Goal: Task Accomplishment & Management: Use online tool/utility

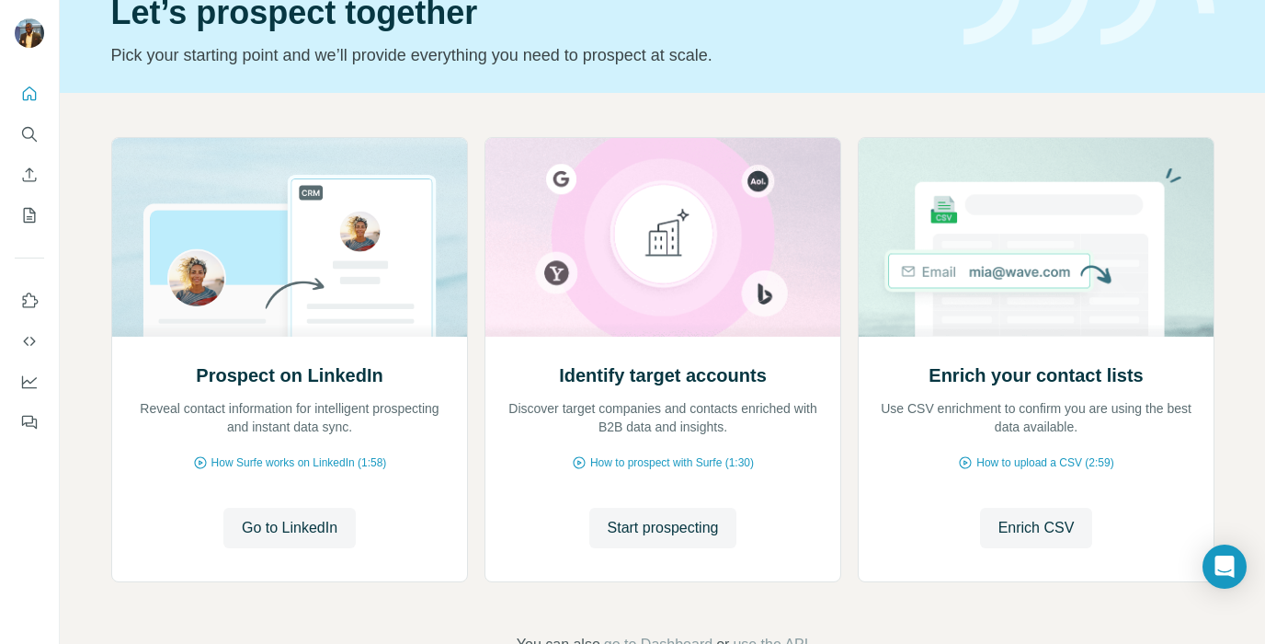
scroll to position [94, 0]
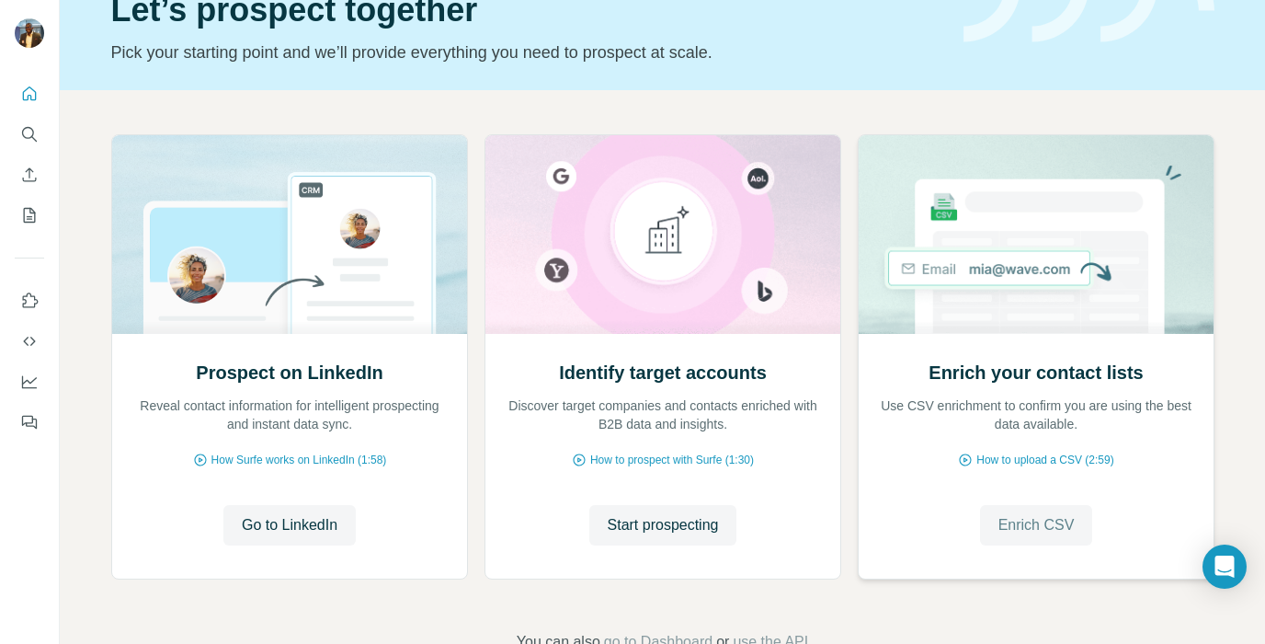
click at [1030, 525] on span "Enrich CSV" at bounding box center [1037, 525] width 76 height 22
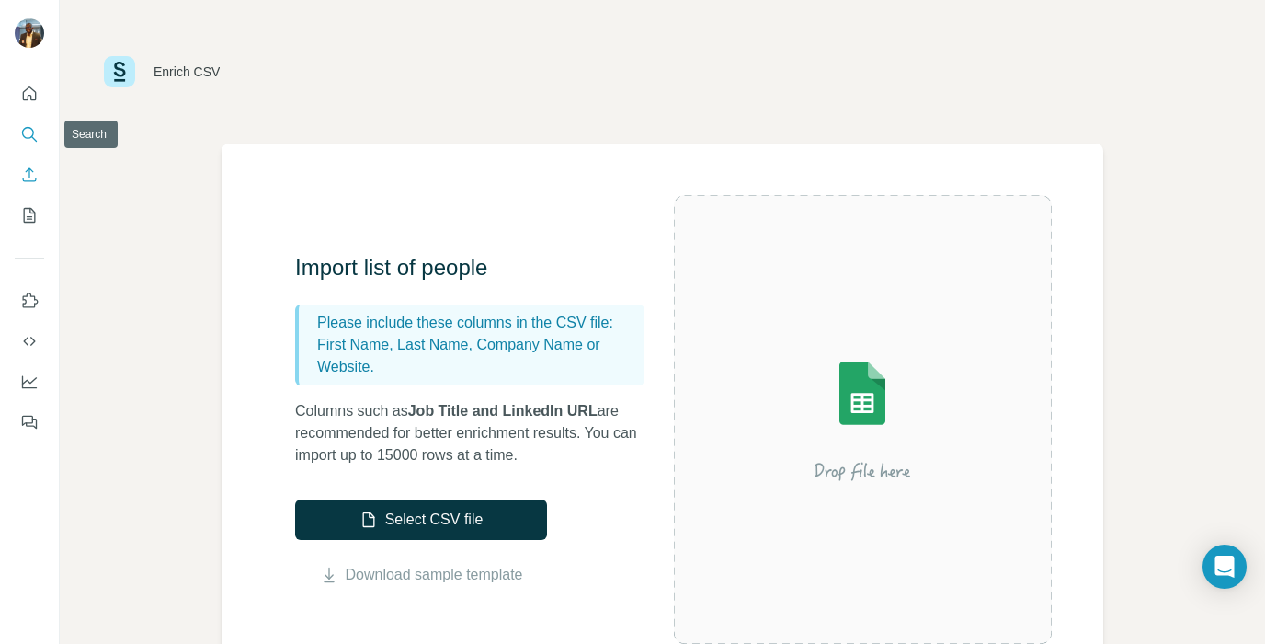
click at [27, 131] on icon "Search" at bounding box center [29, 134] width 18 height 18
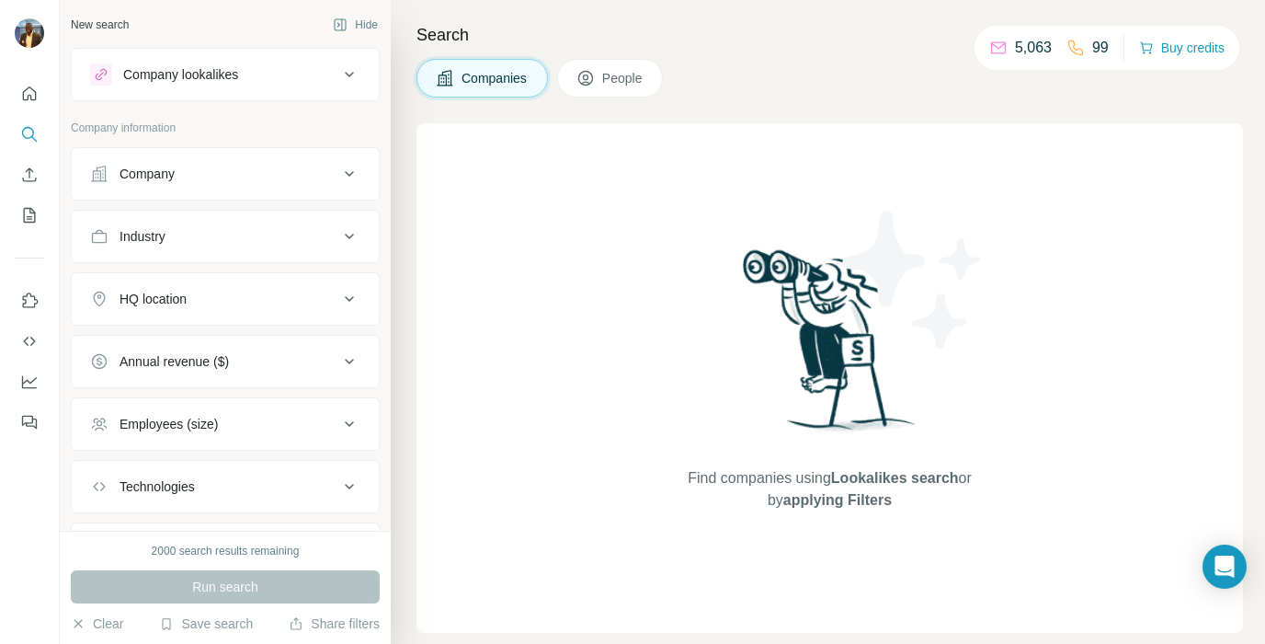
click at [351, 75] on icon at bounding box center [349, 74] width 22 height 22
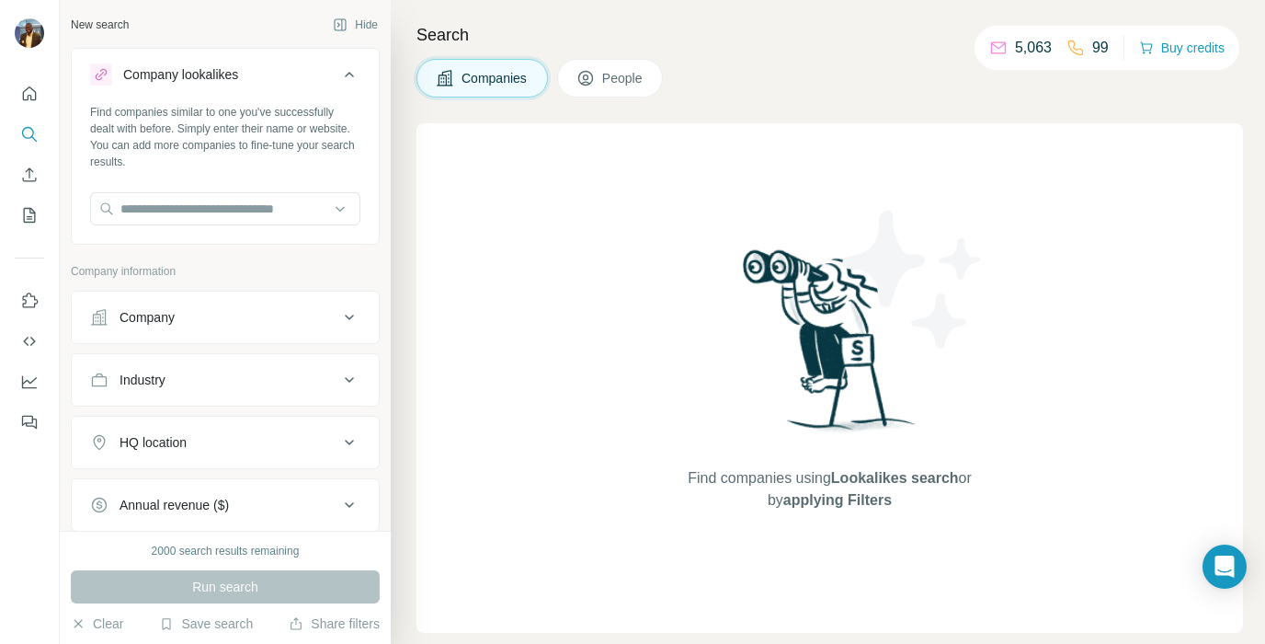
click at [351, 75] on icon at bounding box center [349, 75] width 9 height 6
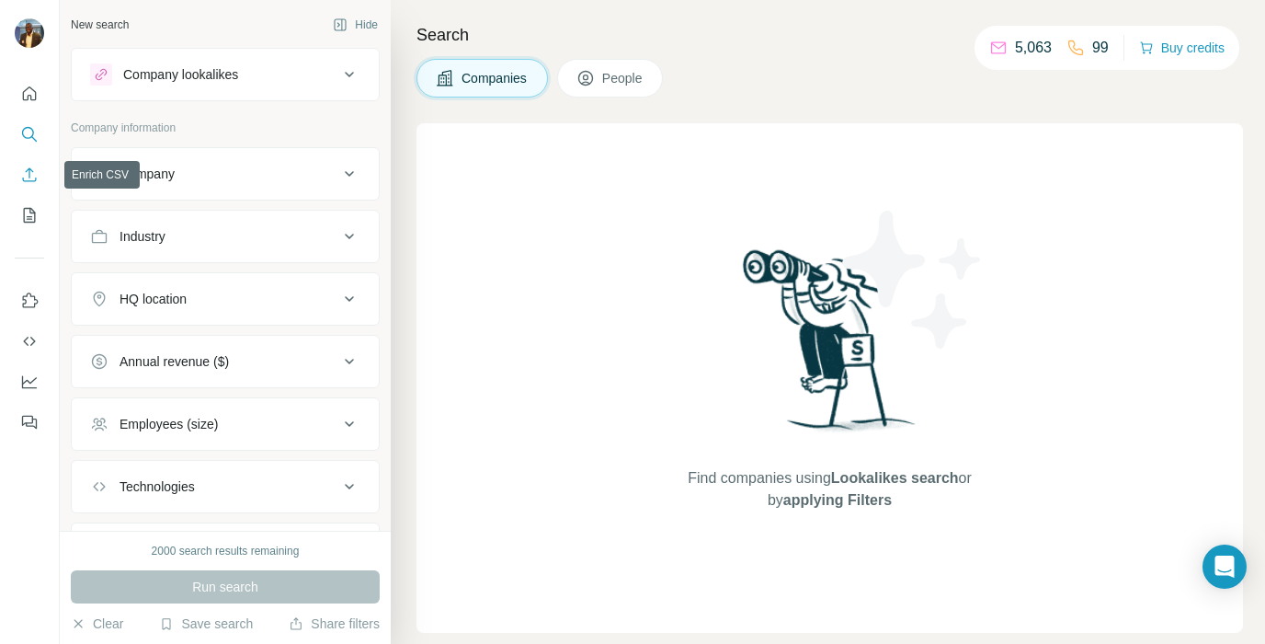
click at [29, 176] on icon "Enrich CSV" at bounding box center [30, 174] width 14 height 14
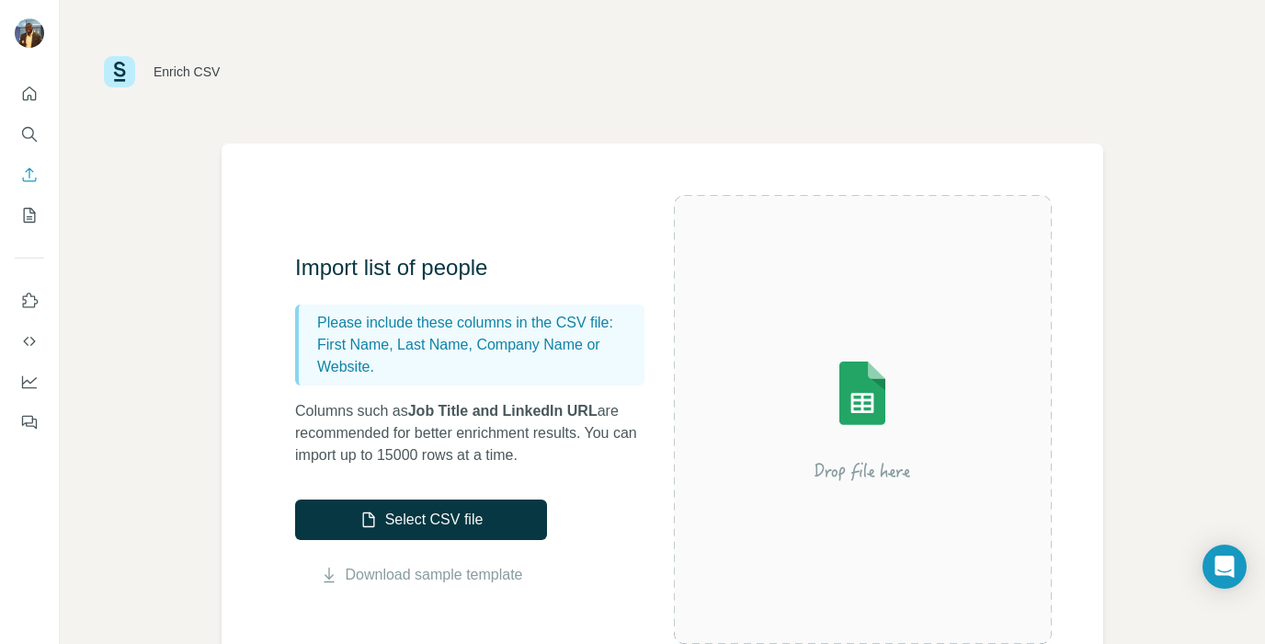
scroll to position [74, 0]
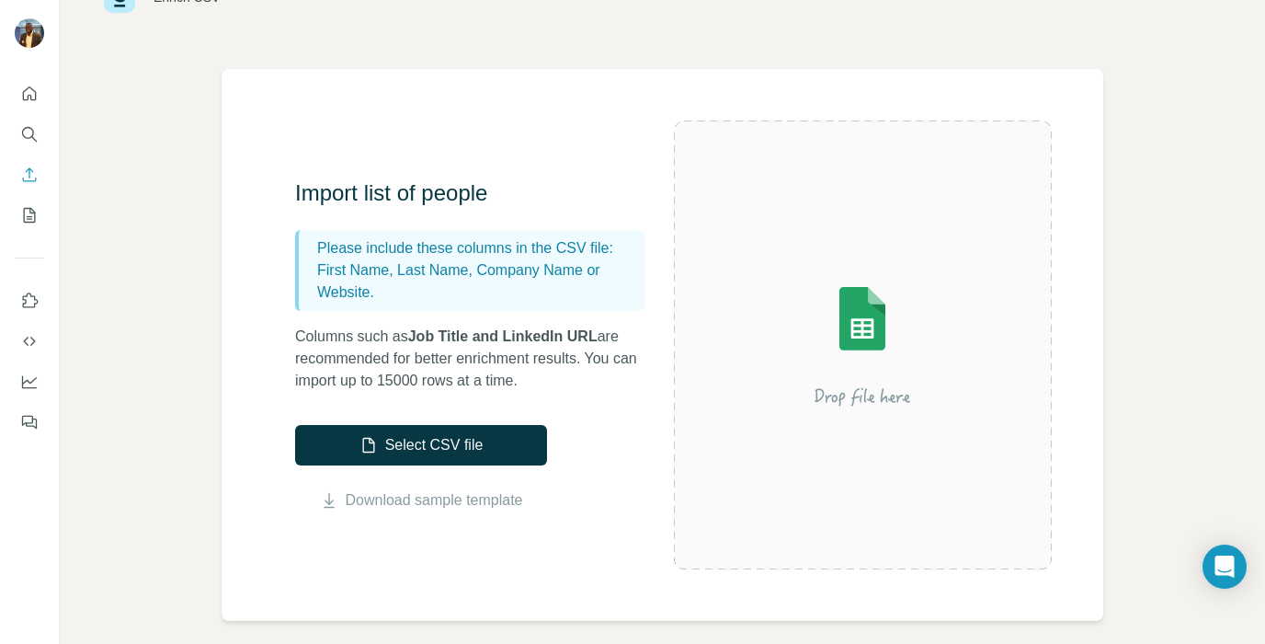
click at [41, 130] on button "Search" at bounding box center [29, 134] width 29 height 33
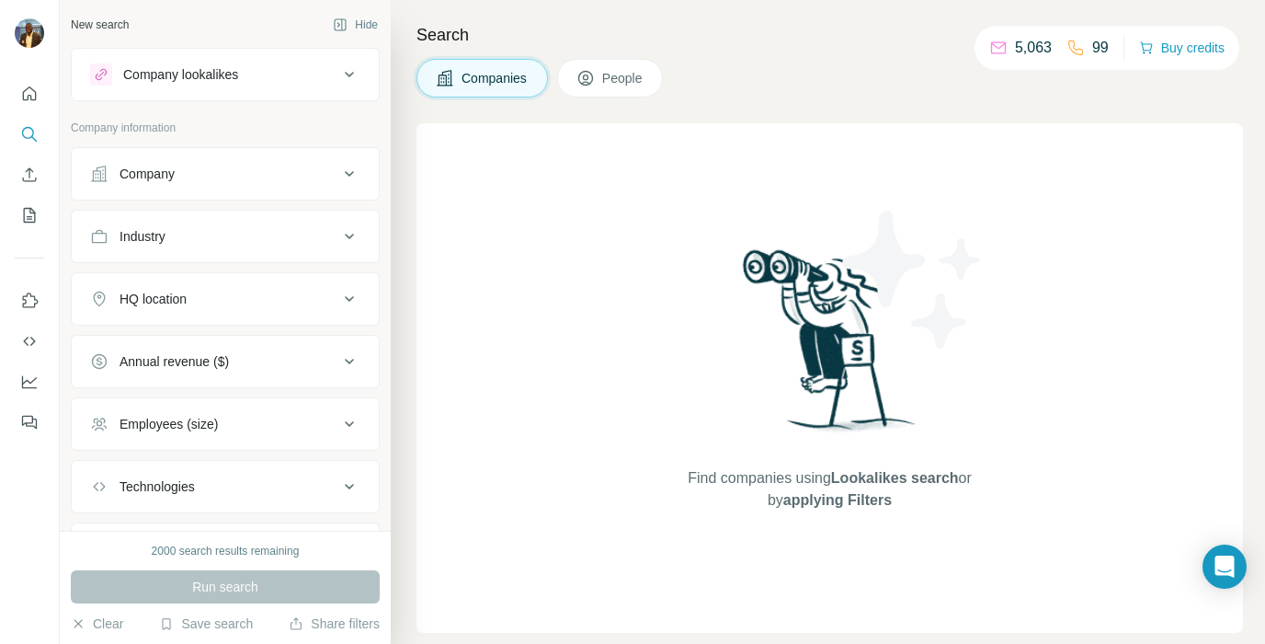
click at [349, 174] on icon at bounding box center [349, 174] width 9 height 6
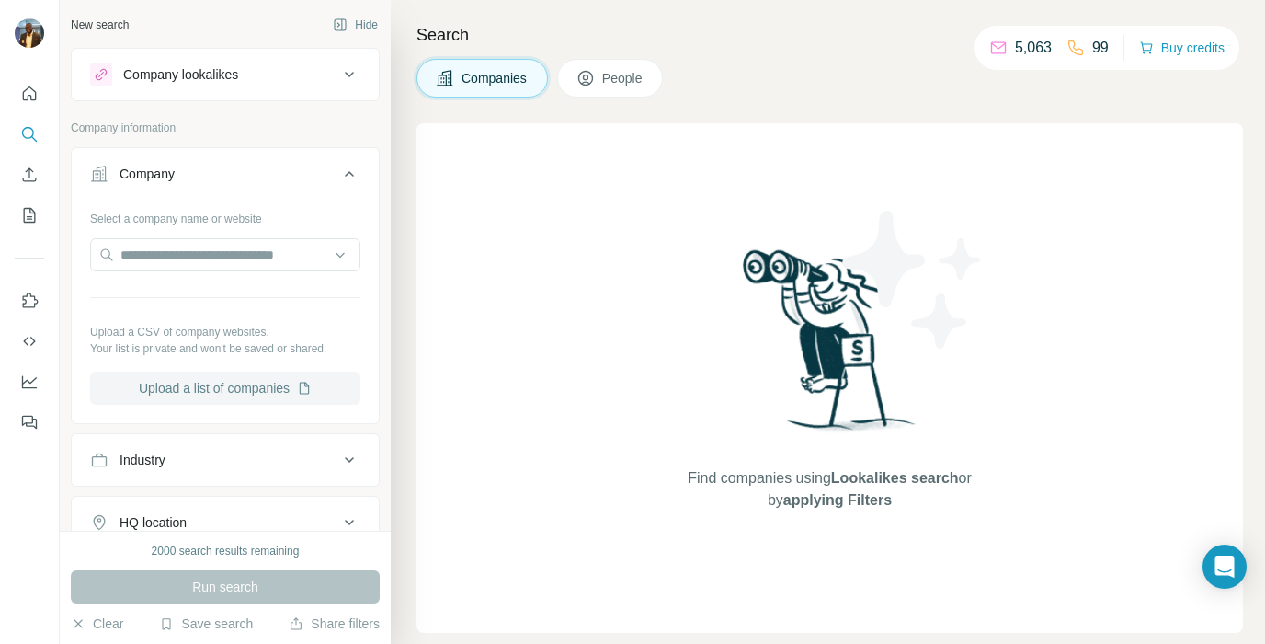
click at [199, 382] on button "Upload a list of companies" at bounding box center [225, 388] width 270 height 33
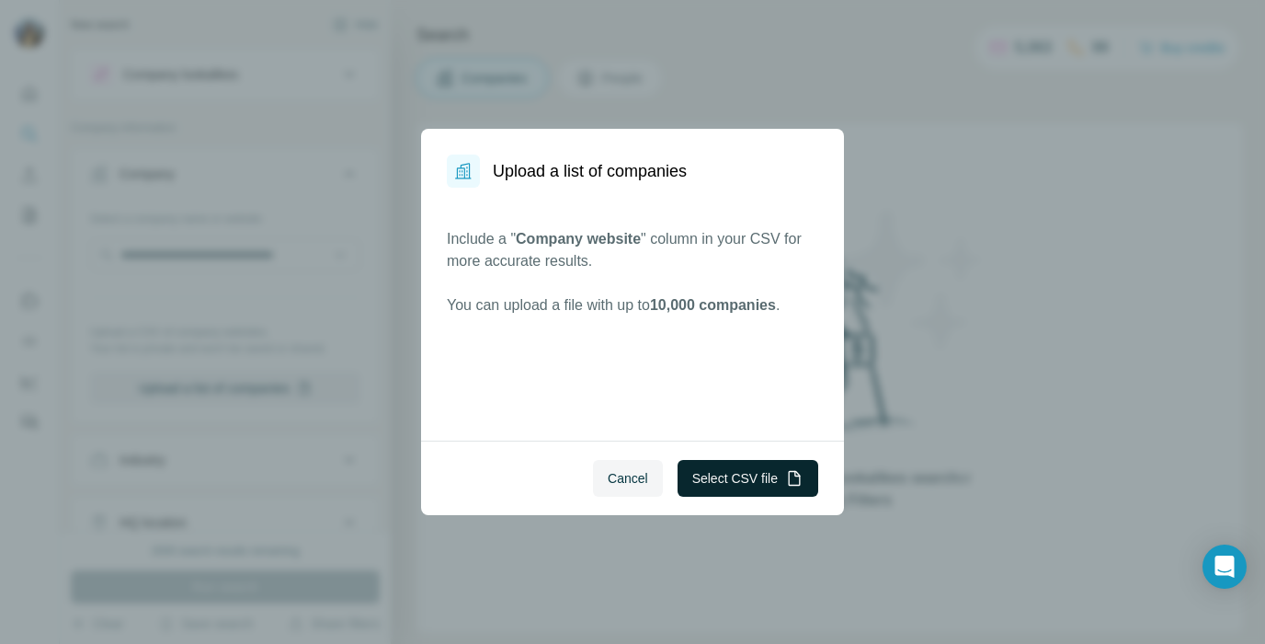
click at [733, 482] on button "Select CSV file" at bounding box center [748, 478] width 141 height 37
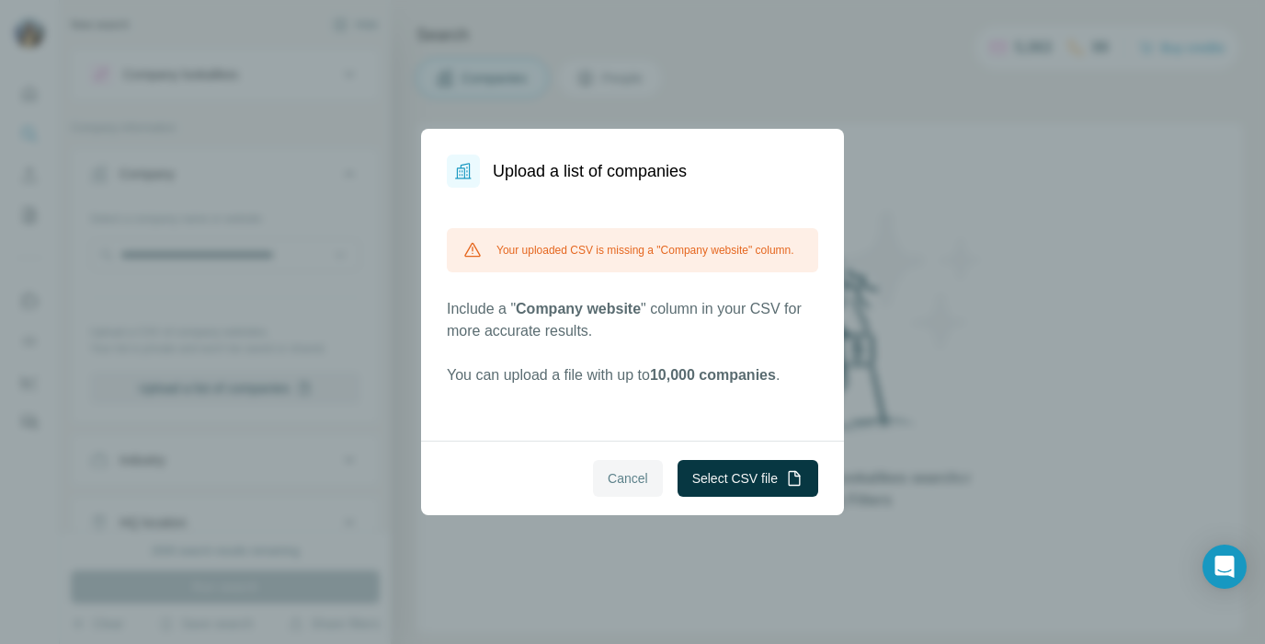
click at [622, 471] on span "Cancel" at bounding box center [628, 478] width 40 height 18
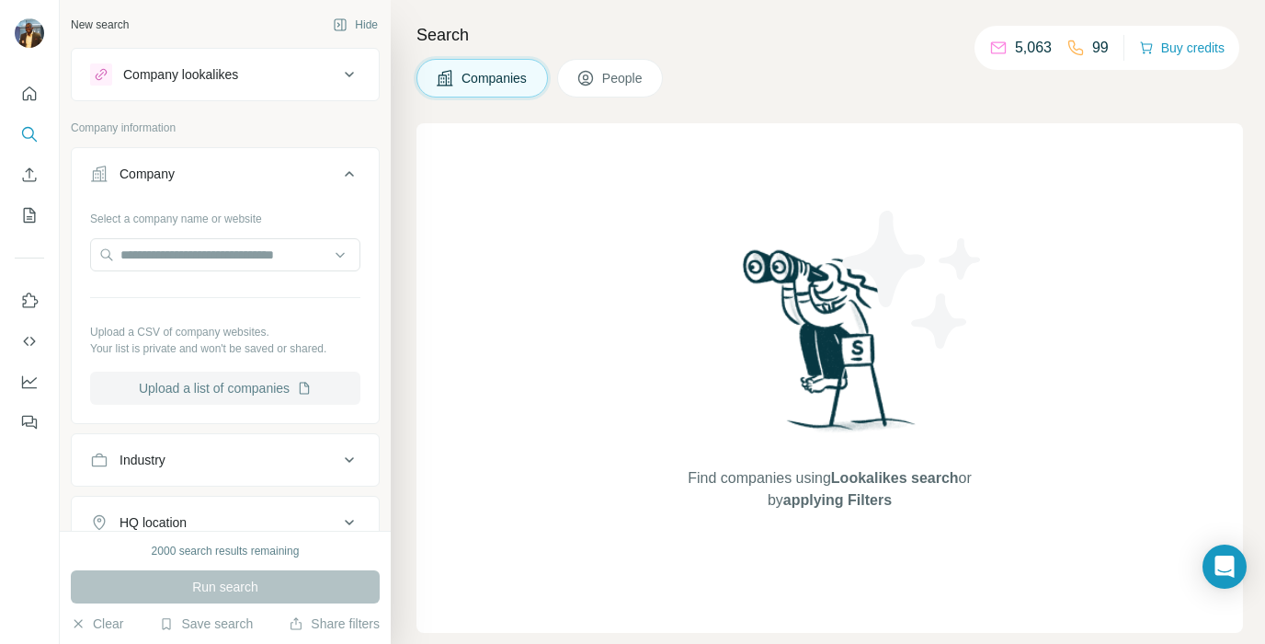
click at [199, 385] on button "Upload a list of companies" at bounding box center [225, 388] width 270 height 33
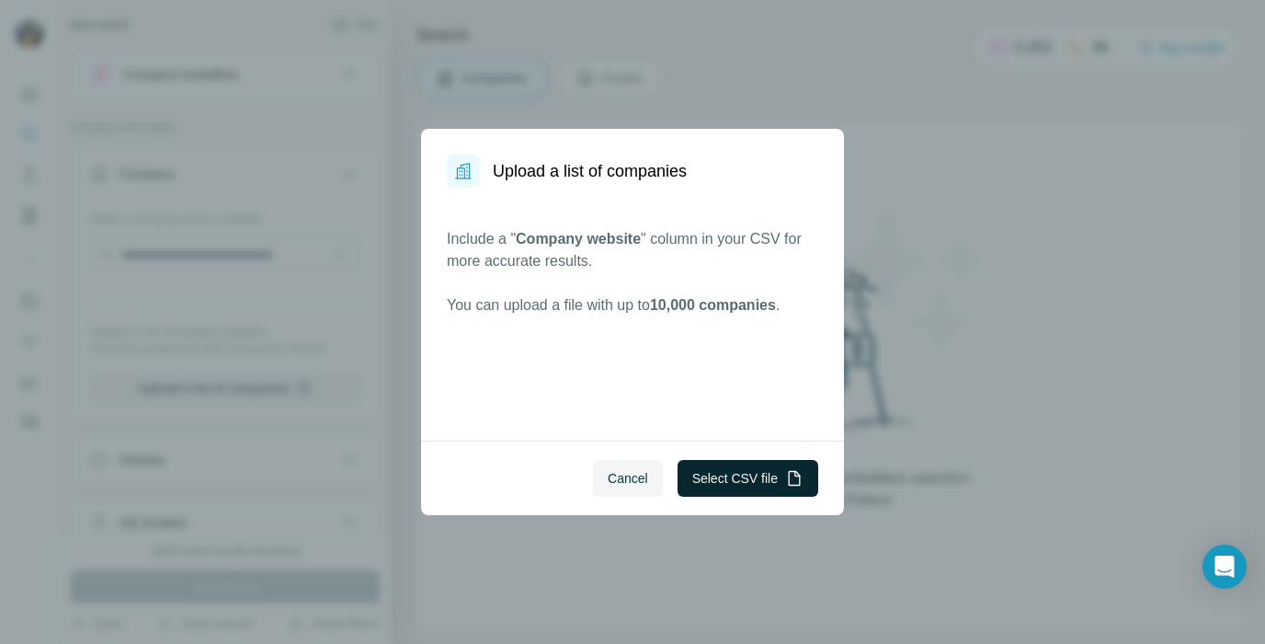
click at [725, 475] on button "Select CSV file" at bounding box center [748, 478] width 141 height 37
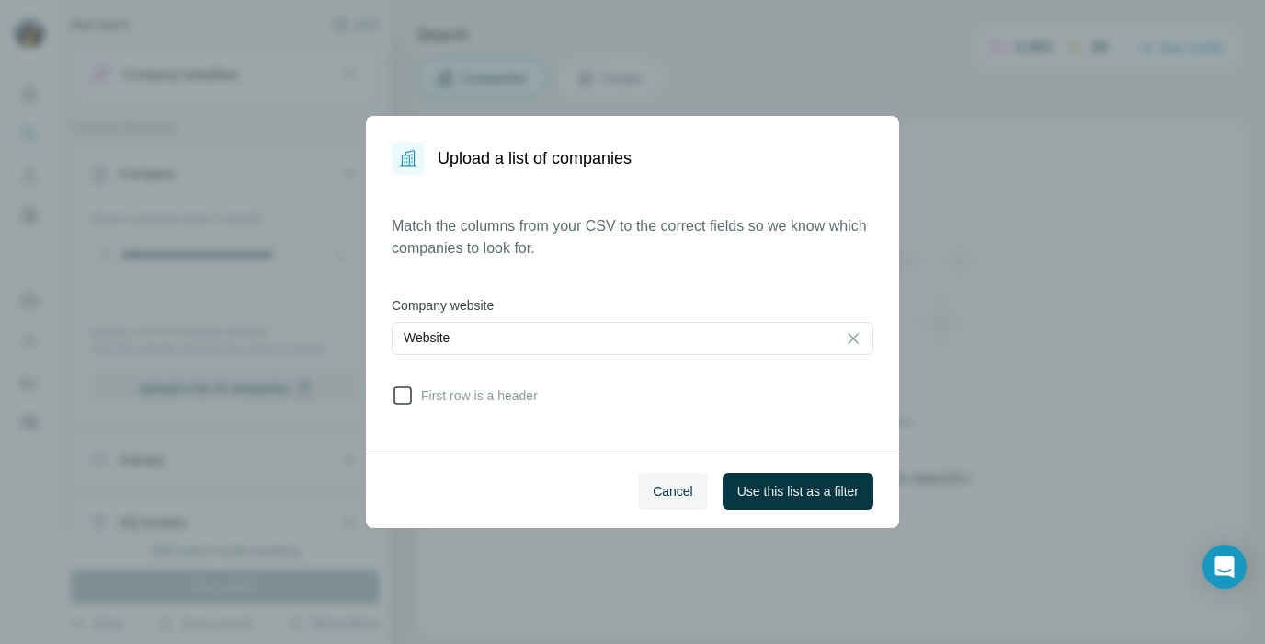
click at [397, 400] on icon at bounding box center [403, 395] width 22 height 22
click at [760, 492] on span "Use this list as a filter" at bounding box center [798, 491] width 121 height 18
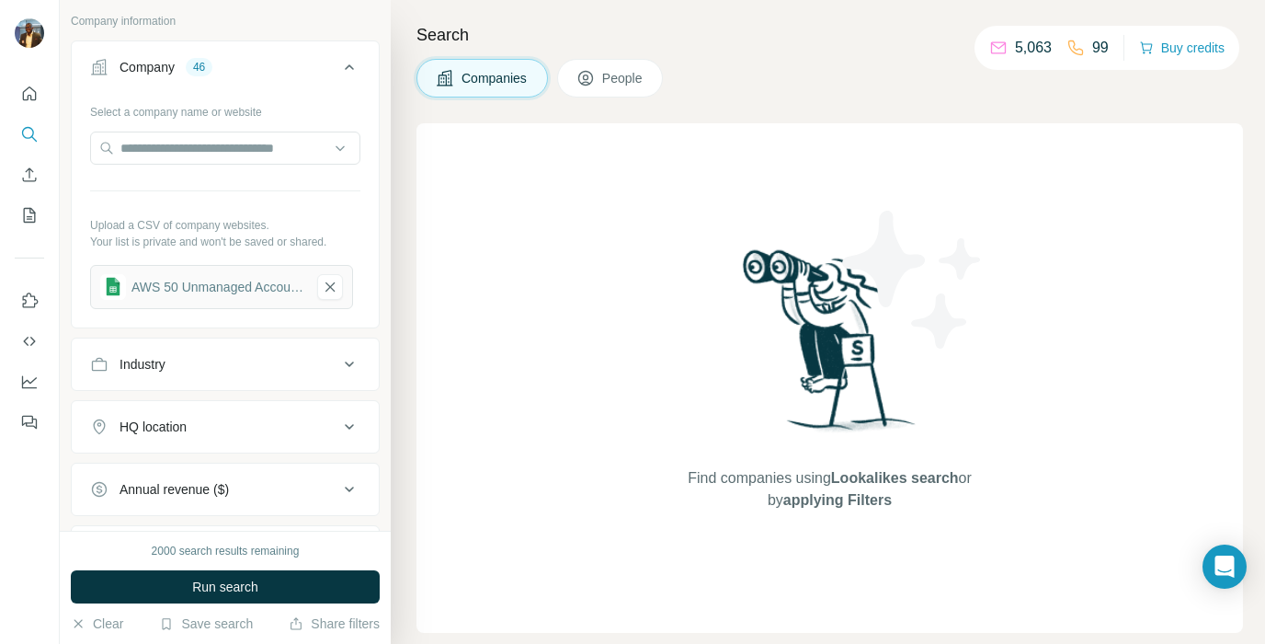
scroll to position [112, 0]
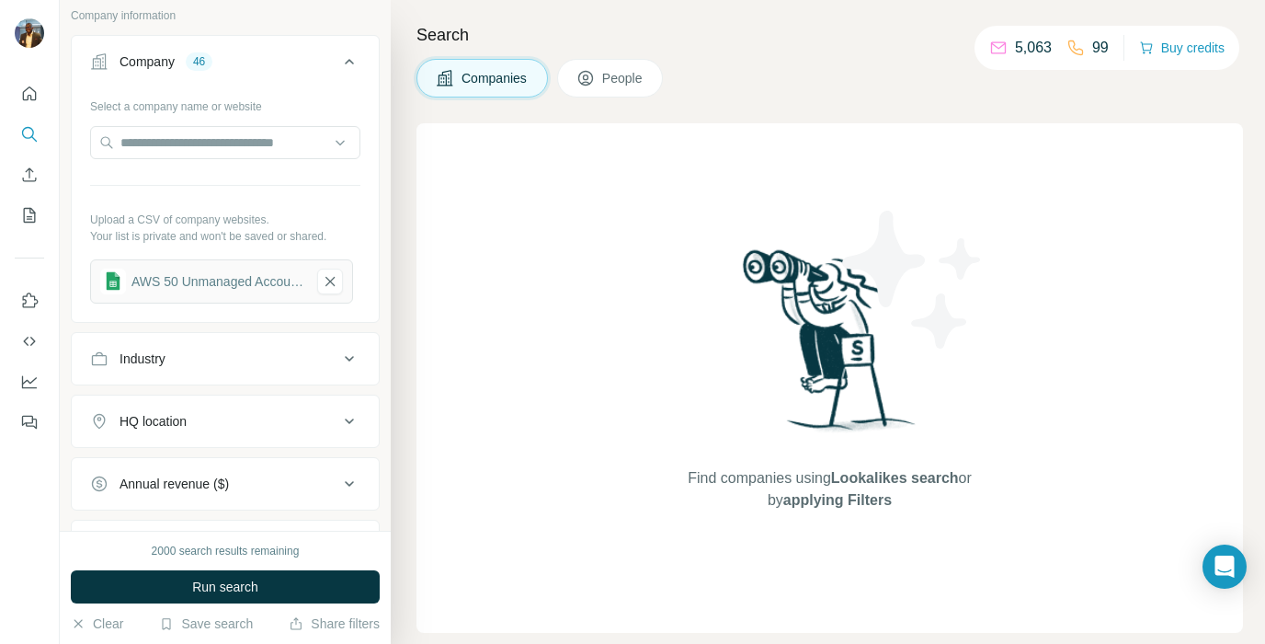
click at [348, 63] on icon at bounding box center [349, 62] width 22 height 22
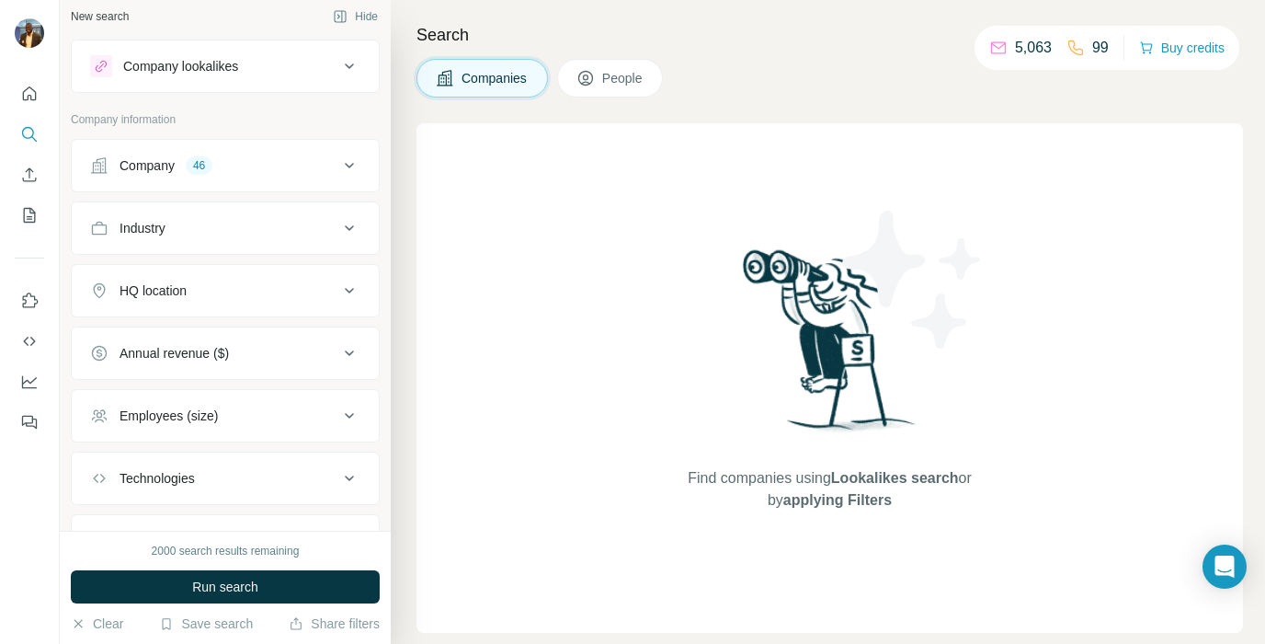
scroll to position [4, 0]
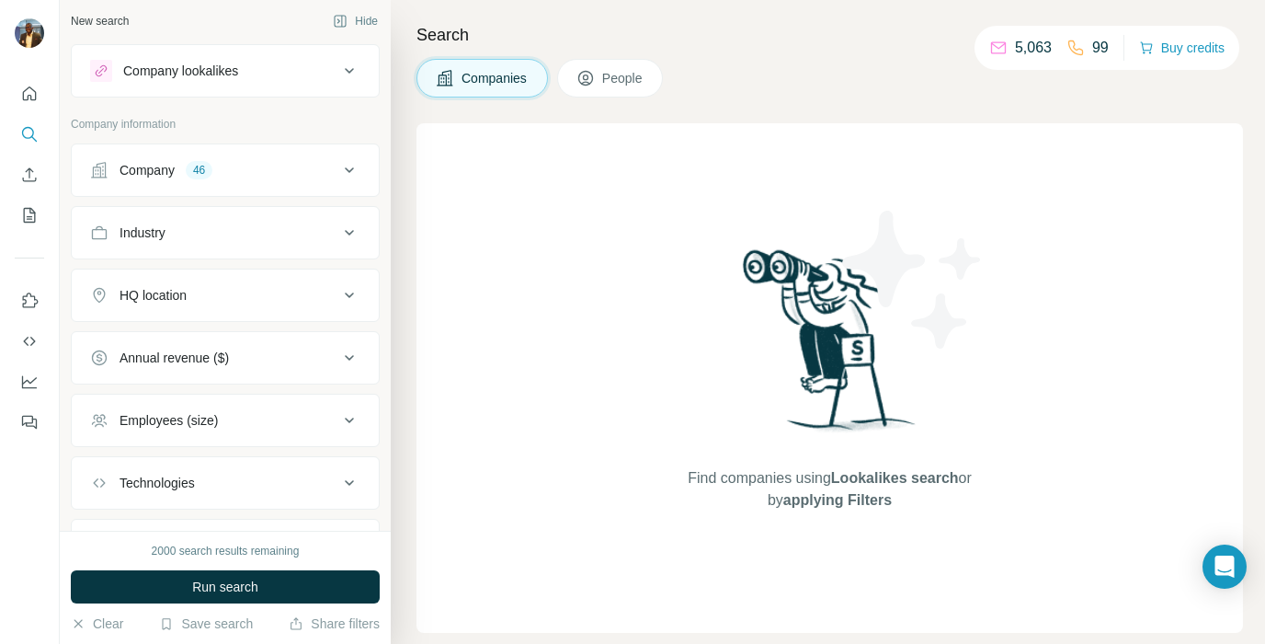
click at [603, 74] on button "People" at bounding box center [610, 78] width 107 height 39
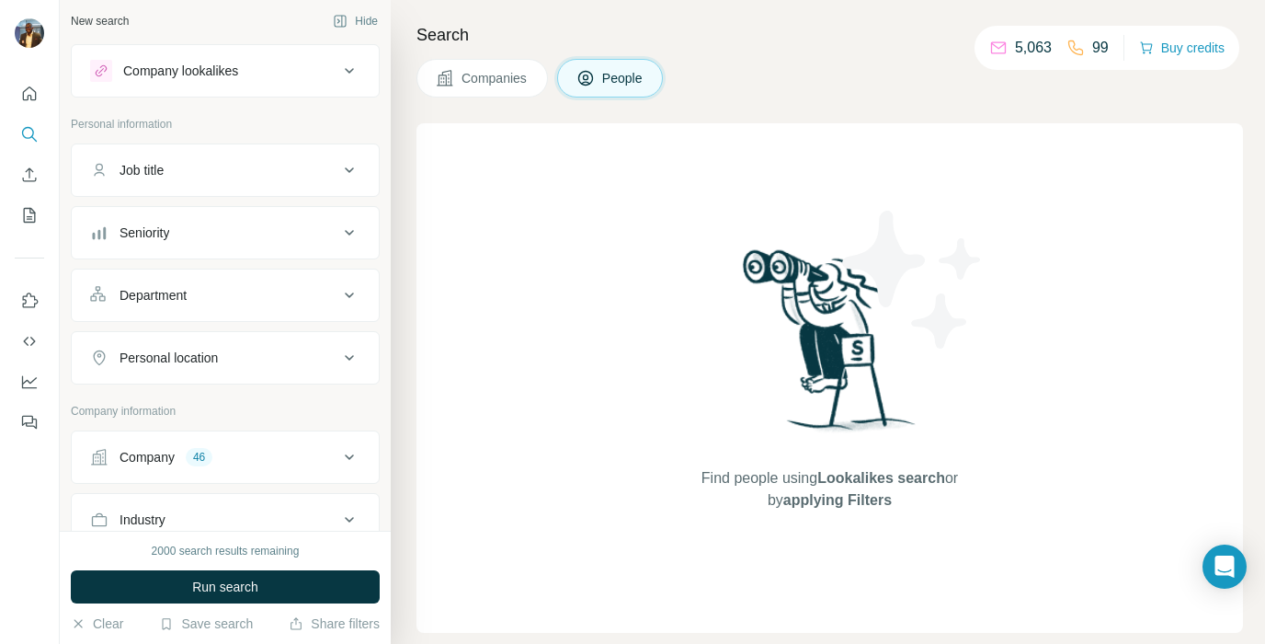
click at [351, 169] on icon at bounding box center [349, 170] width 9 height 6
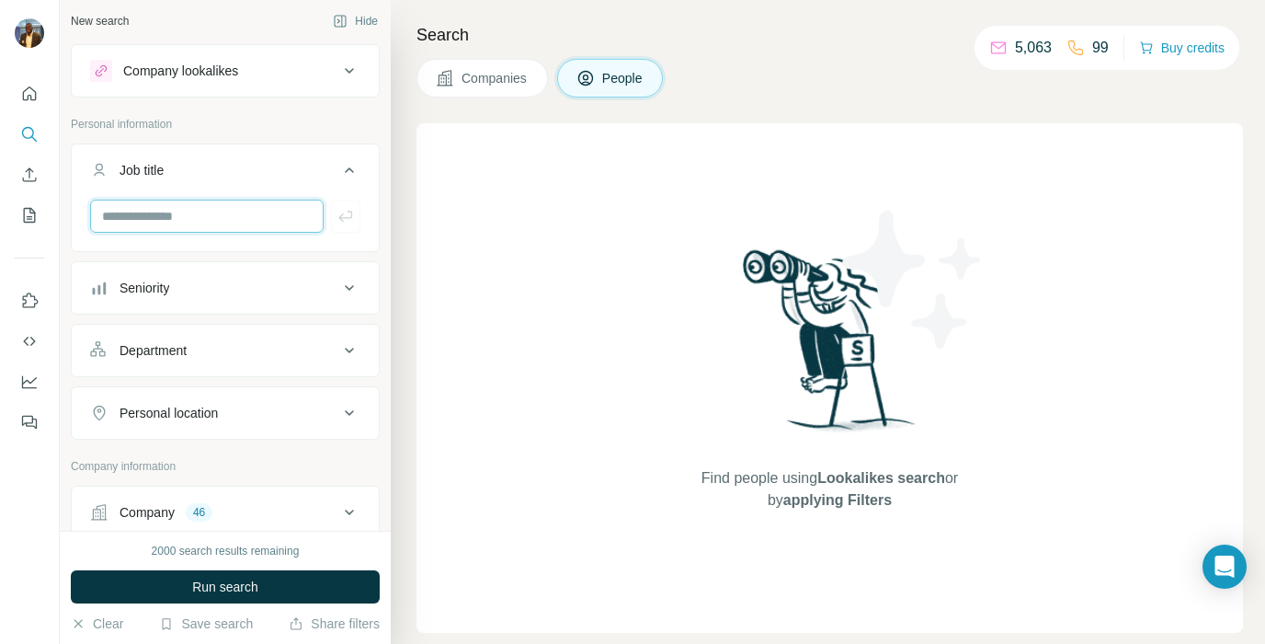
click at [231, 212] on input "text" at bounding box center [207, 216] width 234 height 33
click at [355, 292] on icon at bounding box center [349, 288] width 22 height 22
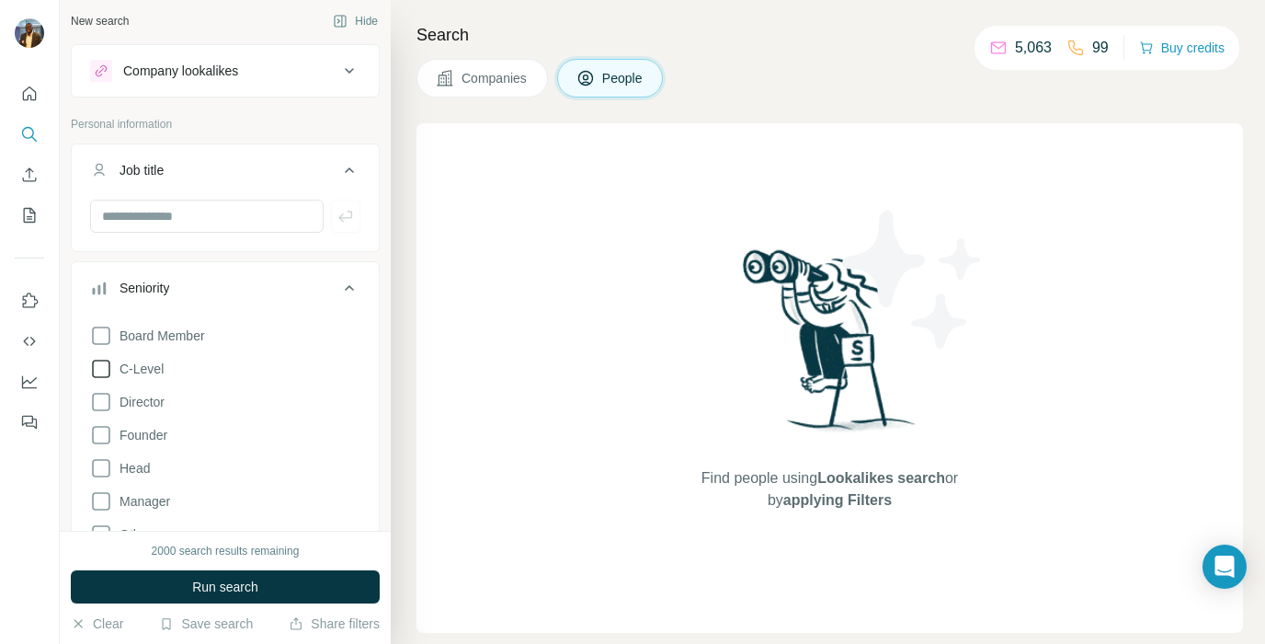
click at [102, 368] on icon at bounding box center [101, 369] width 22 height 22
click at [97, 403] on icon at bounding box center [101, 402] width 22 height 22
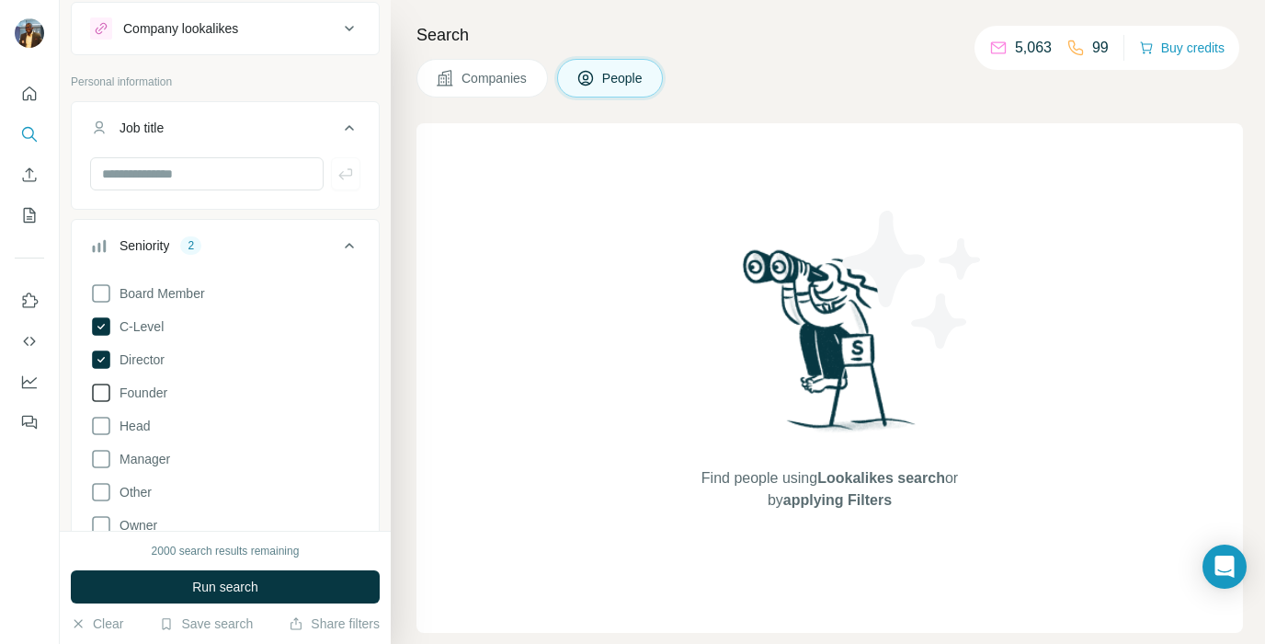
scroll to position [48, 0]
click at [99, 452] on icon at bounding box center [101, 457] width 22 height 22
click at [103, 425] on icon at bounding box center [101, 424] width 22 height 22
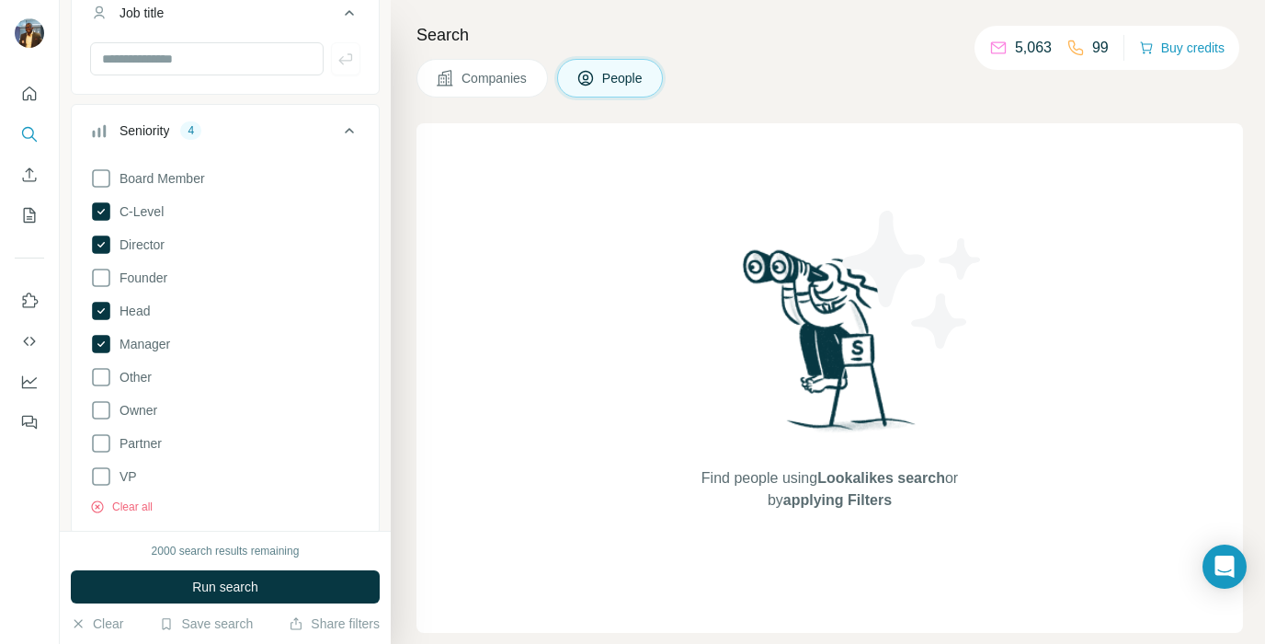
scroll to position [188, 0]
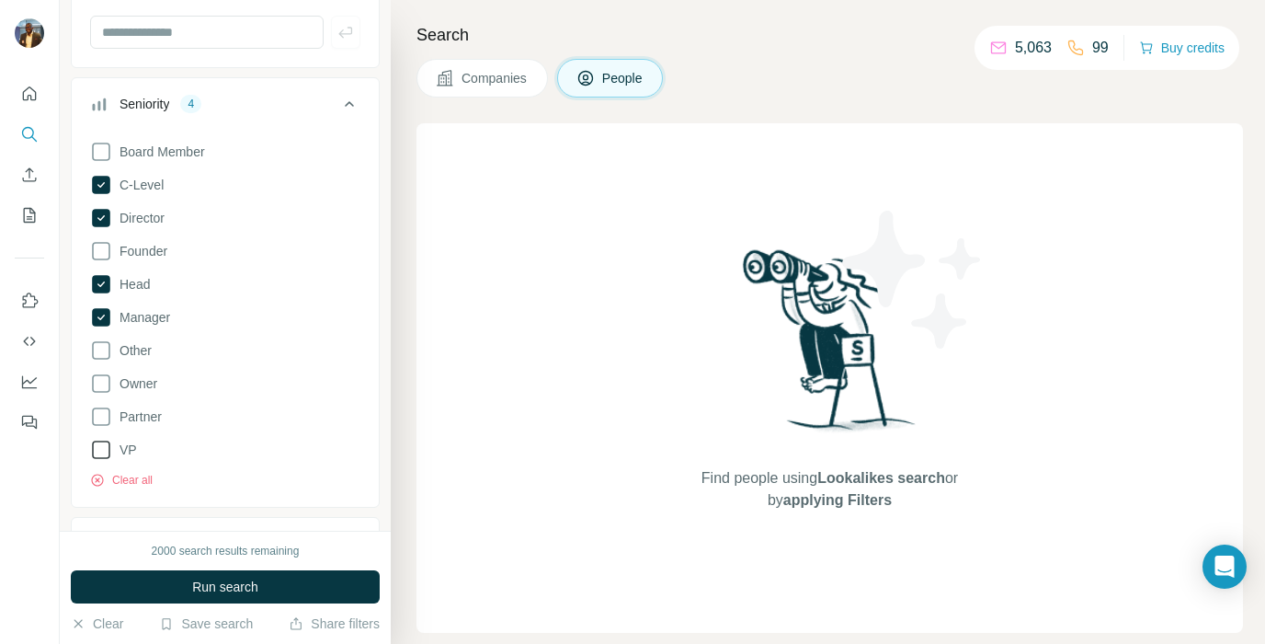
click at [90, 452] on icon at bounding box center [101, 450] width 22 height 22
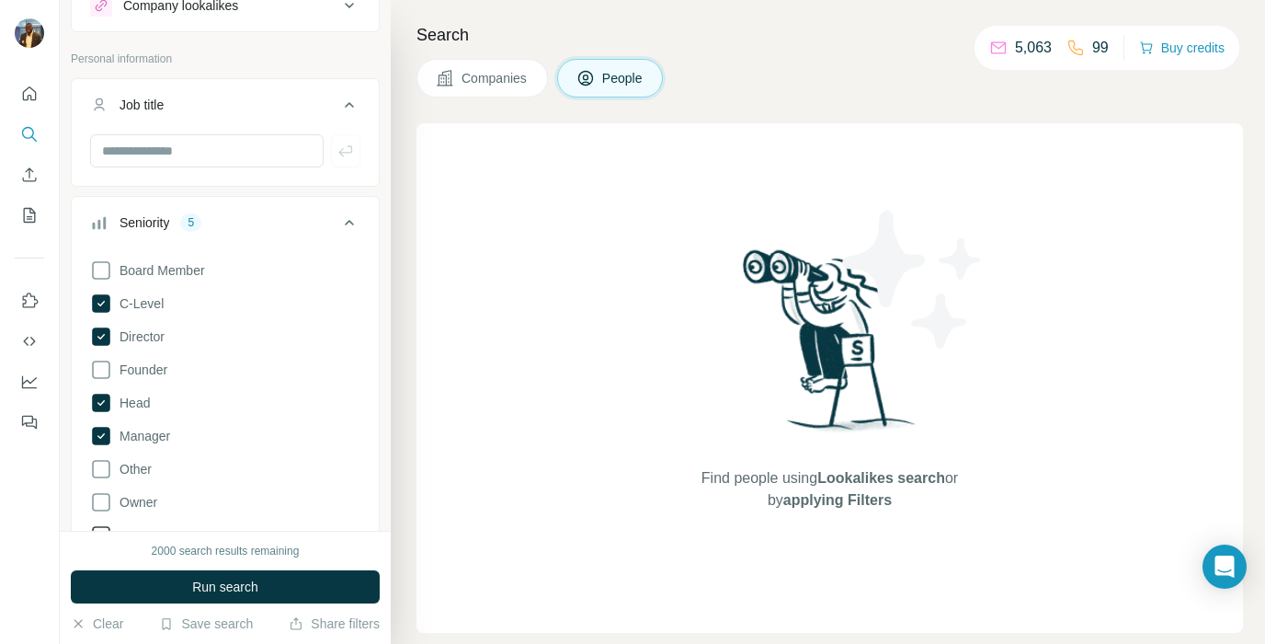
scroll to position [68, 0]
click at [349, 226] on icon at bounding box center [349, 223] width 22 height 22
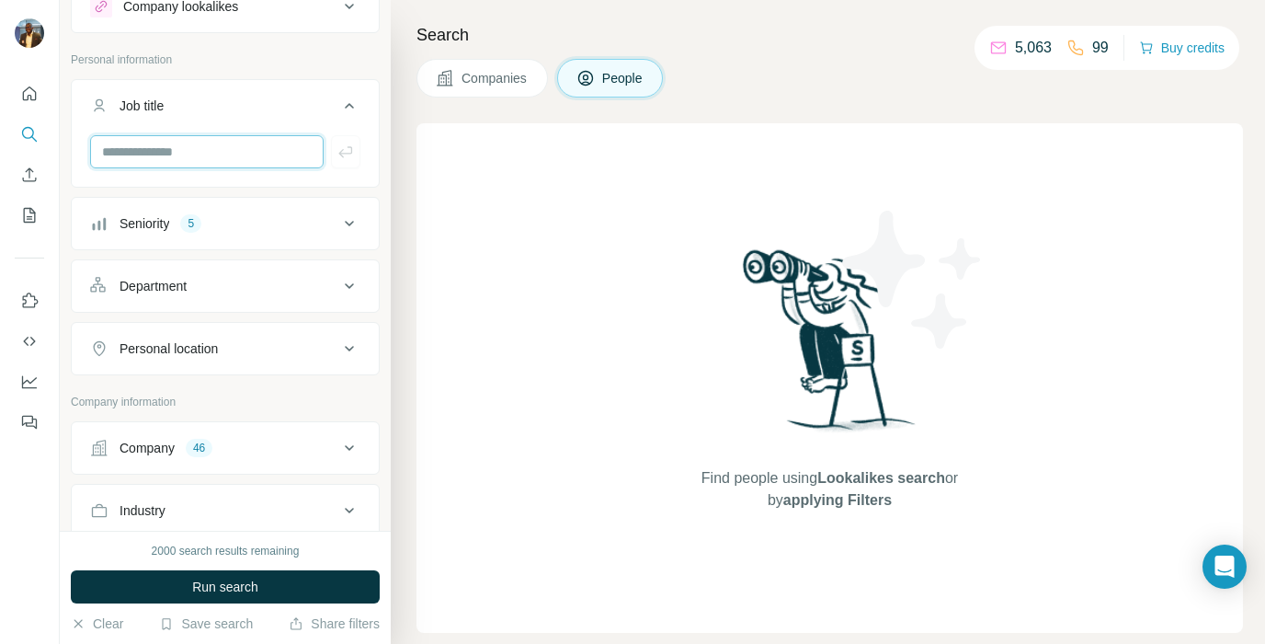
click at [189, 151] on input "text" at bounding box center [207, 151] width 234 height 33
type input "**********"
click at [347, 152] on icon "button" at bounding box center [346, 152] width 18 height 18
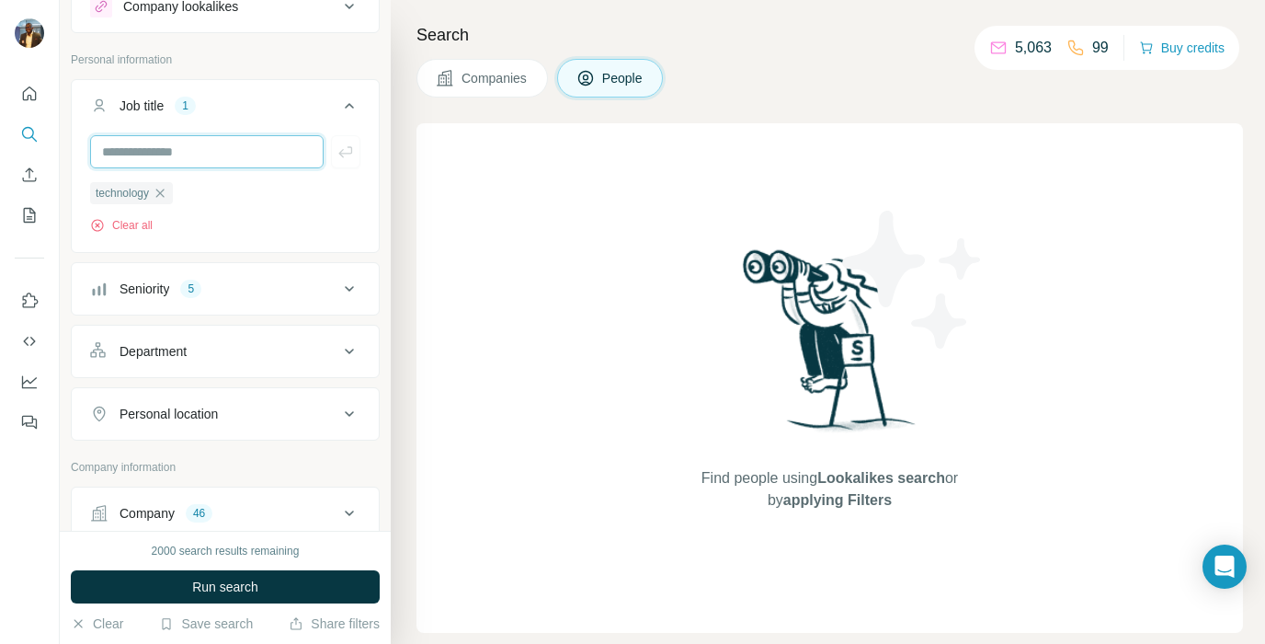
click at [186, 154] on input "text" at bounding box center [207, 151] width 234 height 33
type input "**"
click at [348, 151] on icon "button" at bounding box center [346, 152] width 18 height 18
click at [201, 155] on input "text" at bounding box center [207, 151] width 234 height 33
type input "**"
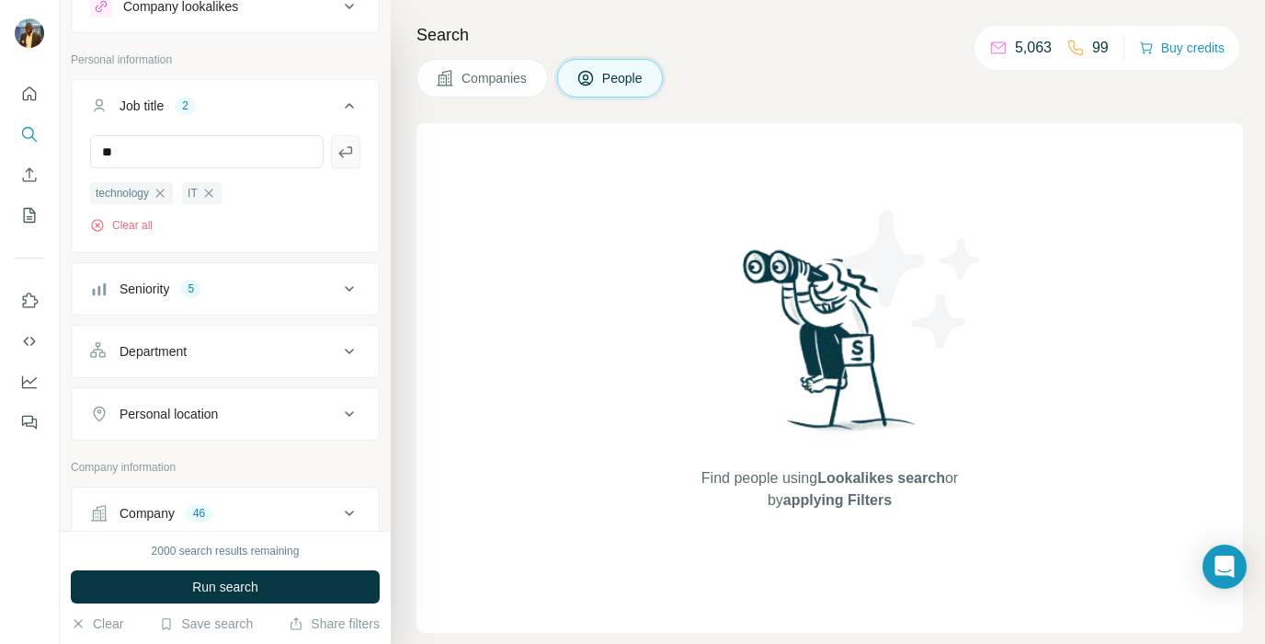
click at [338, 156] on icon "button" at bounding box center [346, 152] width 18 height 18
click at [164, 153] on input "text" at bounding box center [207, 151] width 234 height 33
type input "**********"
click at [340, 148] on icon "button" at bounding box center [346, 152] width 18 height 18
click at [160, 153] on input "text" at bounding box center [207, 151] width 234 height 33
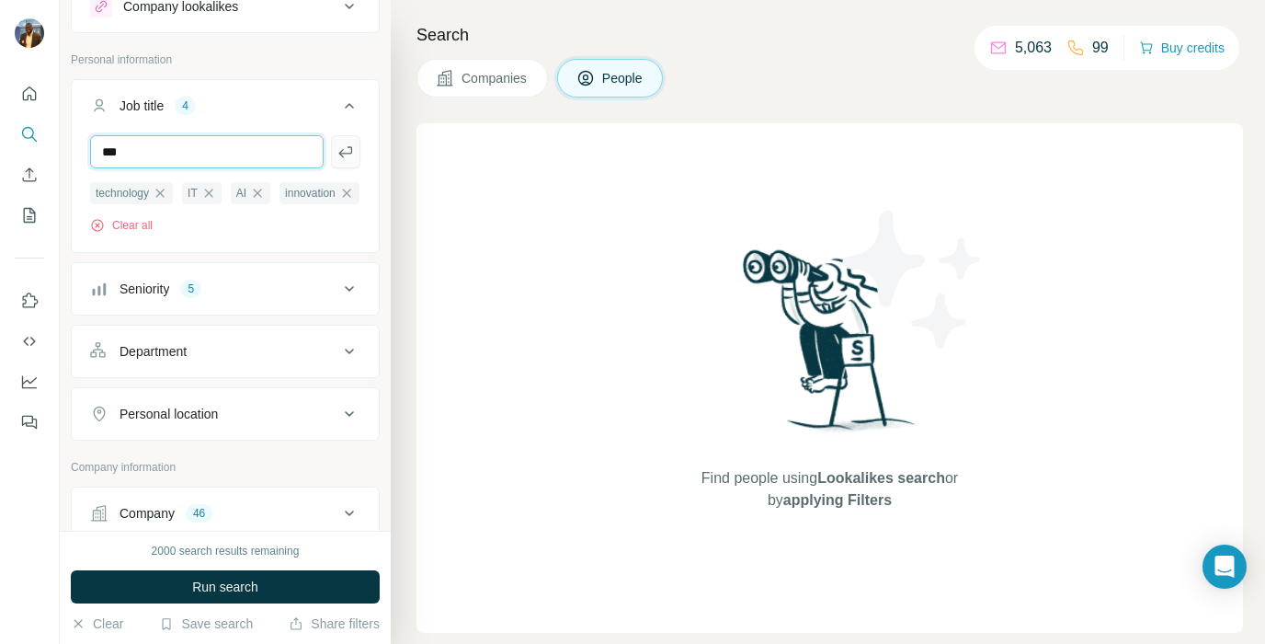
type input "***"
click at [337, 154] on icon "button" at bounding box center [346, 152] width 18 height 18
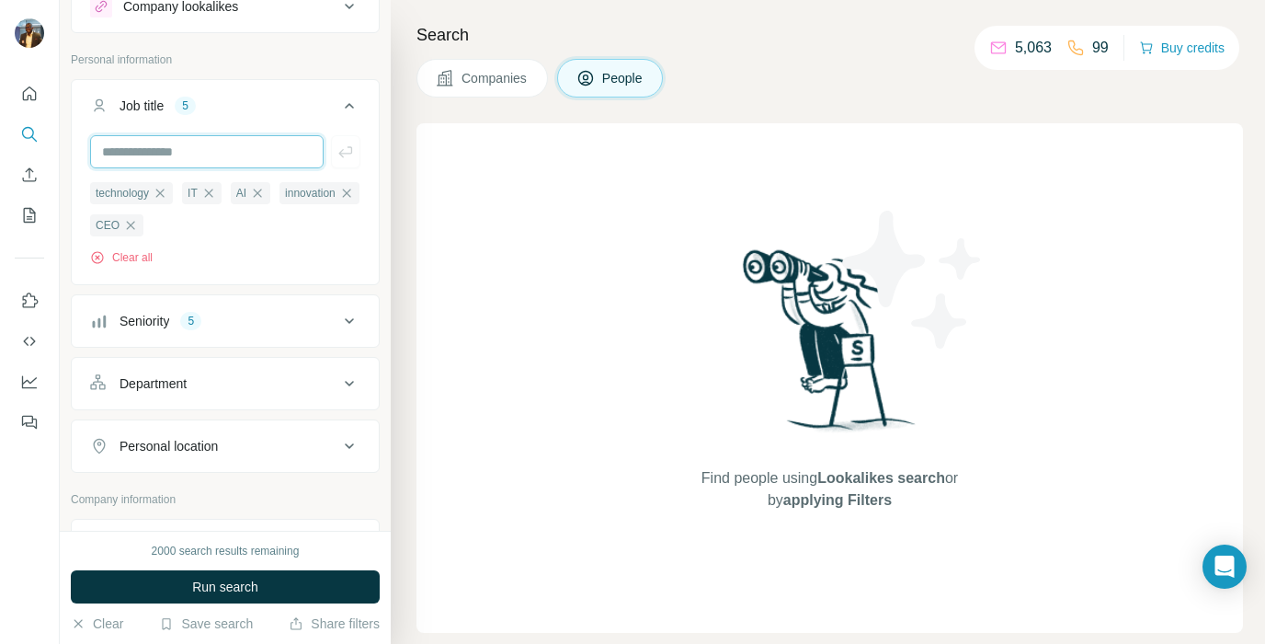
click at [166, 153] on input "text" at bounding box center [207, 151] width 234 height 33
type input "***"
click at [346, 157] on icon "button" at bounding box center [346, 152] width 18 height 18
click at [173, 158] on input "text" at bounding box center [207, 151] width 234 height 33
type input "*******"
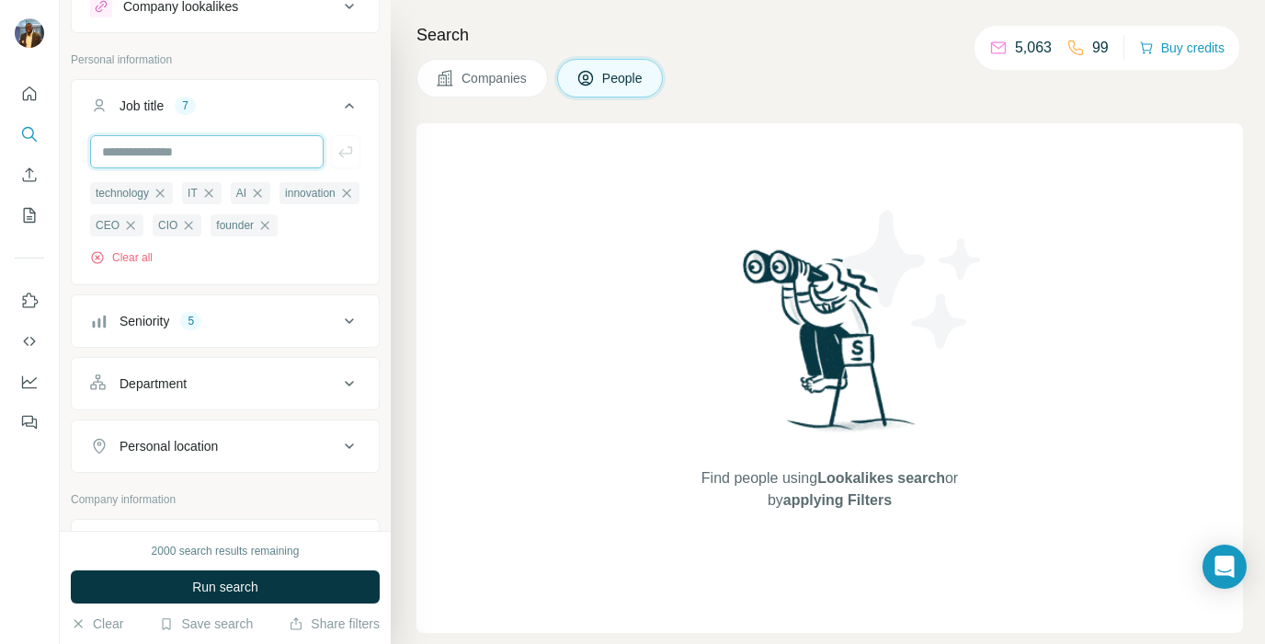
click at [157, 155] on input "text" at bounding box center [207, 151] width 234 height 33
type input "****"
click at [212, 152] on input "text" at bounding box center [207, 151] width 234 height 33
type input "*"
type input "**********"
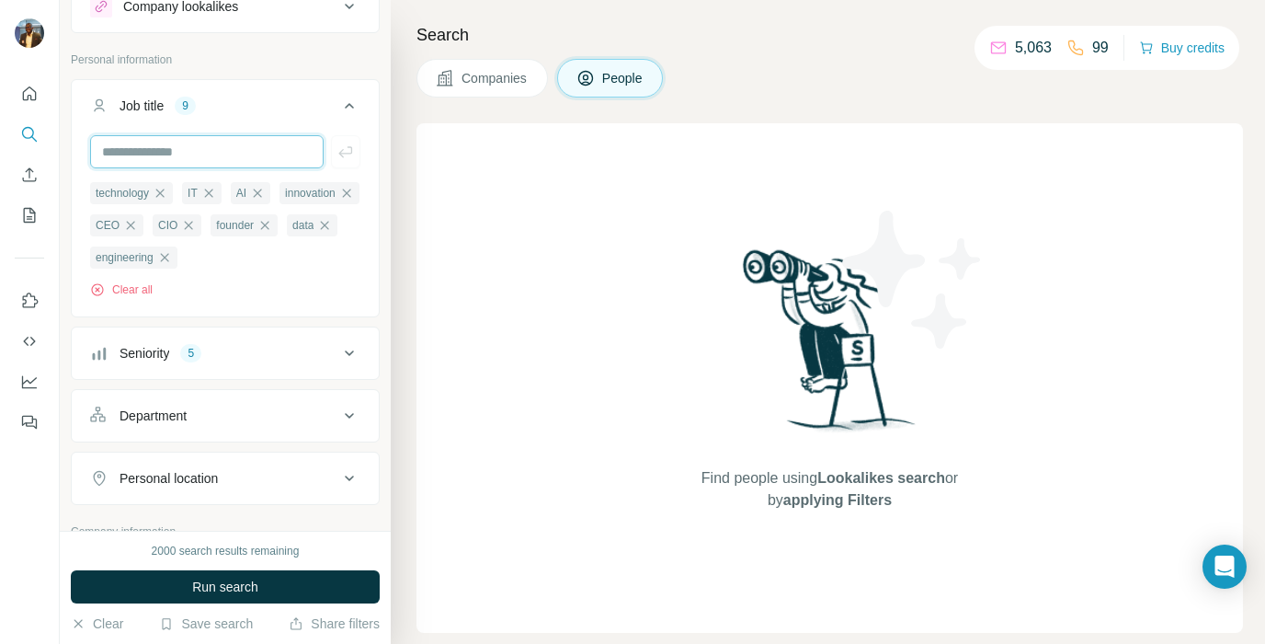
click at [207, 146] on input "text" at bounding box center [207, 151] width 234 height 33
type input "*******"
click at [349, 150] on icon "button" at bounding box center [346, 152] width 18 height 18
click at [127, 145] on input "text" at bounding box center [207, 151] width 234 height 33
type input "***"
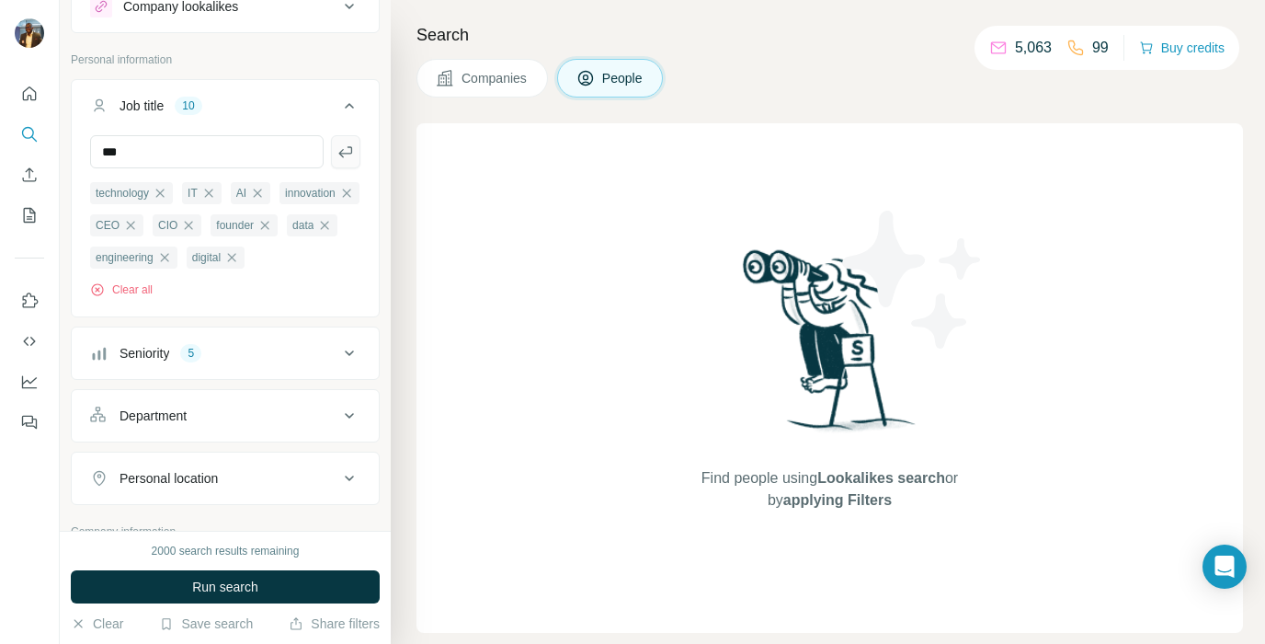
click at [349, 157] on icon "button" at bounding box center [346, 152] width 18 height 18
click at [353, 108] on icon at bounding box center [349, 106] width 9 height 6
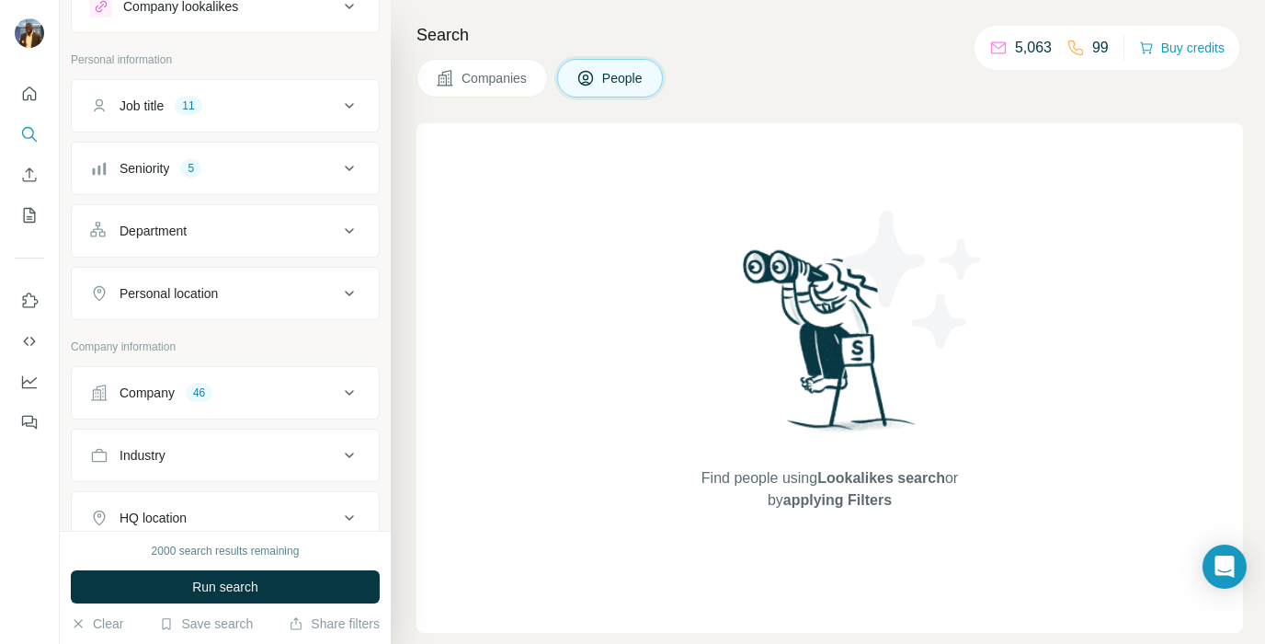
click at [350, 225] on icon at bounding box center [349, 231] width 22 height 22
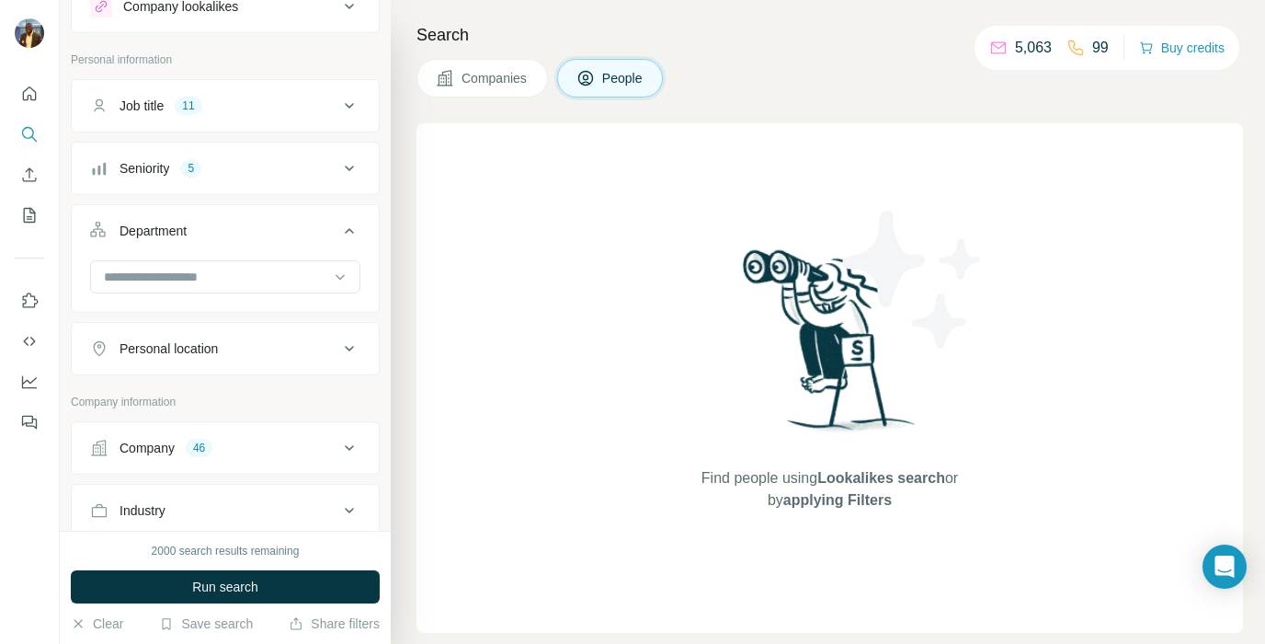
click at [350, 225] on icon at bounding box center [349, 231] width 22 height 22
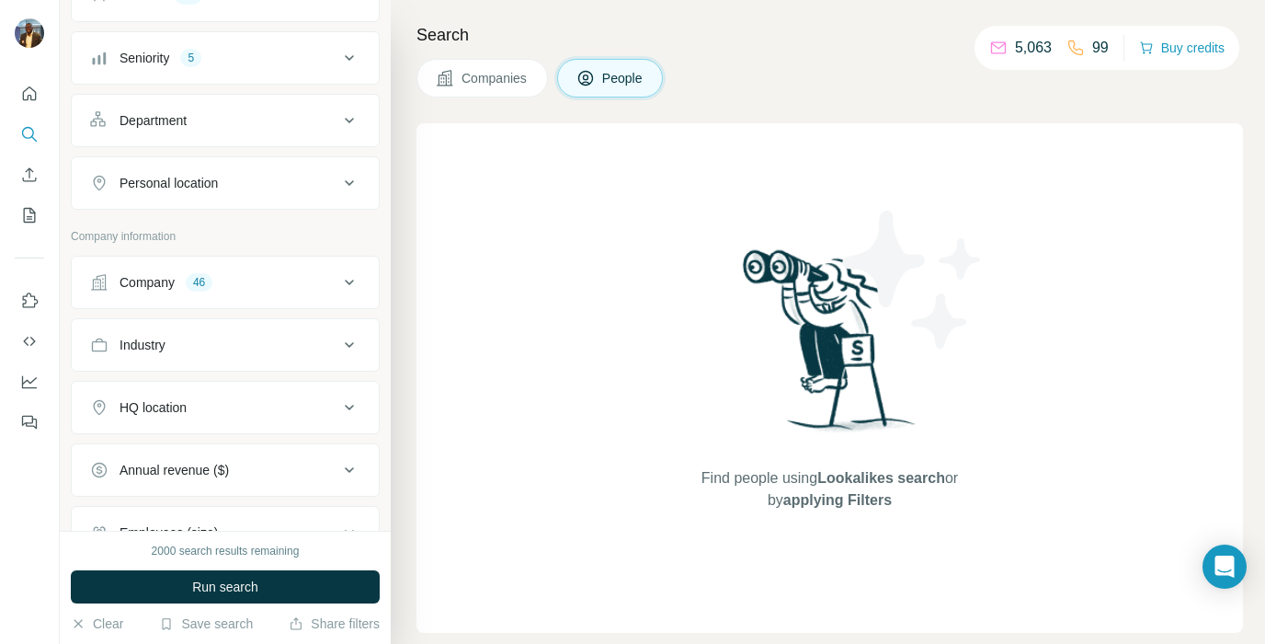
scroll to position [212, 0]
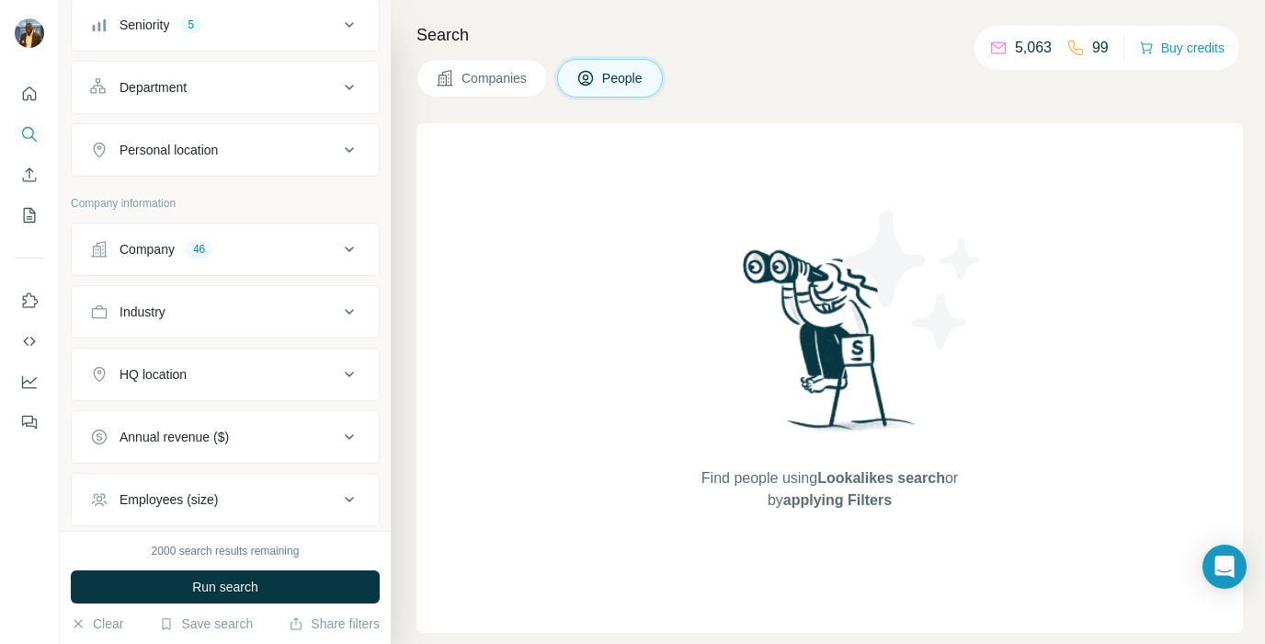
click at [351, 310] on icon at bounding box center [349, 312] width 22 height 22
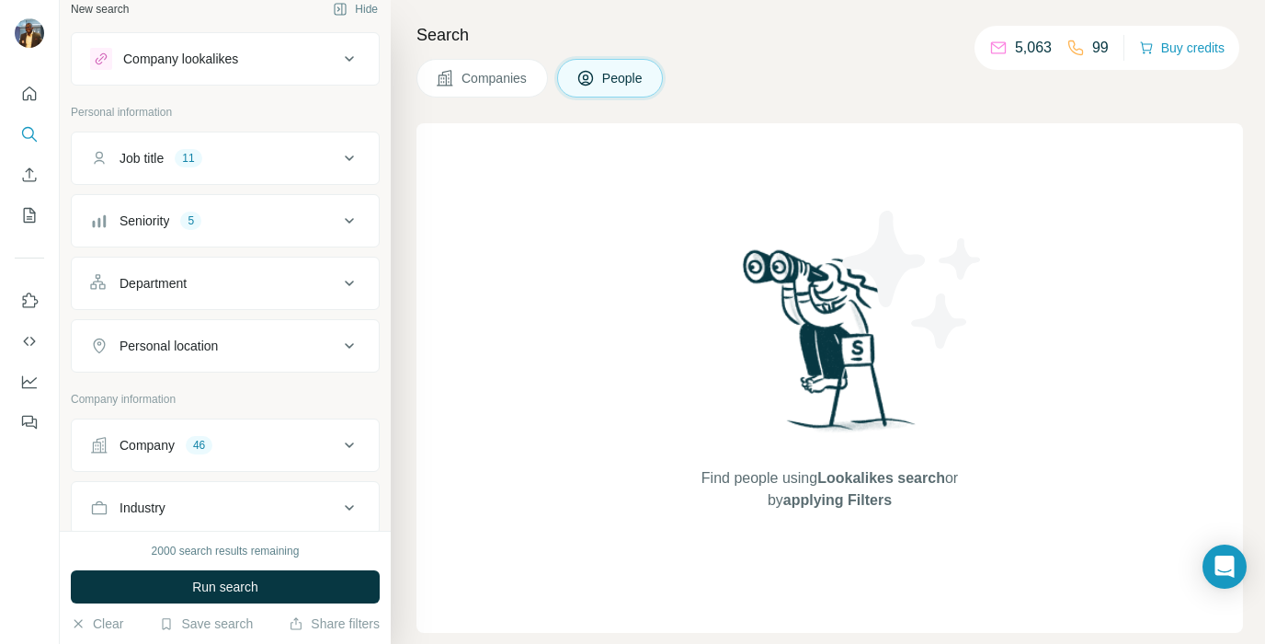
scroll to position [0, 0]
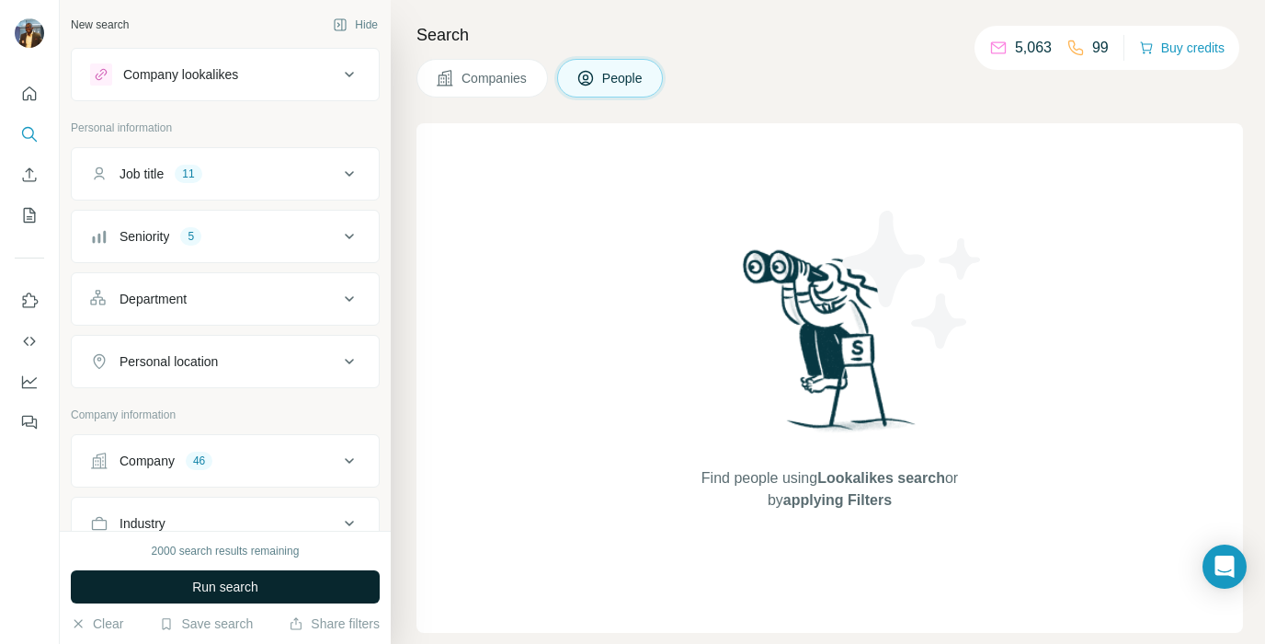
click at [199, 585] on span "Run search" at bounding box center [225, 587] width 66 height 18
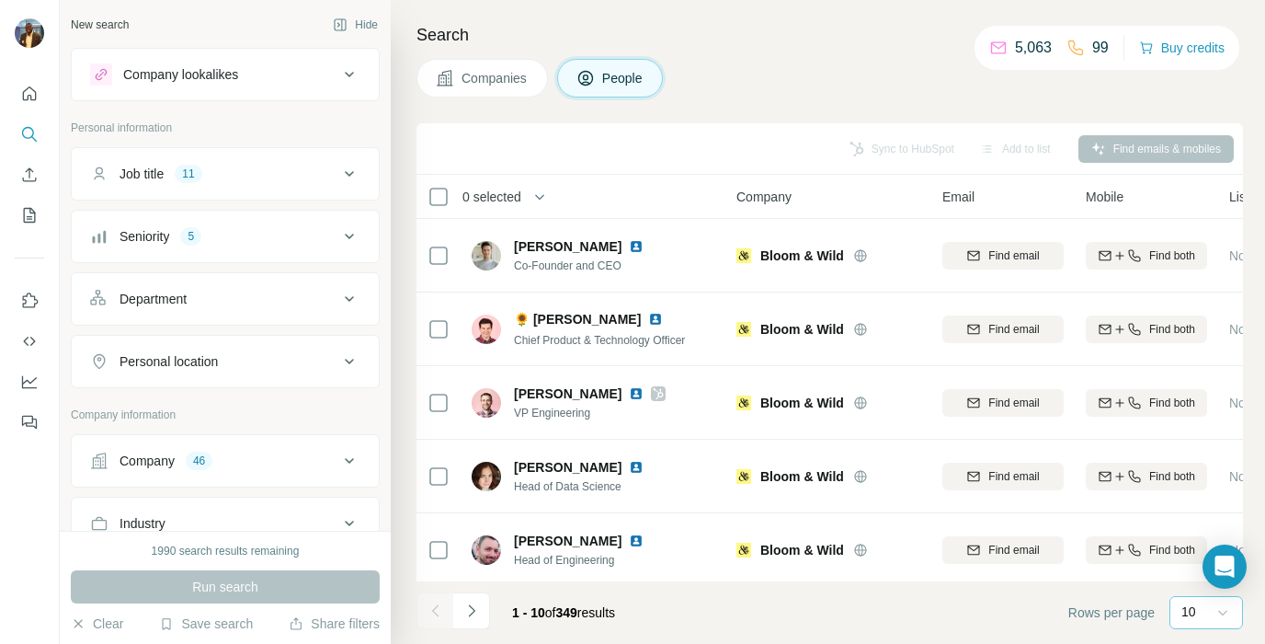
click at [1223, 612] on icon at bounding box center [1223, 612] width 18 height 18
click at [1196, 470] on p "60" at bounding box center [1192, 472] width 15 height 18
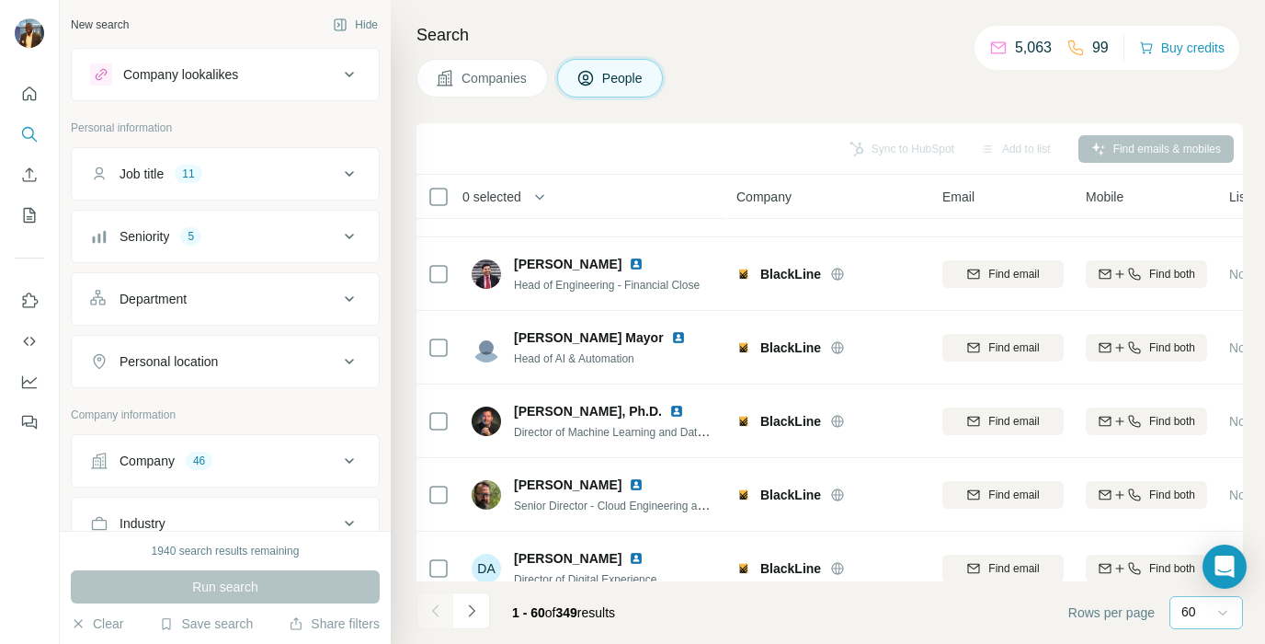
scroll to position [4052, 0]
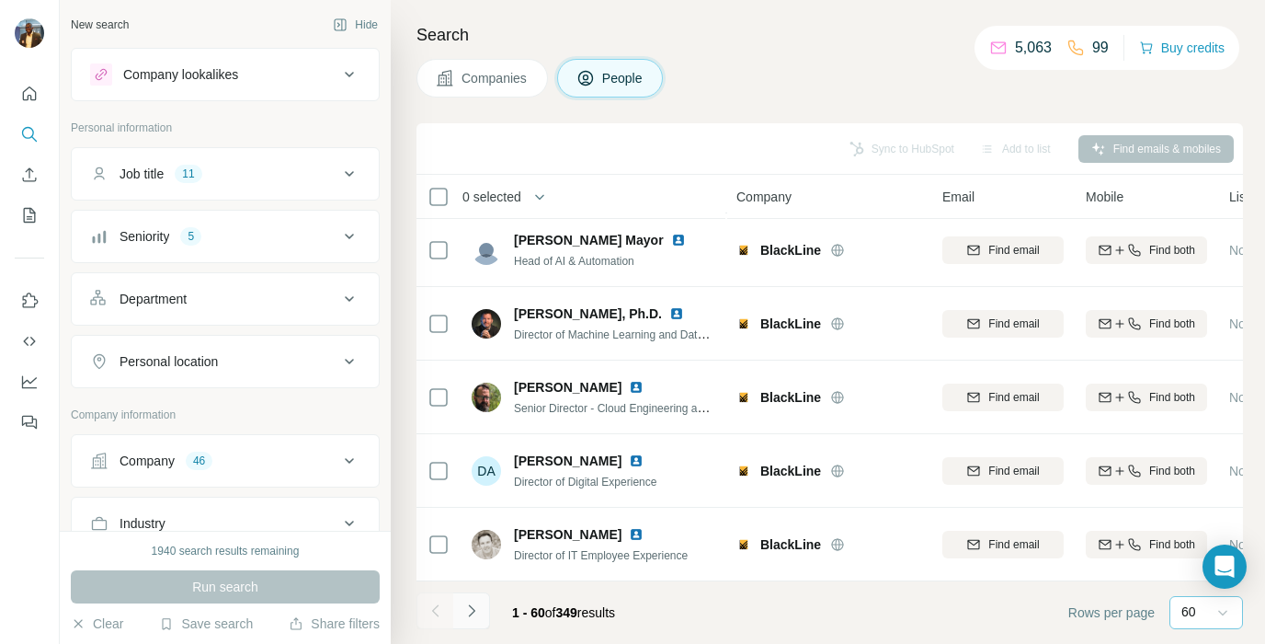
click at [479, 616] on icon "Navigate to next page" at bounding box center [472, 610] width 18 height 18
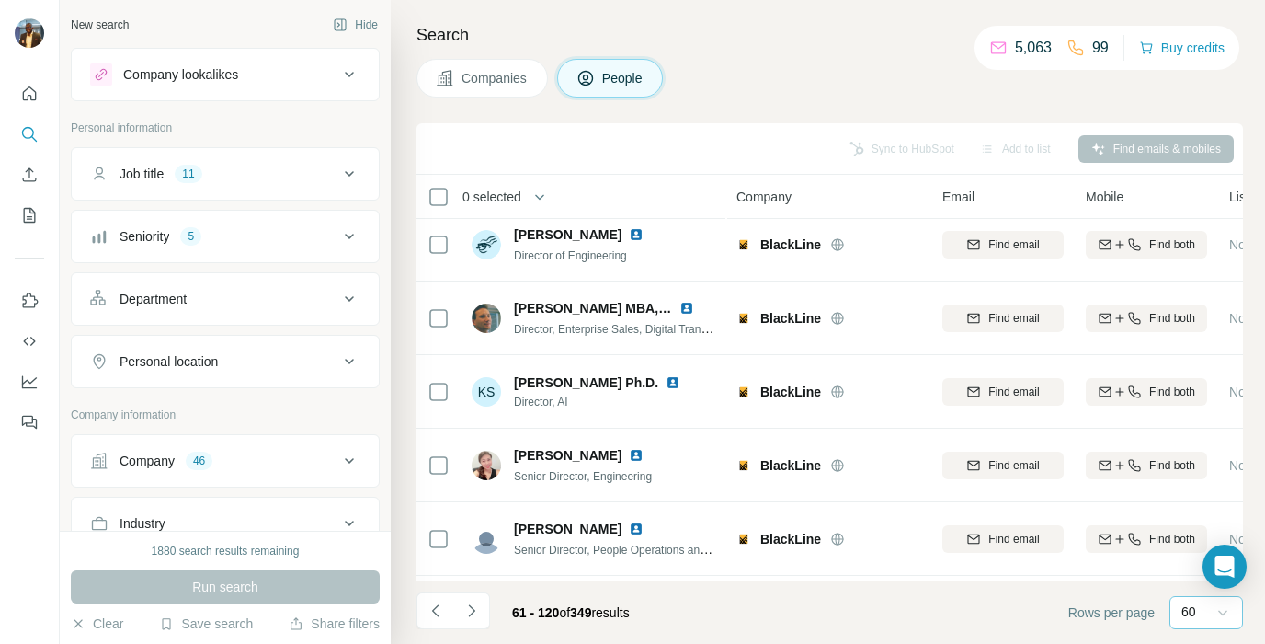
scroll to position [0, 0]
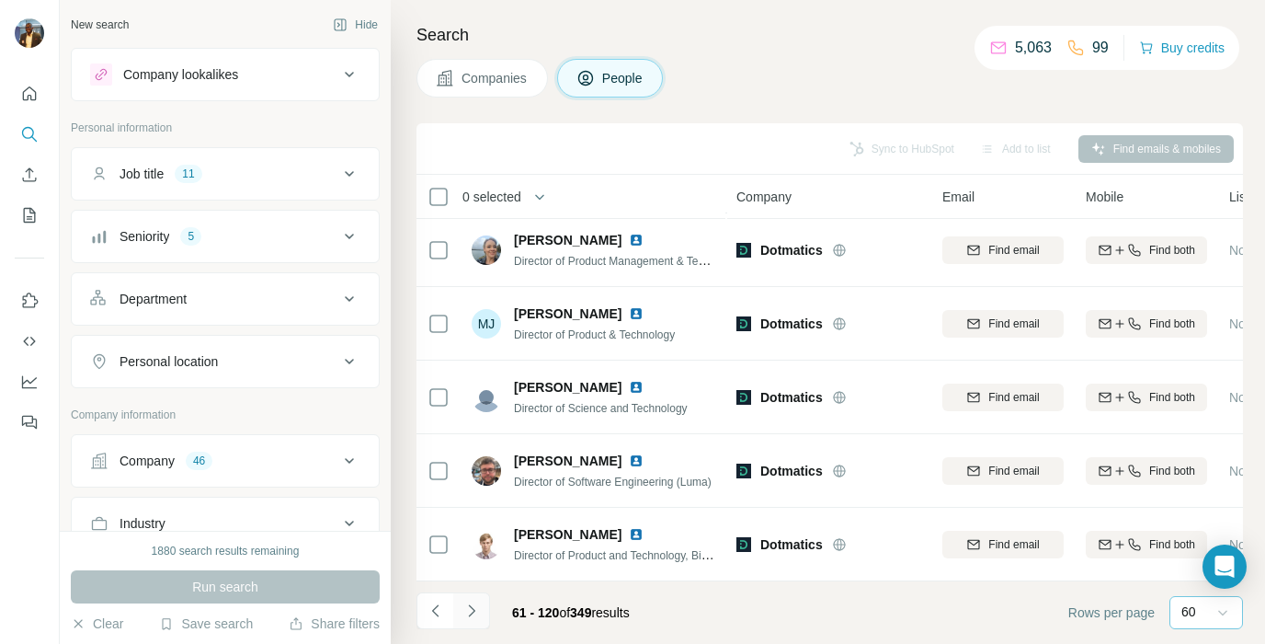
click at [475, 608] on icon "Navigate to next page" at bounding box center [472, 610] width 18 height 18
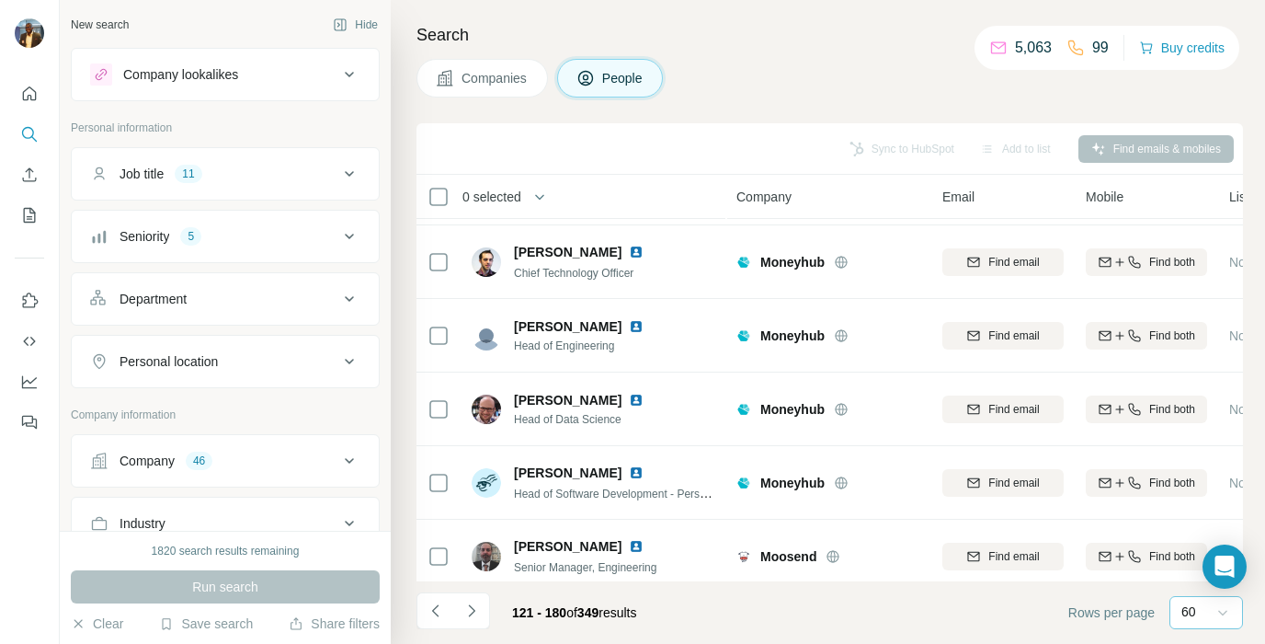
scroll to position [4052, 0]
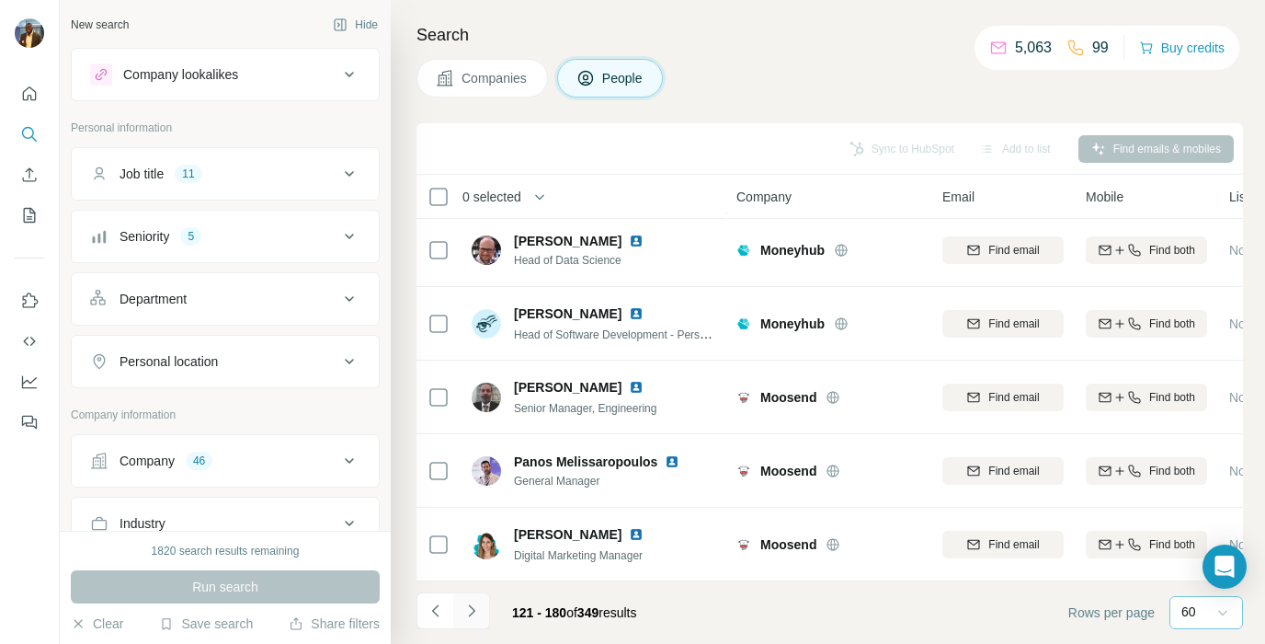
click at [475, 610] on icon "Navigate to next page" at bounding box center [472, 610] width 18 height 18
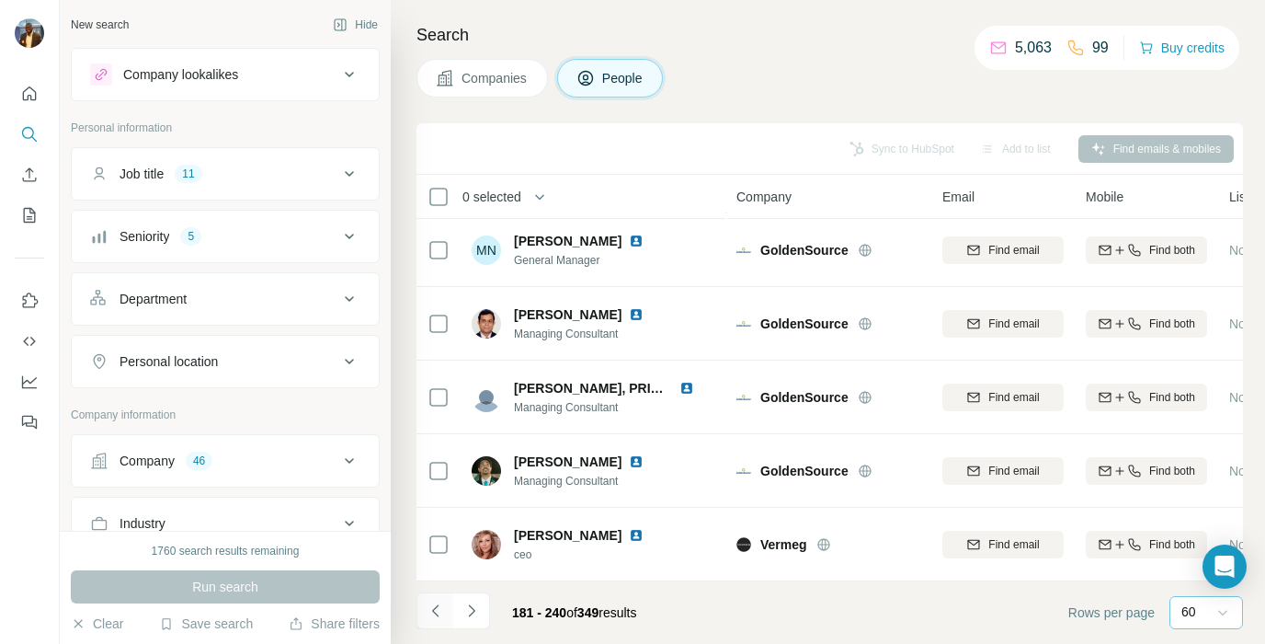
click at [437, 604] on icon "Navigate to previous page" at bounding box center [436, 610] width 18 height 18
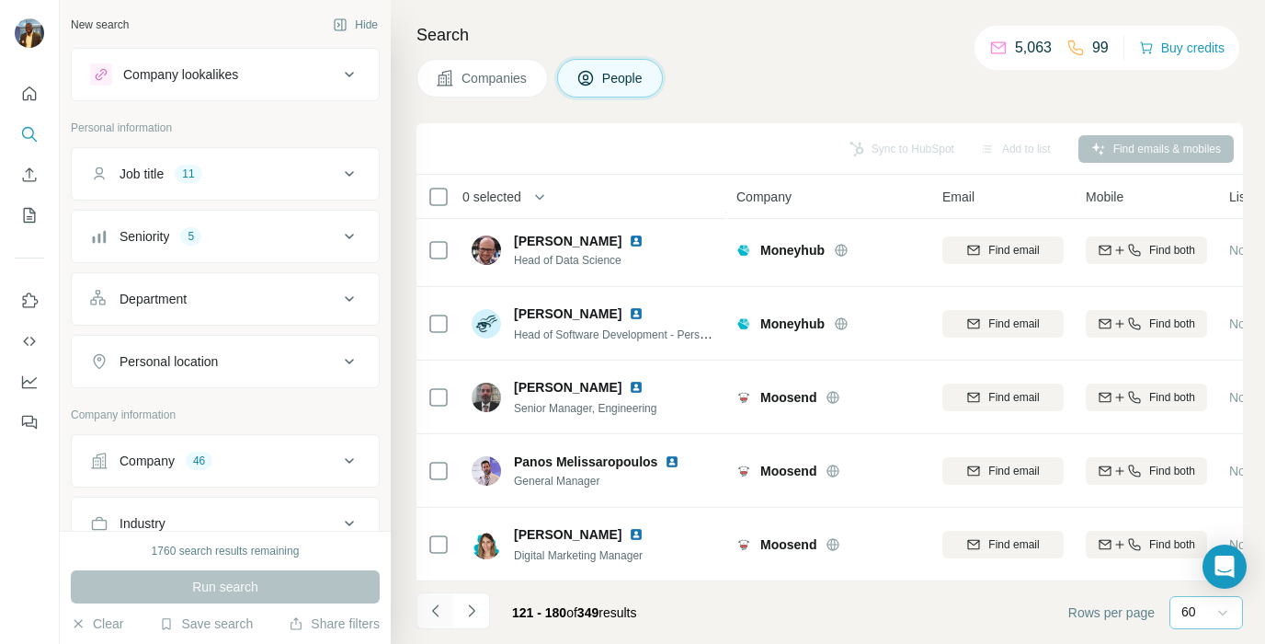
click at [437, 604] on icon "Navigate to previous page" at bounding box center [436, 610] width 18 height 18
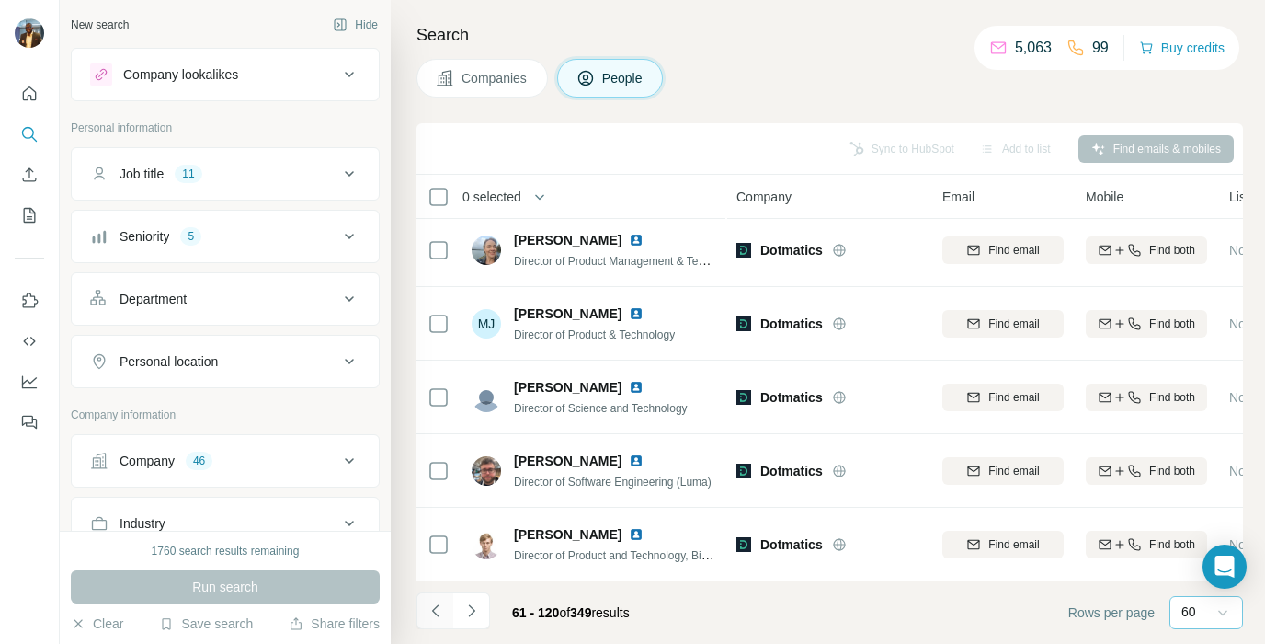
click at [437, 604] on icon "Navigate to previous page" at bounding box center [436, 610] width 18 height 18
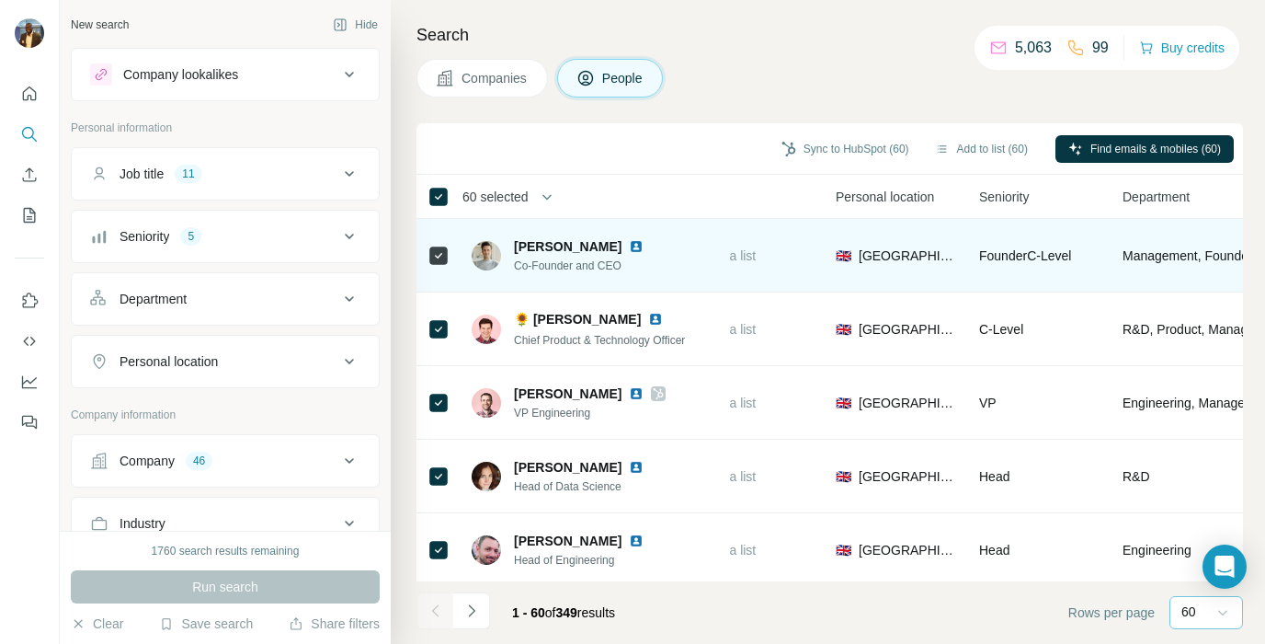
scroll to position [0, 464]
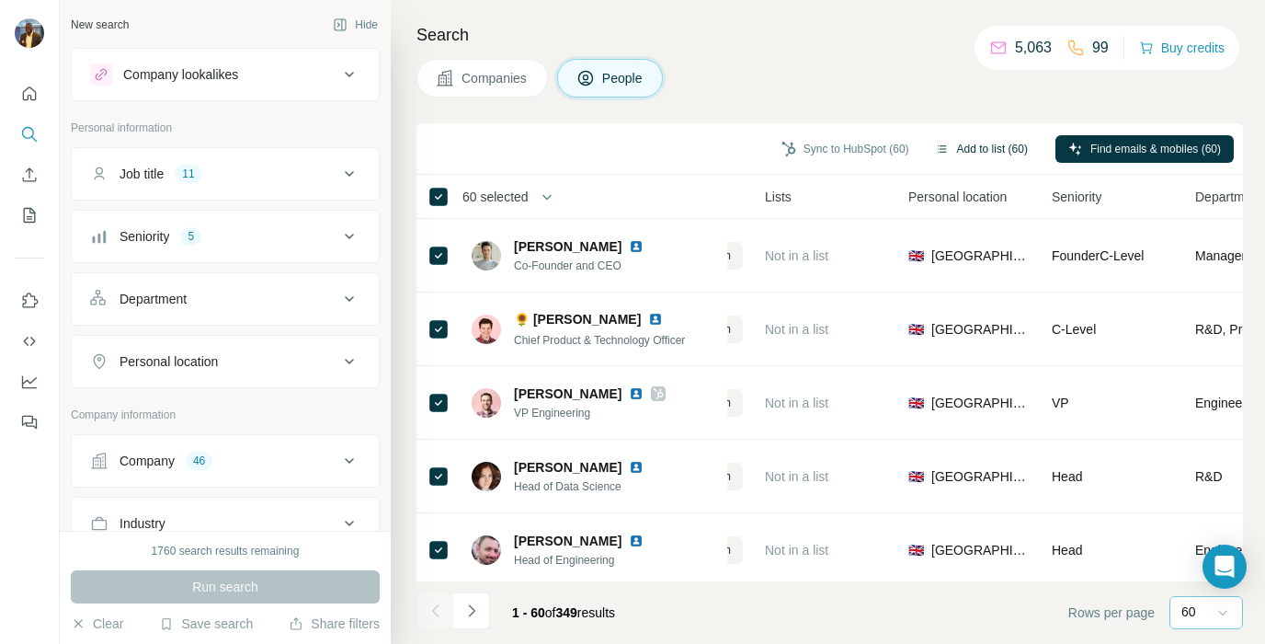
click at [969, 151] on button "Add to list (60)" at bounding box center [981, 149] width 119 height 28
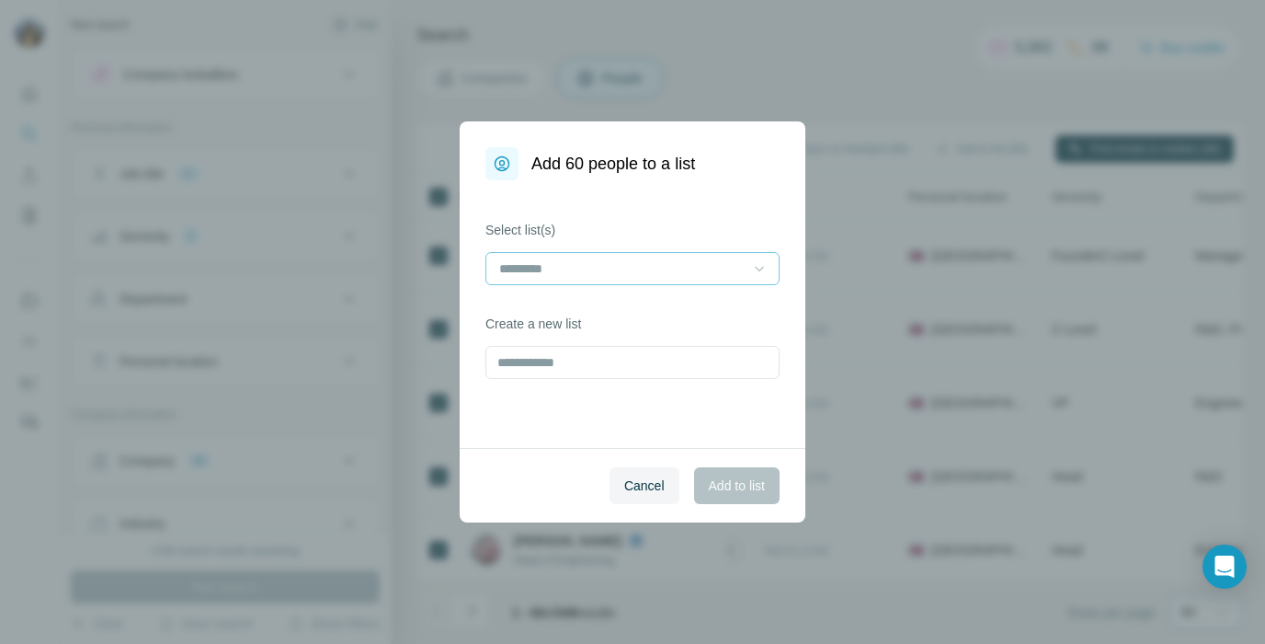
click at [756, 268] on icon at bounding box center [759, 268] width 18 height 18
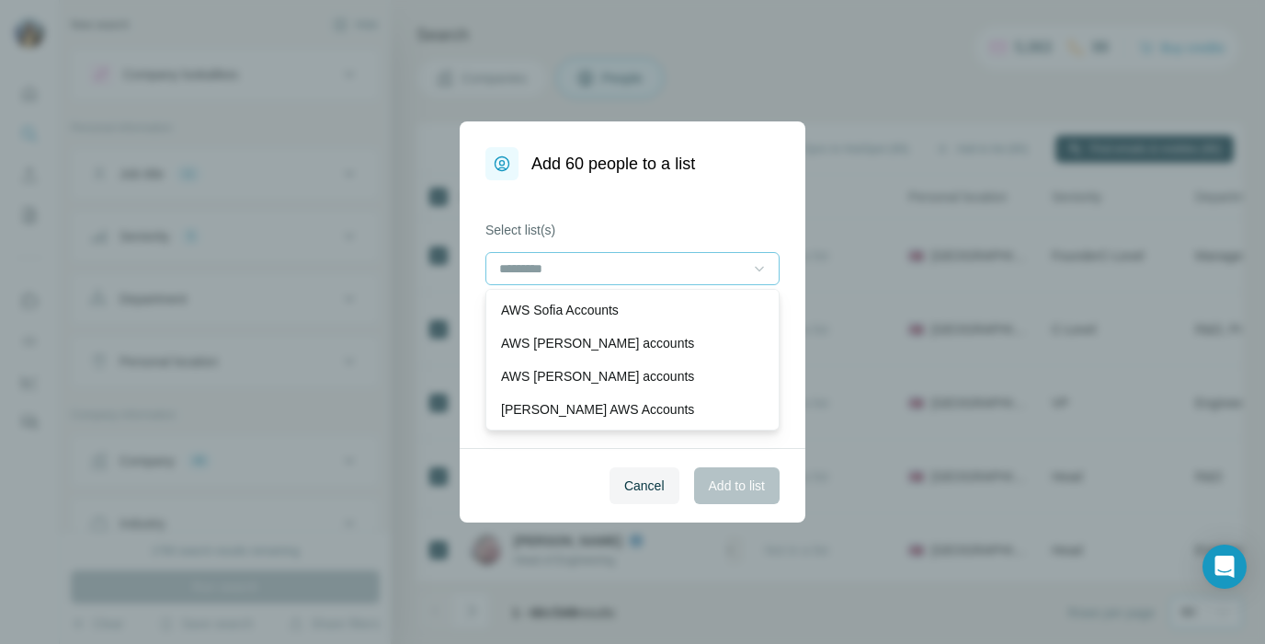
click at [535, 464] on div "Cancel Add to list" at bounding box center [633, 485] width 346 height 74
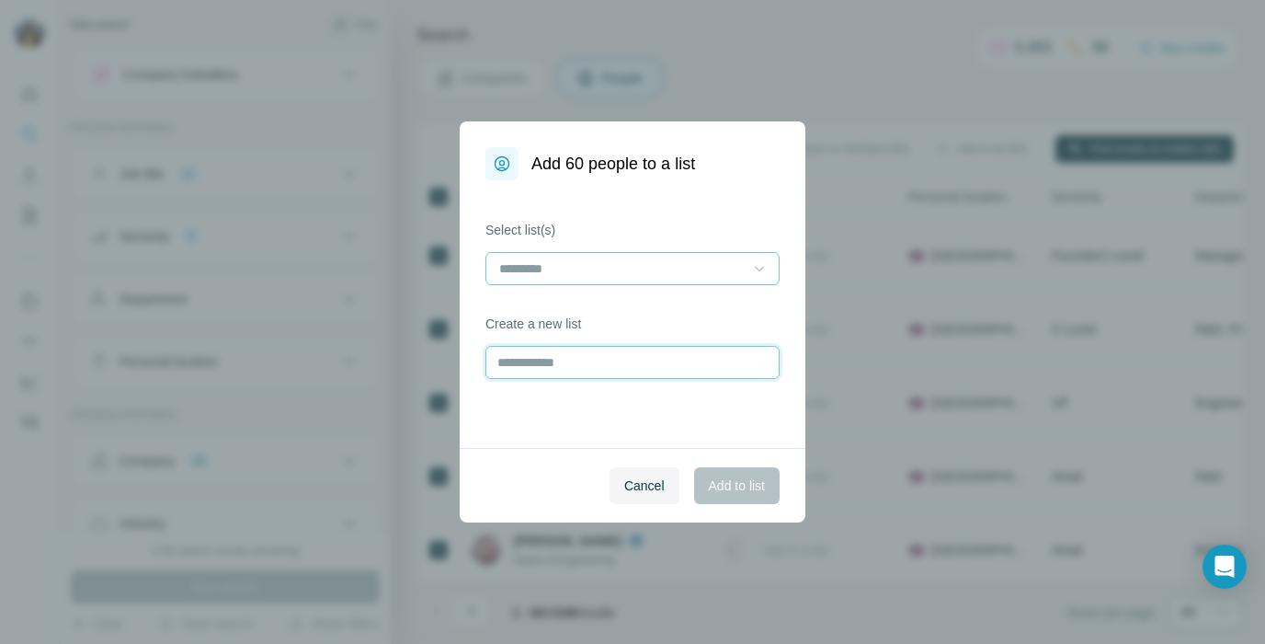
click at [554, 360] on input "text" at bounding box center [633, 362] width 294 height 33
type input "*"
type input "**********"
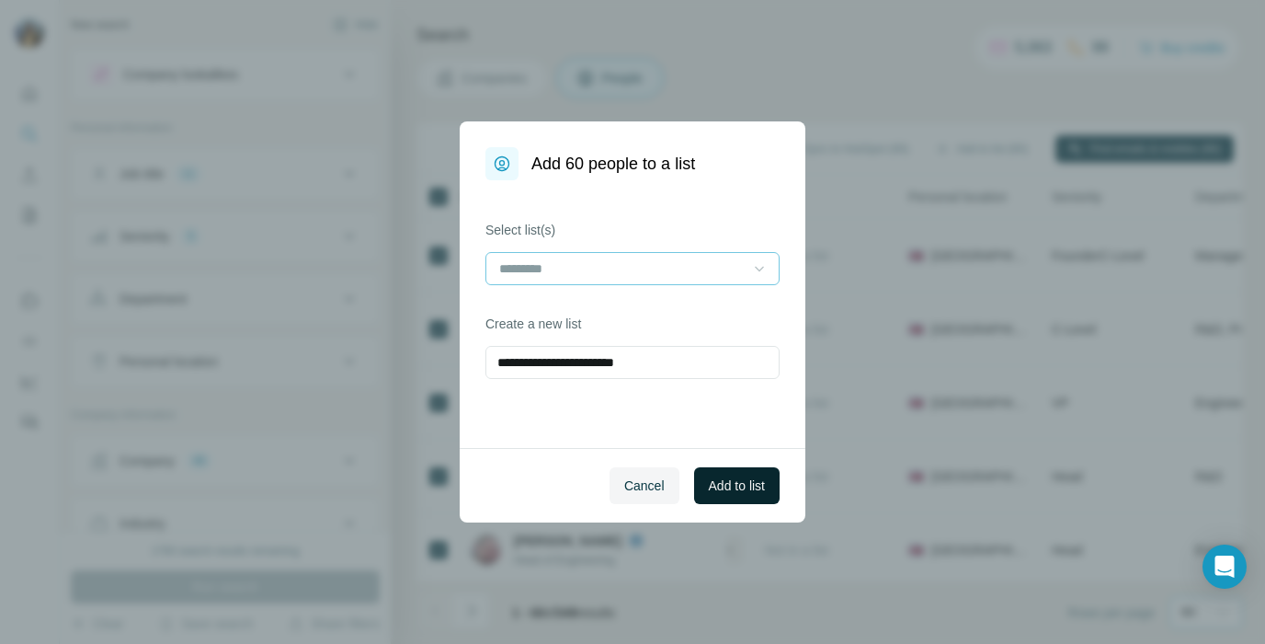
click at [726, 484] on span "Add to list" at bounding box center [737, 485] width 56 height 18
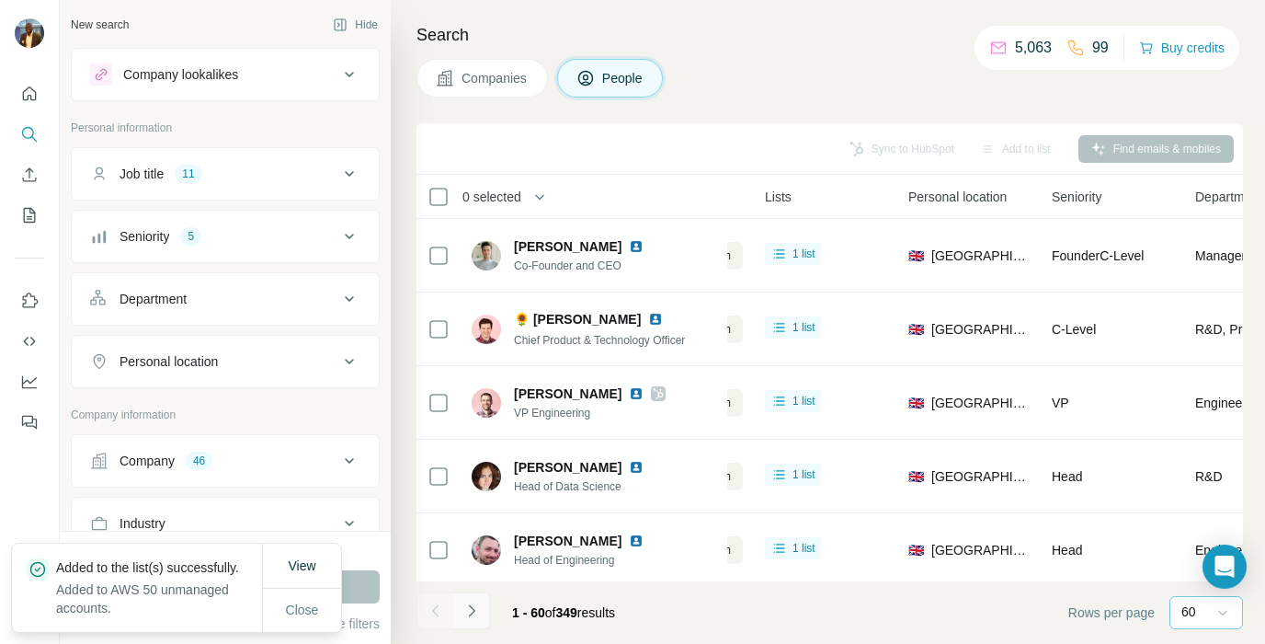
click at [468, 613] on icon "Navigate to next page" at bounding box center [472, 610] width 18 height 18
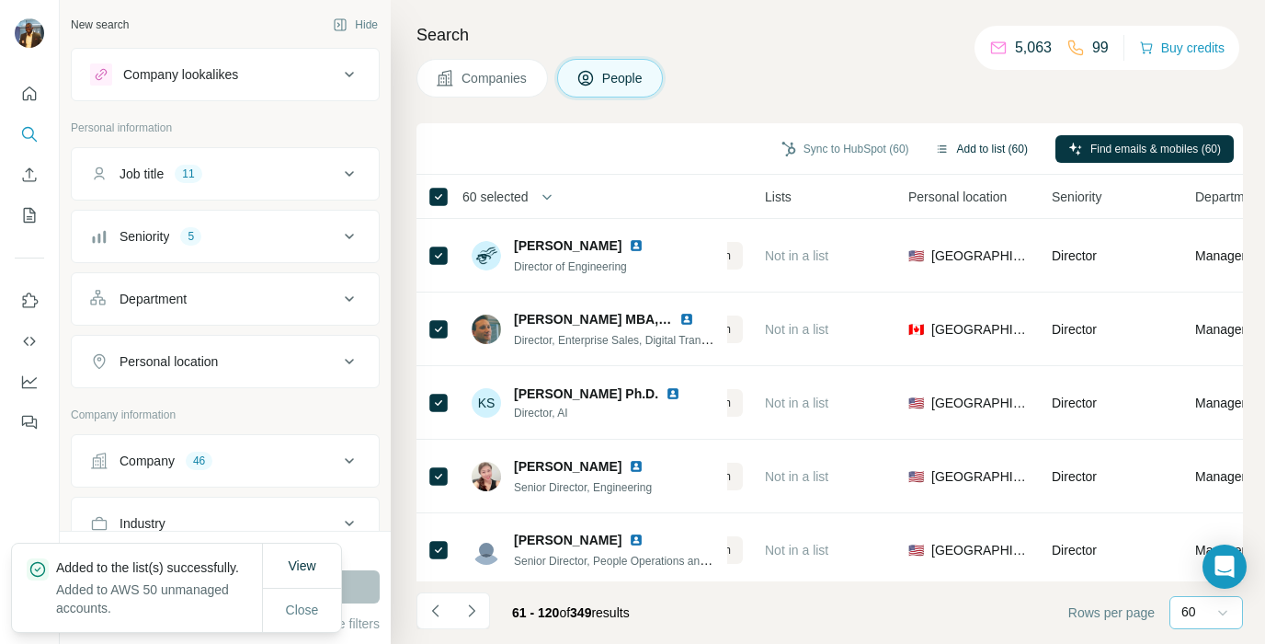
click at [968, 143] on button "Add to list (60)" at bounding box center [981, 149] width 119 height 28
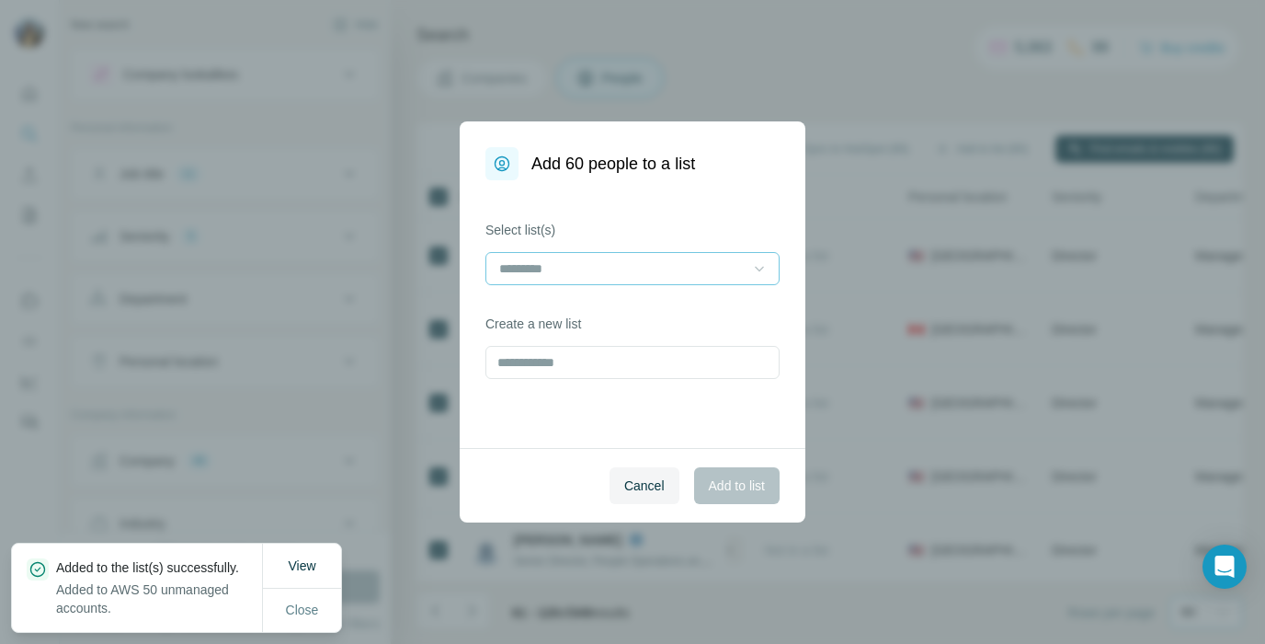
click at [754, 270] on icon at bounding box center [759, 268] width 18 height 18
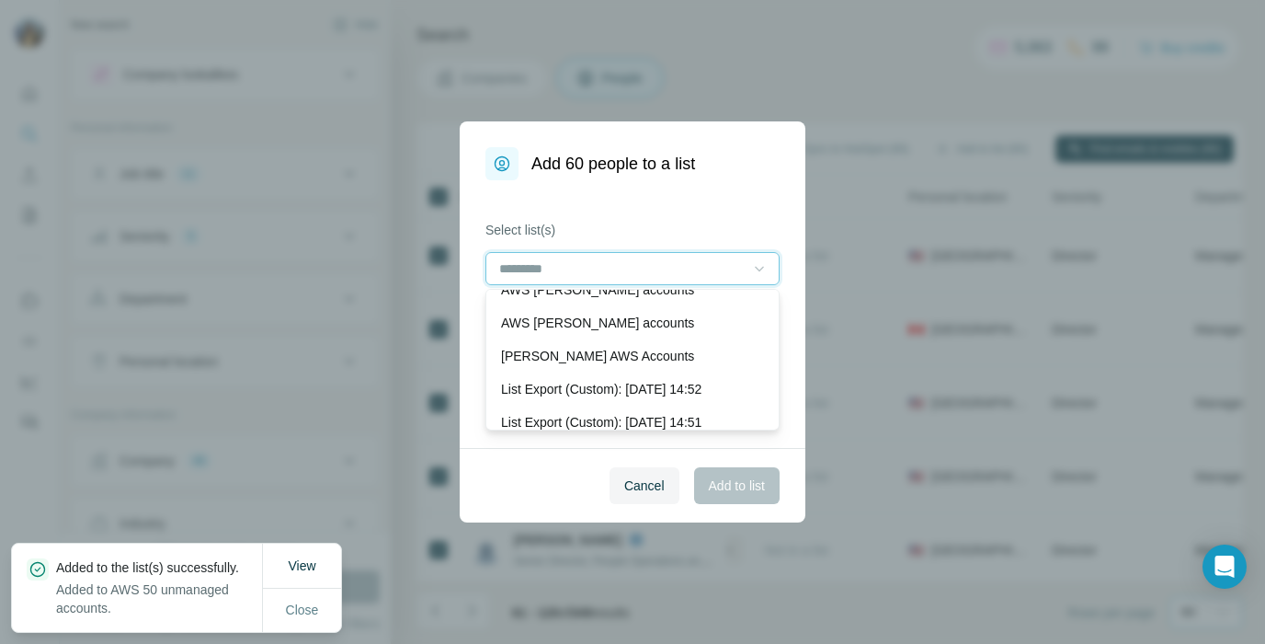
scroll to position [0, 0]
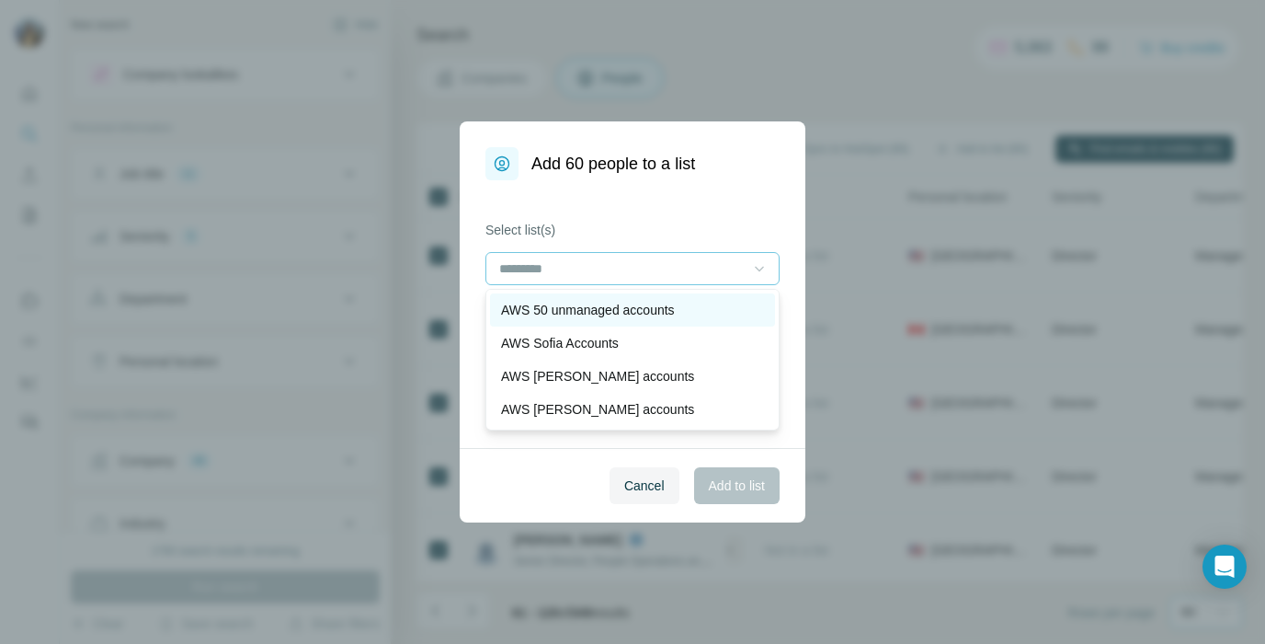
click at [595, 313] on p "AWS 50 unmanaged accounts" at bounding box center [588, 310] width 174 height 18
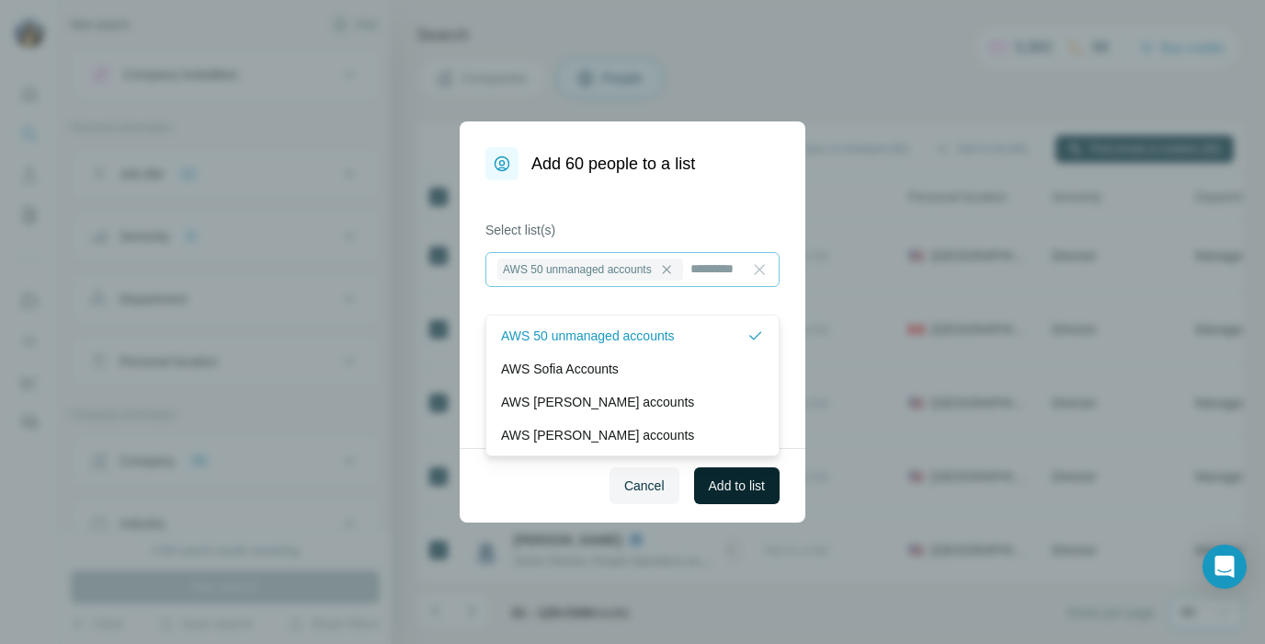
click at [710, 492] on span "Add to list" at bounding box center [737, 485] width 56 height 18
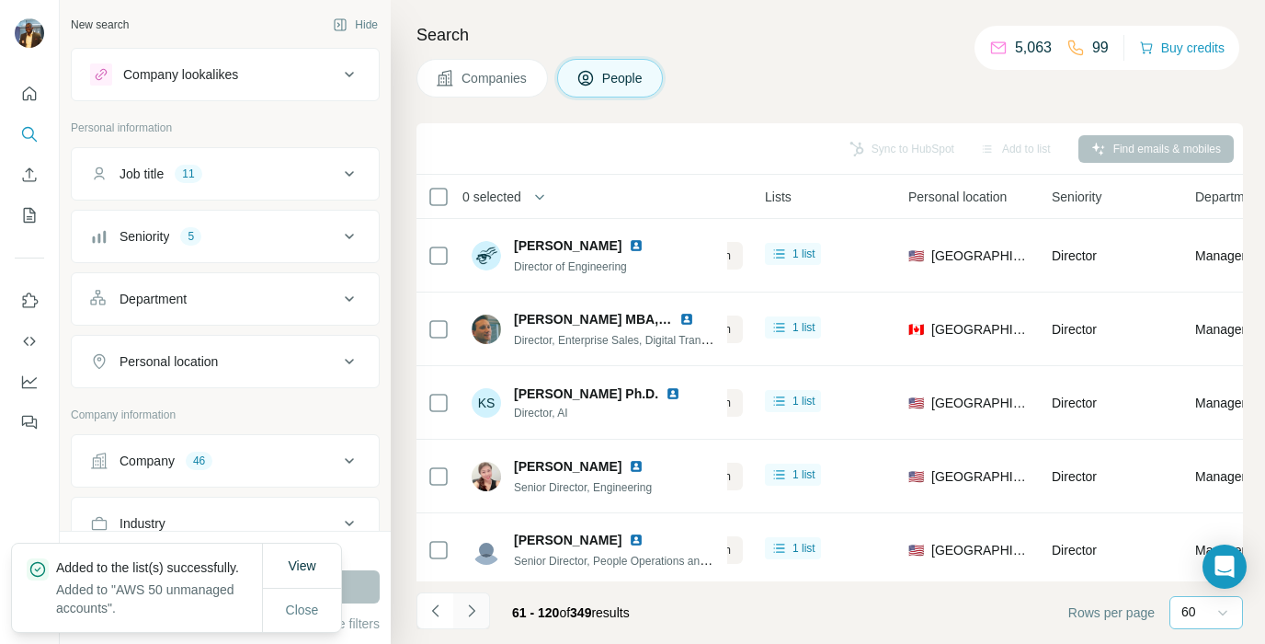
click at [469, 609] on icon "Navigate to next page" at bounding box center [472, 610] width 18 height 18
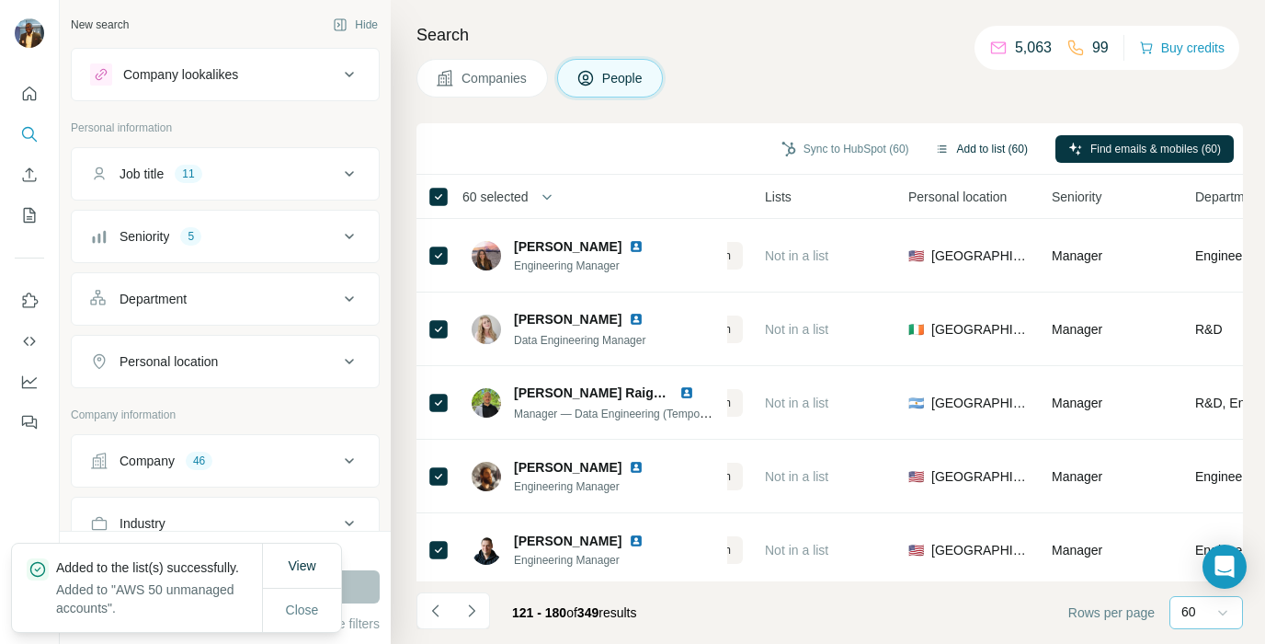
click at [970, 150] on button "Add to list (60)" at bounding box center [981, 149] width 119 height 28
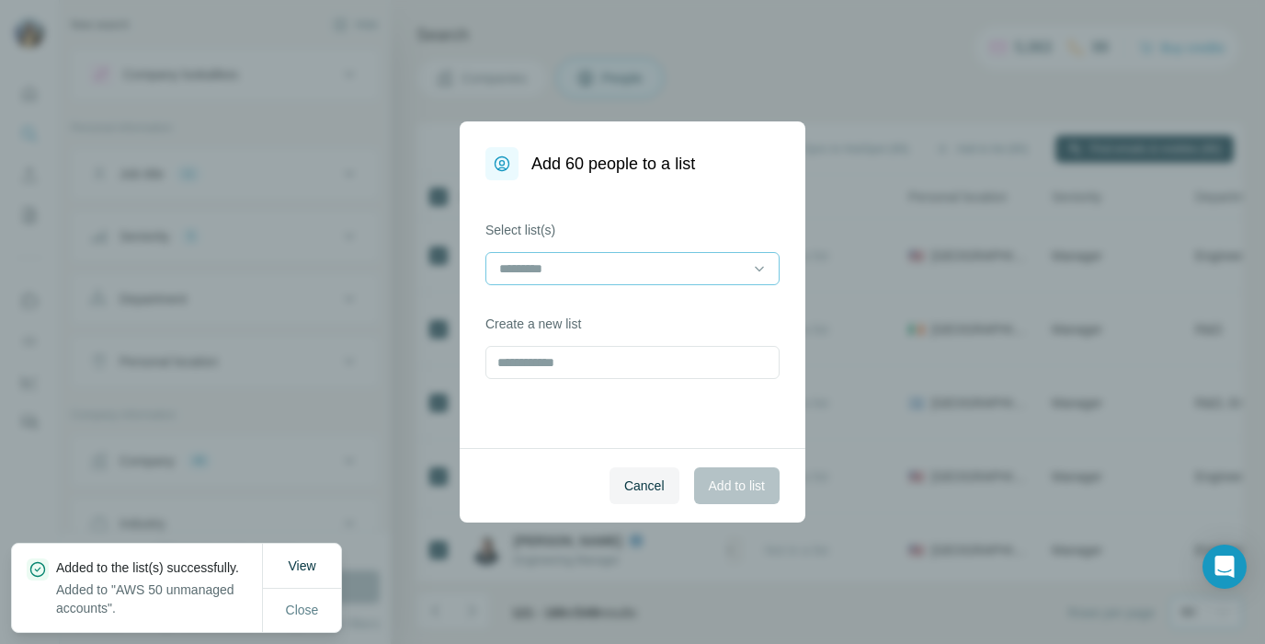
click at [740, 262] on input at bounding box center [622, 268] width 248 height 20
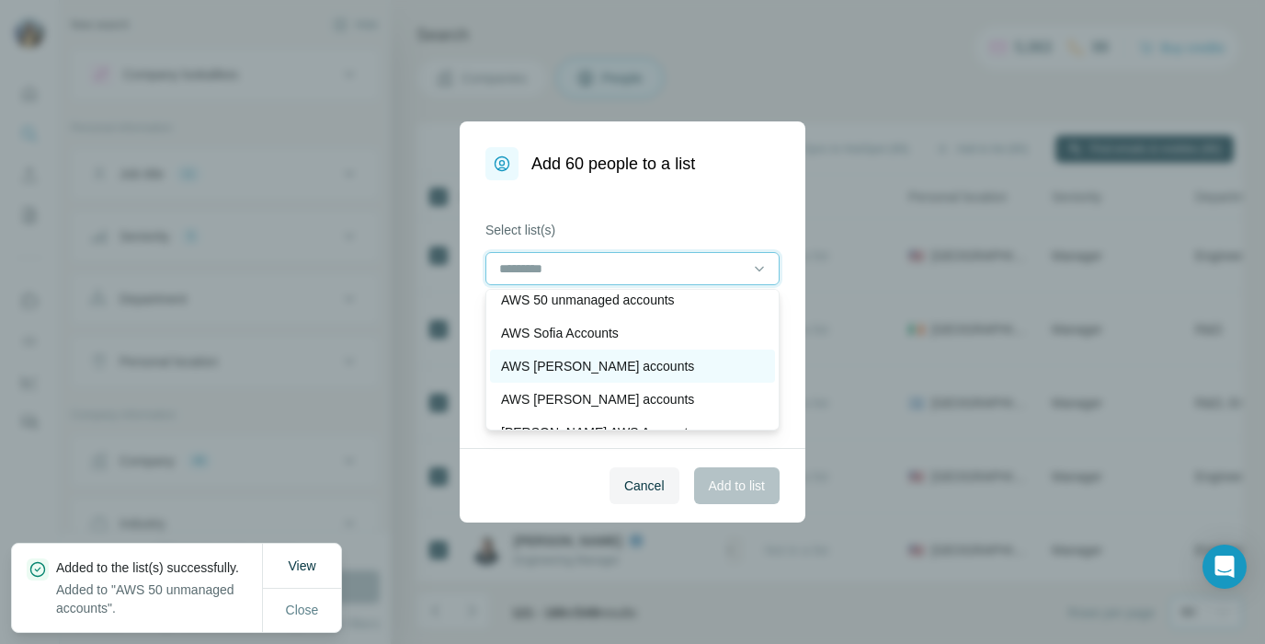
scroll to position [0, 0]
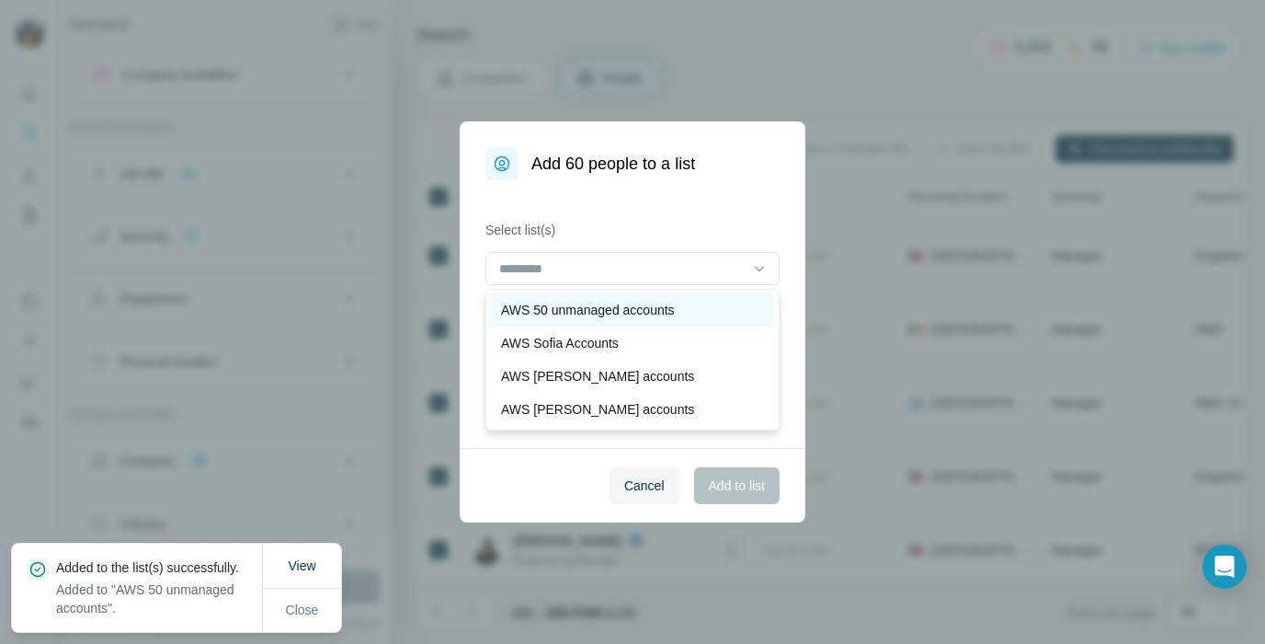
click at [598, 310] on p "AWS 50 unmanaged accounts" at bounding box center [588, 310] width 174 height 18
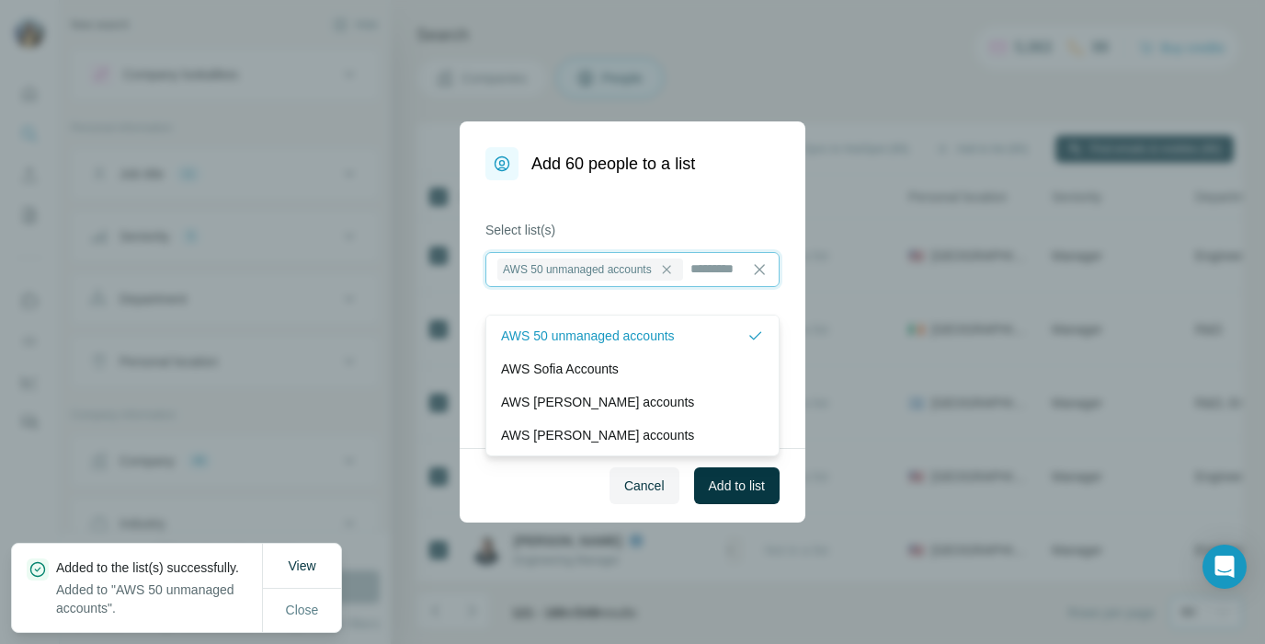
scroll to position [2, 0]
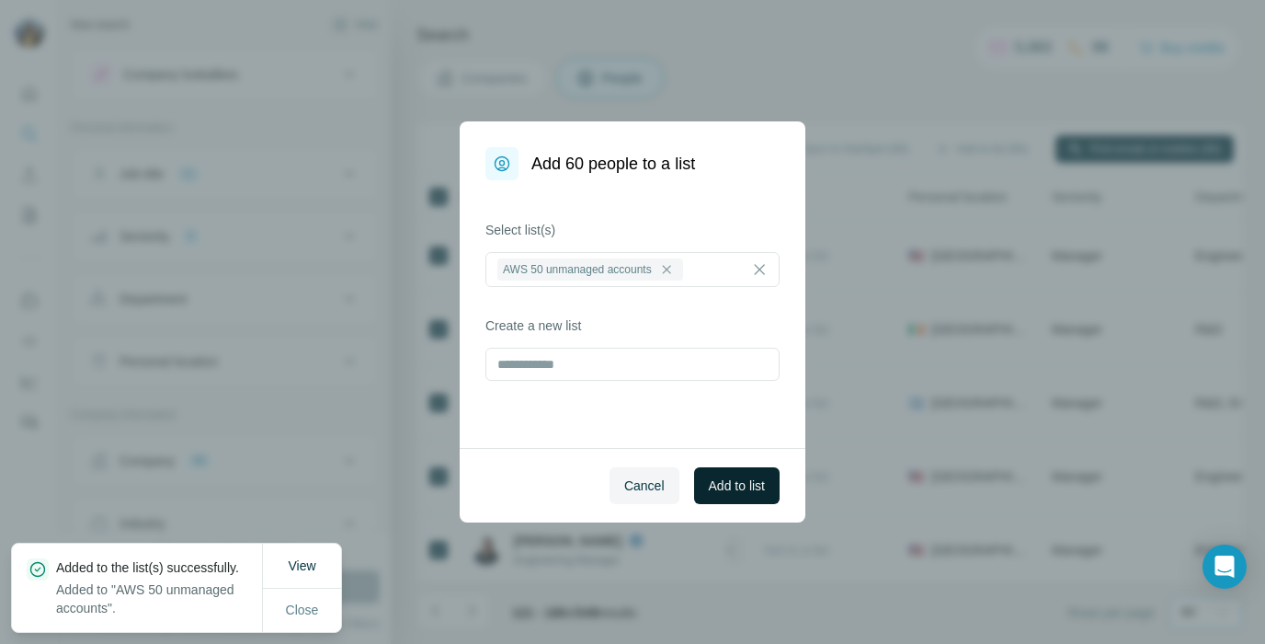
click at [726, 480] on span "Add to list" at bounding box center [737, 485] width 56 height 18
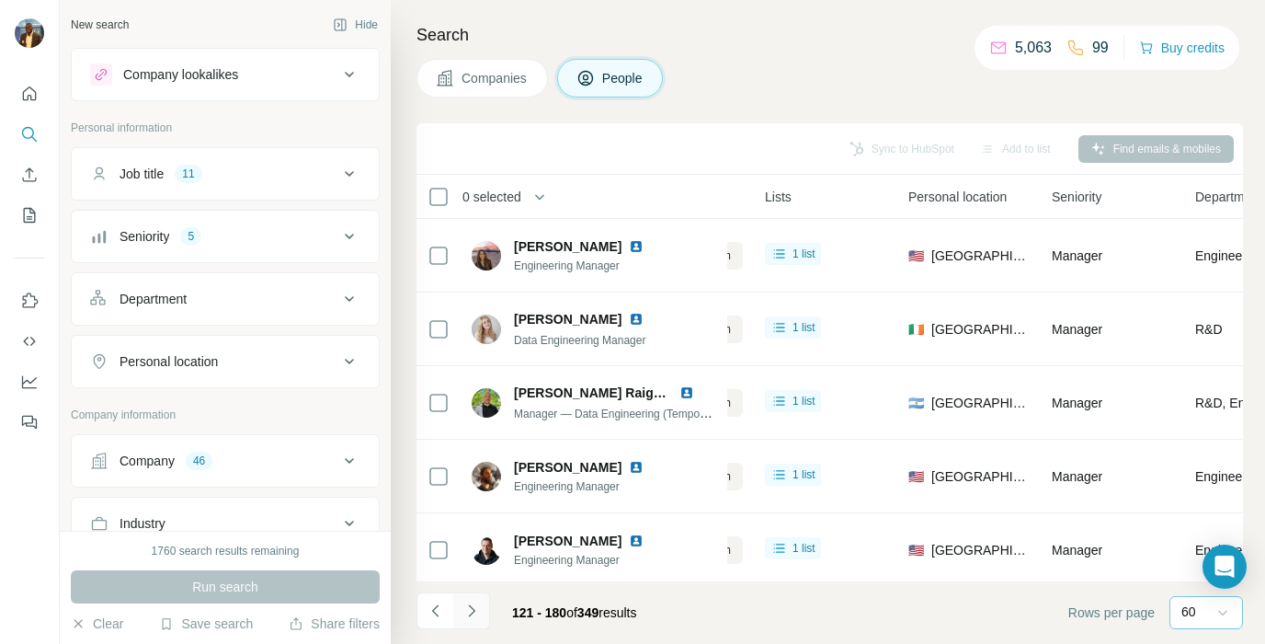
click at [467, 610] on icon "Navigate to next page" at bounding box center [472, 610] width 18 height 18
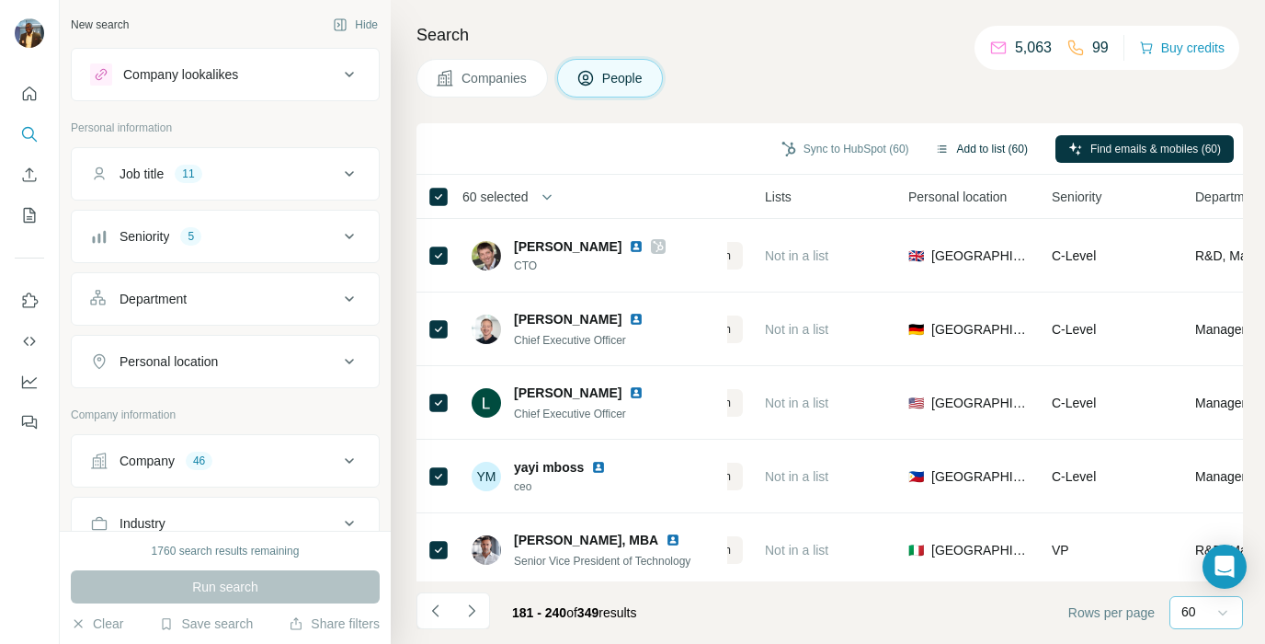
click at [960, 147] on button "Add to list (60)" at bounding box center [981, 149] width 119 height 28
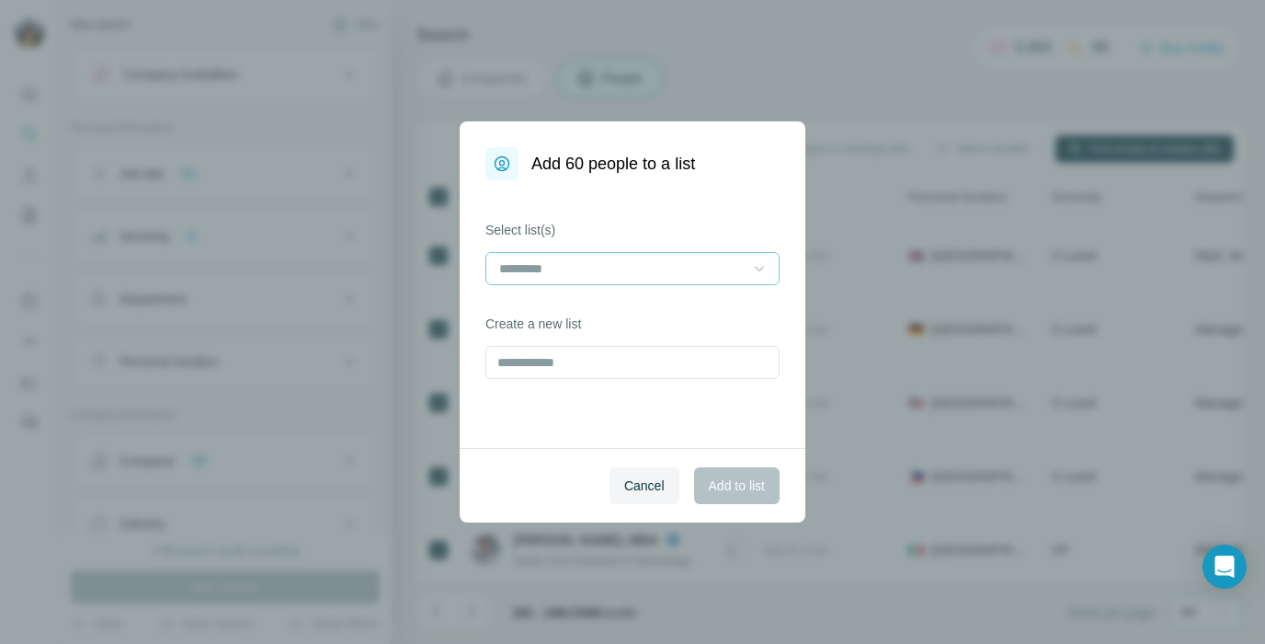
click at [764, 269] on icon at bounding box center [759, 268] width 18 height 18
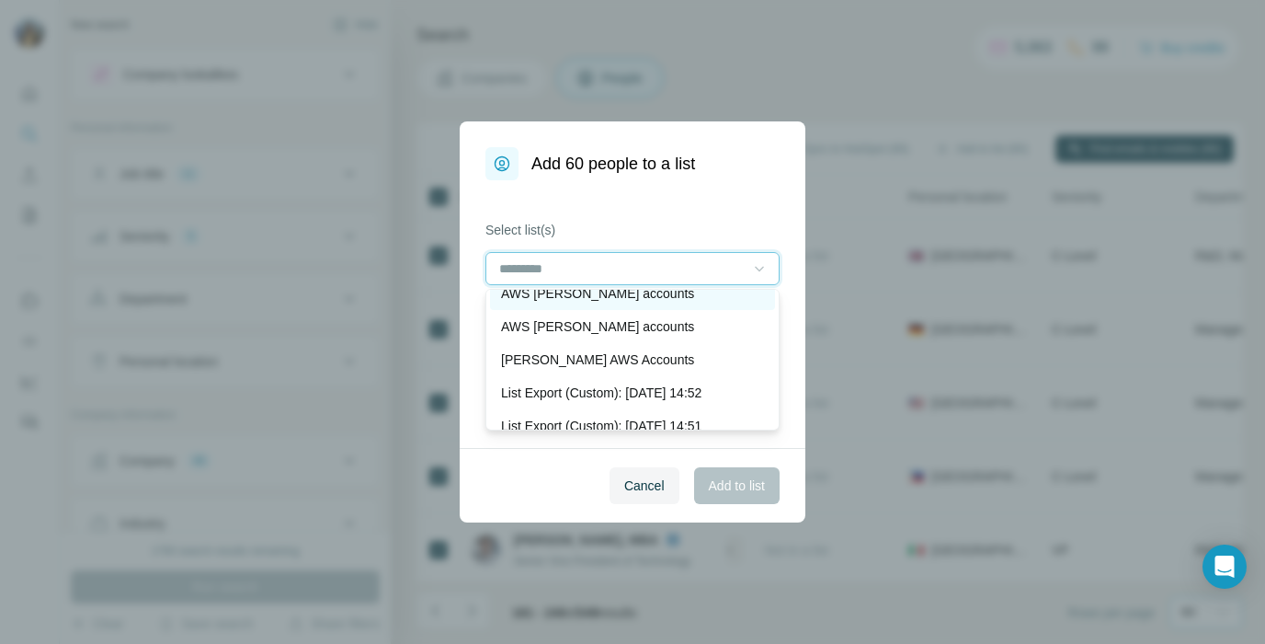
scroll to position [0, 0]
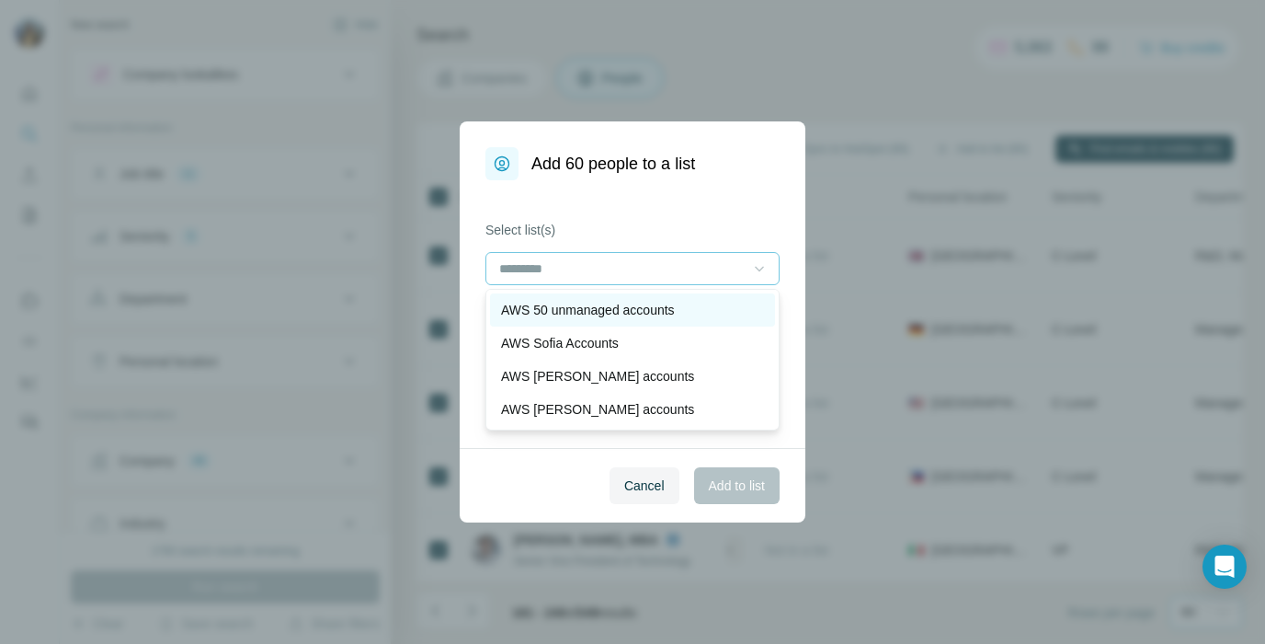
click at [599, 310] on p "AWS 50 unmanaged accounts" at bounding box center [588, 310] width 174 height 18
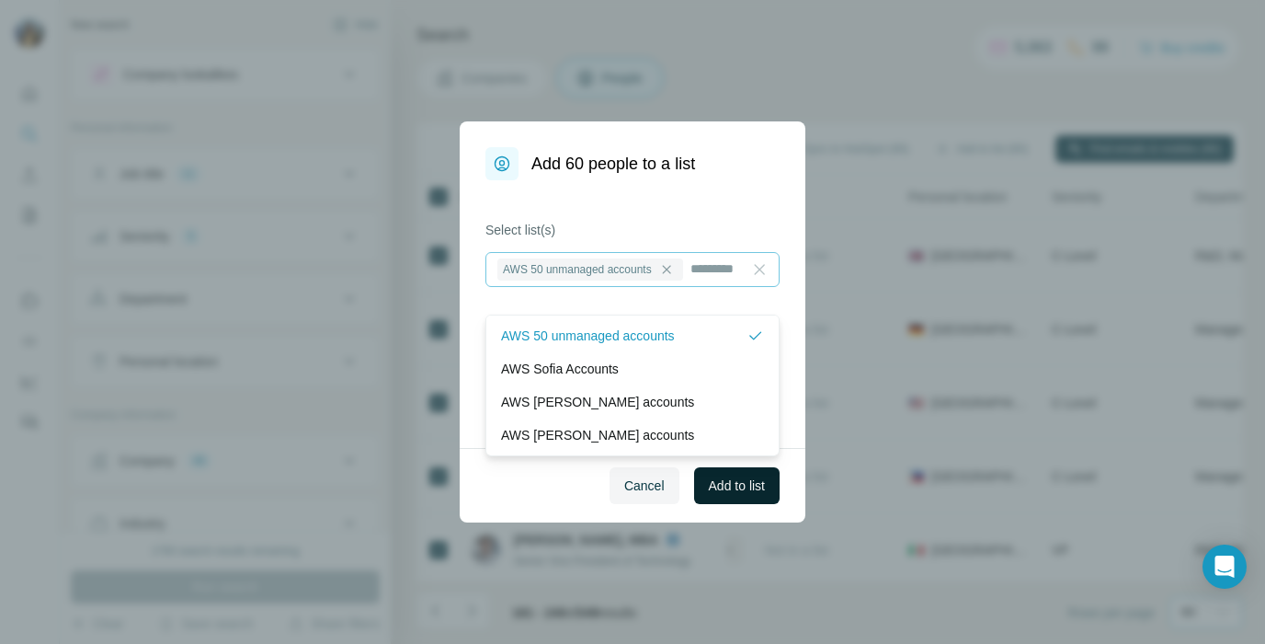
click at [727, 492] on span "Add to list" at bounding box center [737, 485] width 56 height 18
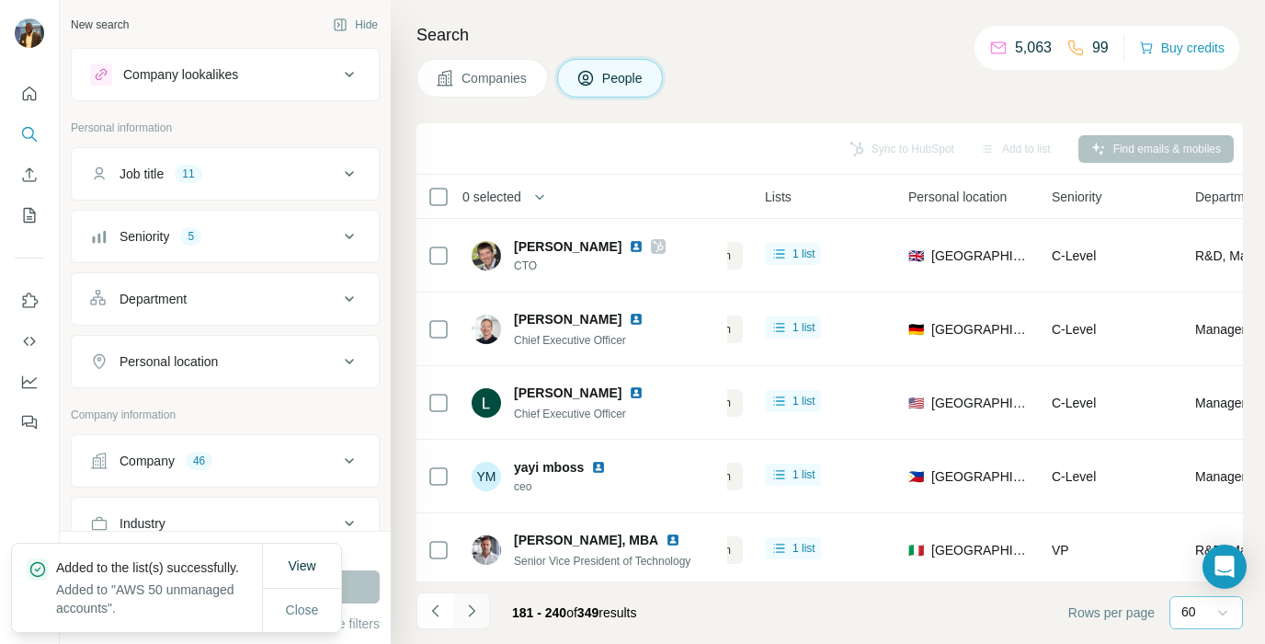
click at [480, 608] on icon "Navigate to next page" at bounding box center [472, 610] width 18 height 18
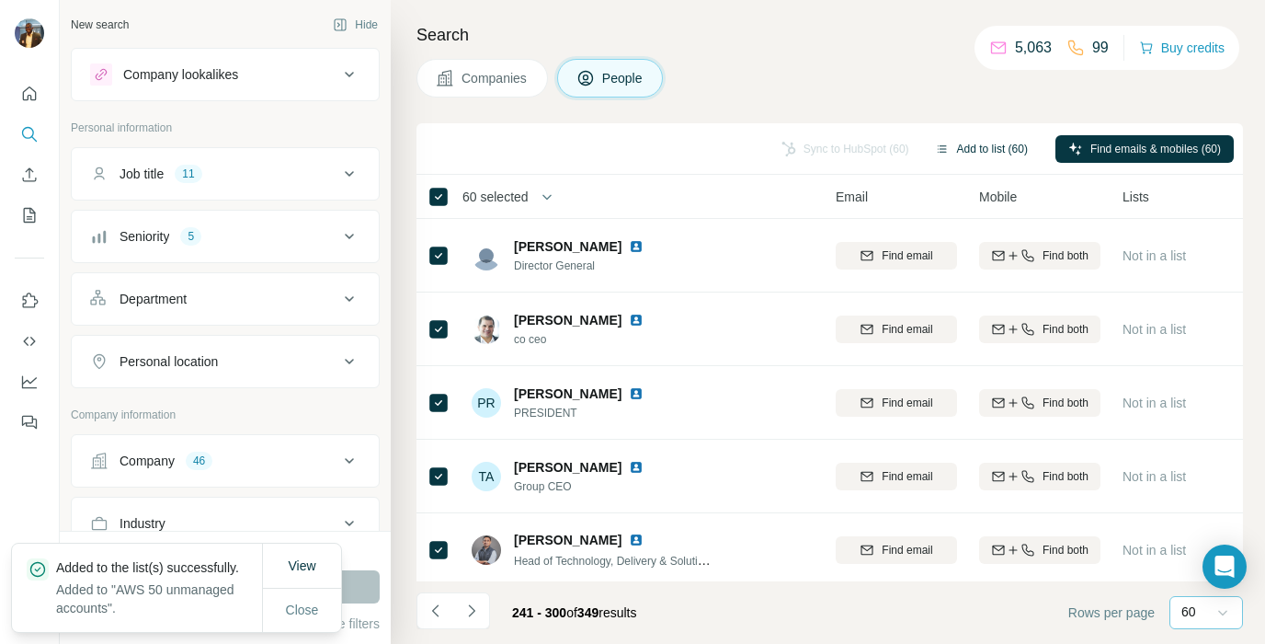
click at [990, 143] on button "Add to list (60)" at bounding box center [981, 149] width 119 height 28
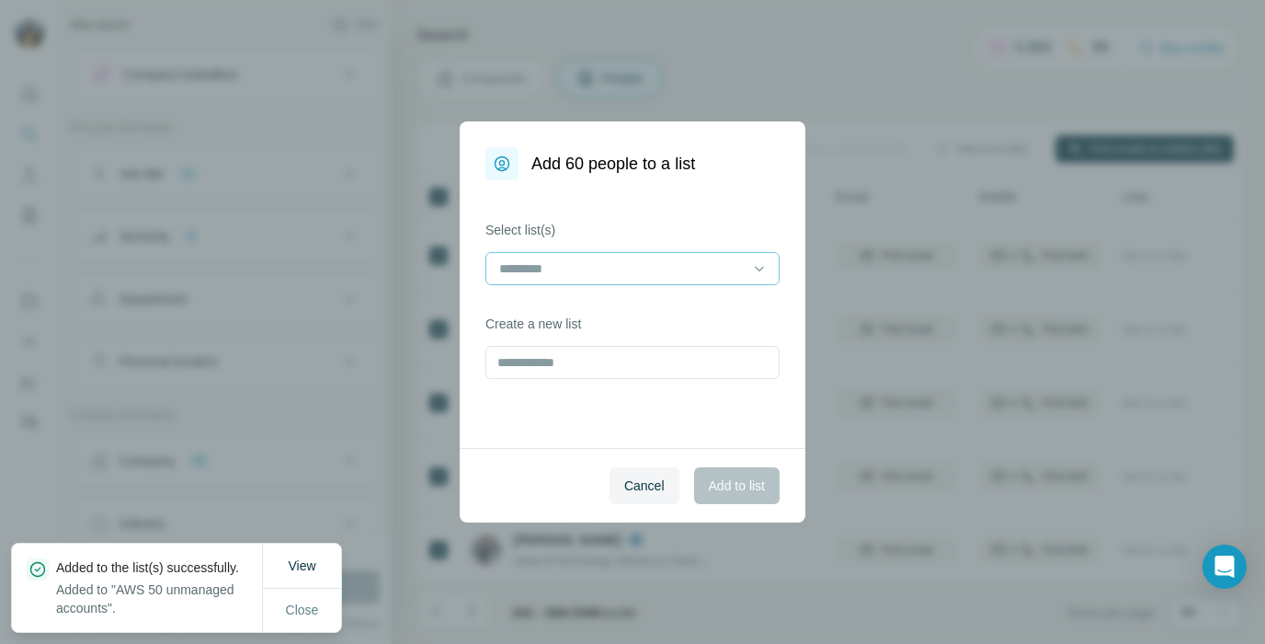
click at [700, 253] on div at bounding box center [622, 268] width 248 height 31
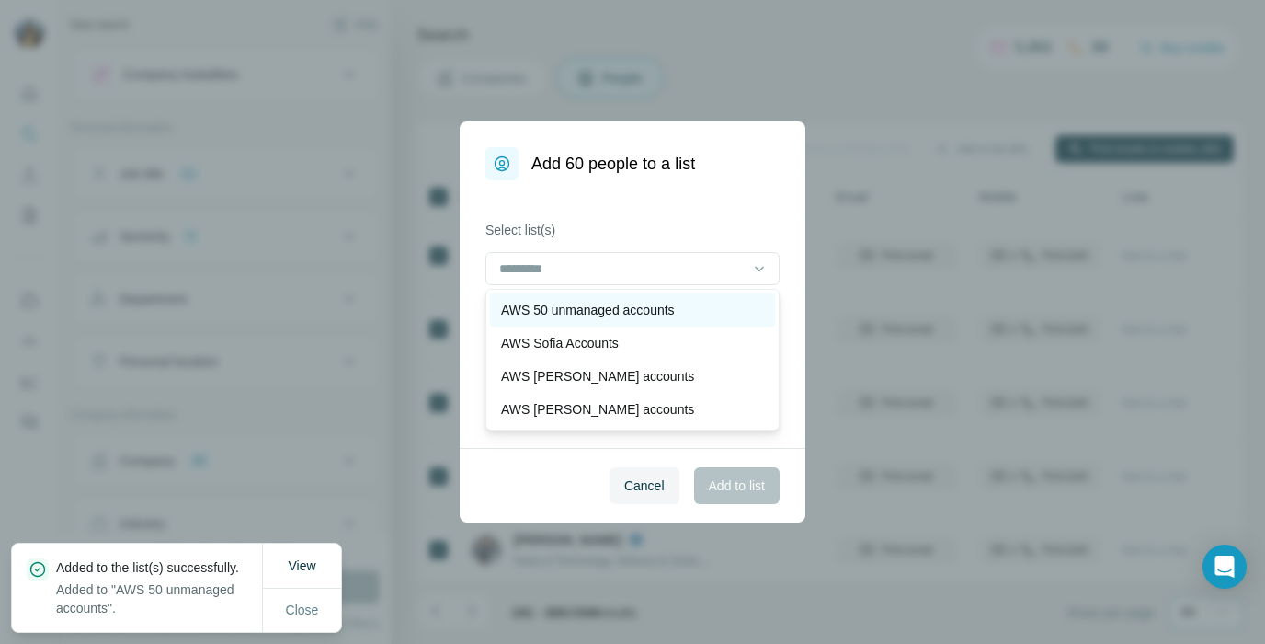
click at [589, 311] on p "AWS 50 unmanaged accounts" at bounding box center [588, 310] width 174 height 18
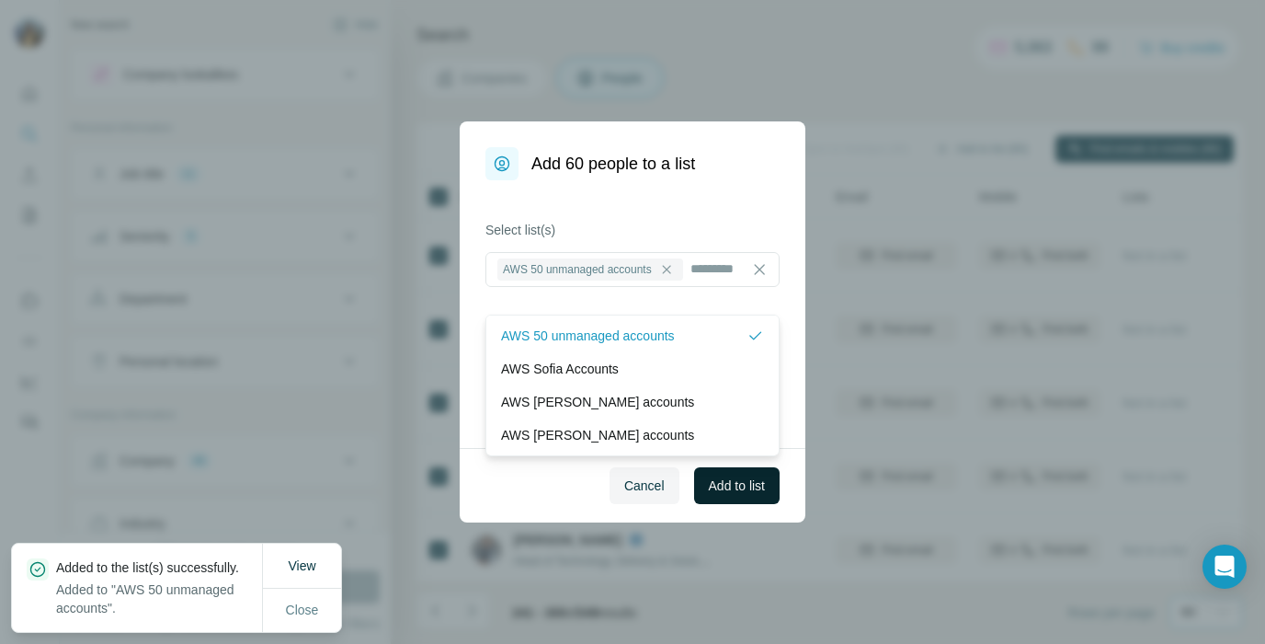
click at [729, 487] on span "Add to list" at bounding box center [737, 485] width 56 height 18
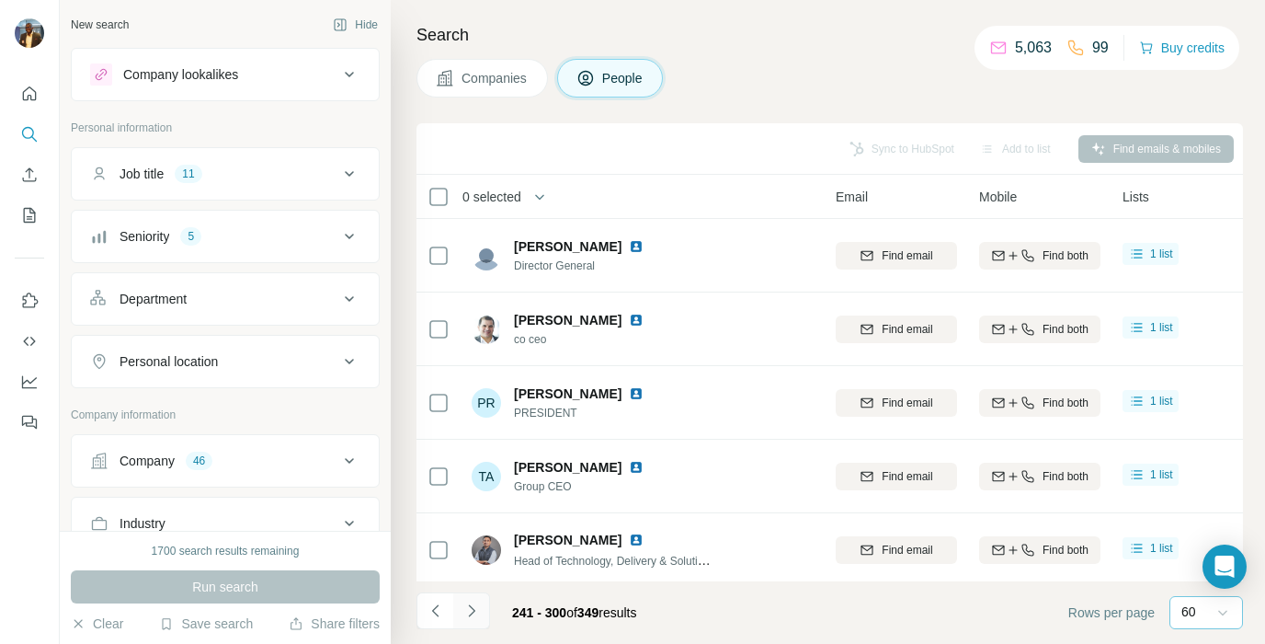
click at [476, 616] on icon "Navigate to next page" at bounding box center [472, 610] width 18 height 18
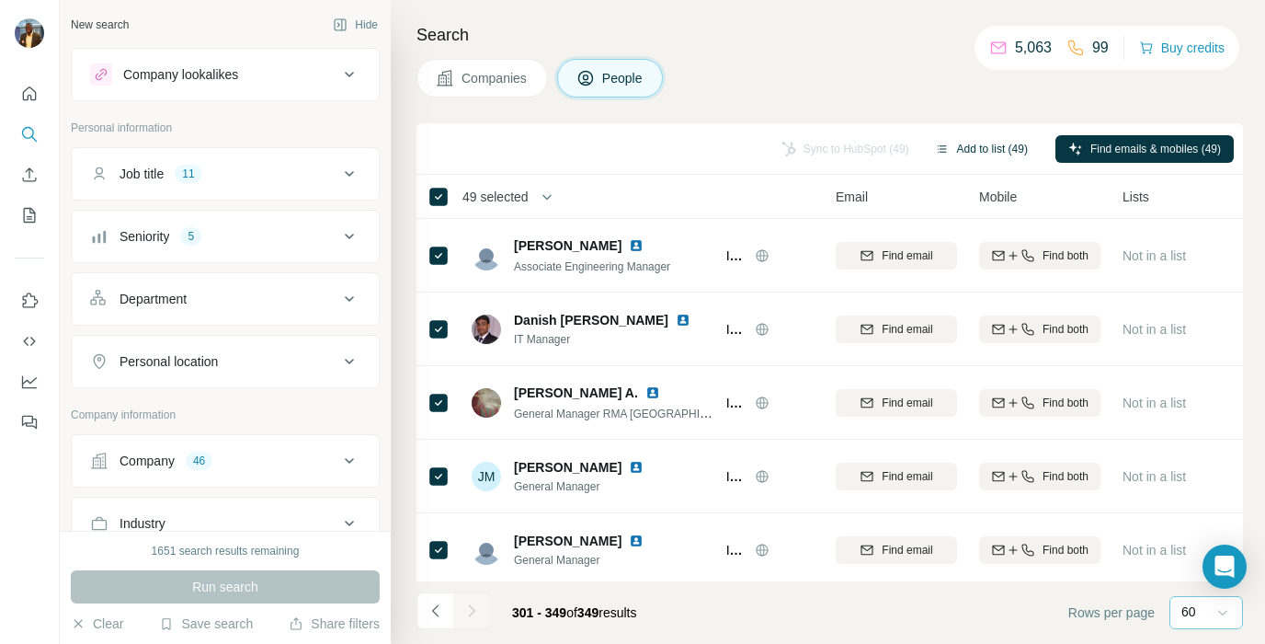
click at [970, 144] on button "Add to list (49)" at bounding box center [981, 149] width 119 height 28
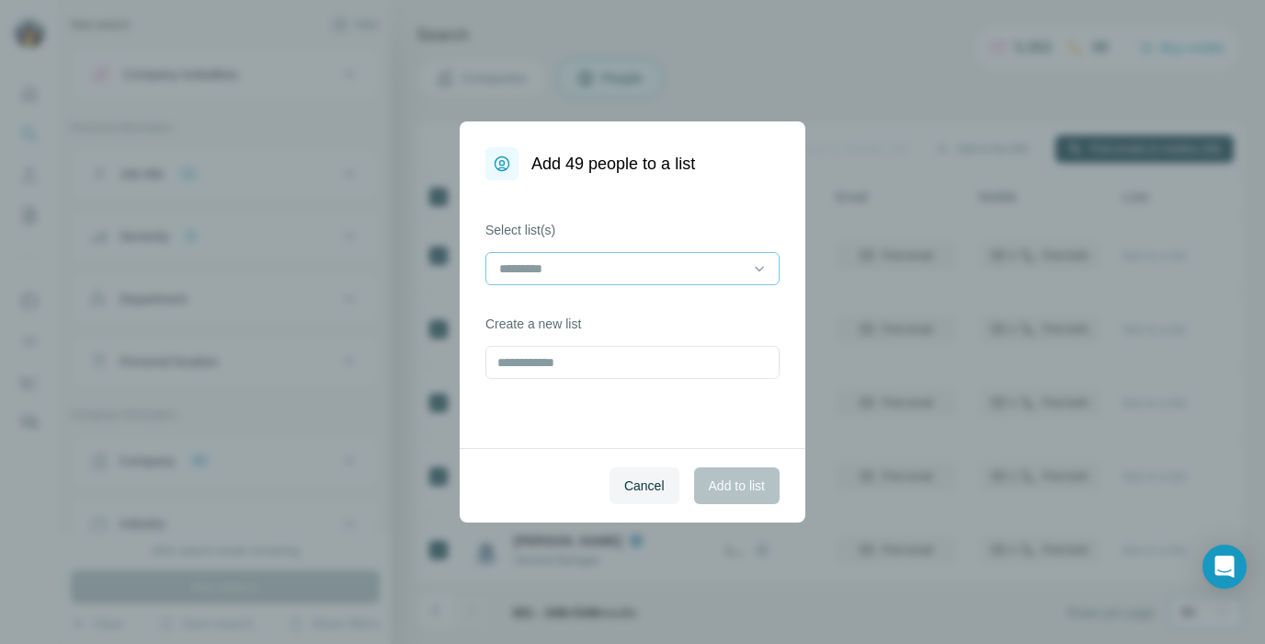
click at [620, 271] on input at bounding box center [622, 268] width 248 height 20
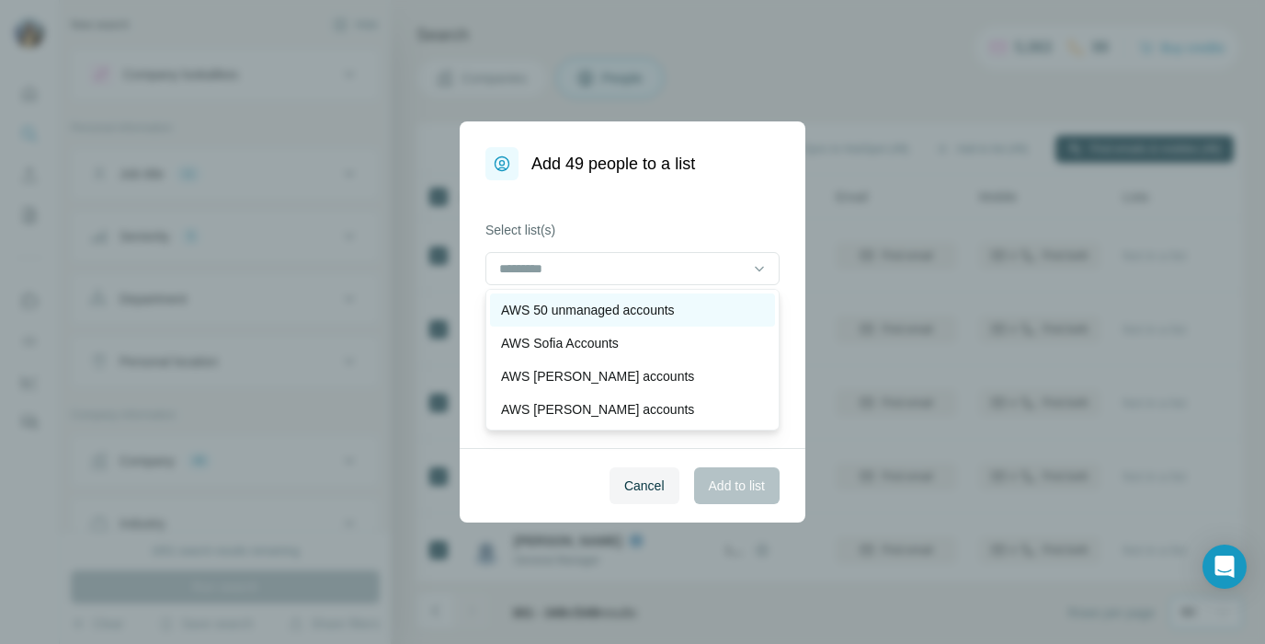
click at [581, 312] on p "AWS 50 unmanaged accounts" at bounding box center [588, 310] width 174 height 18
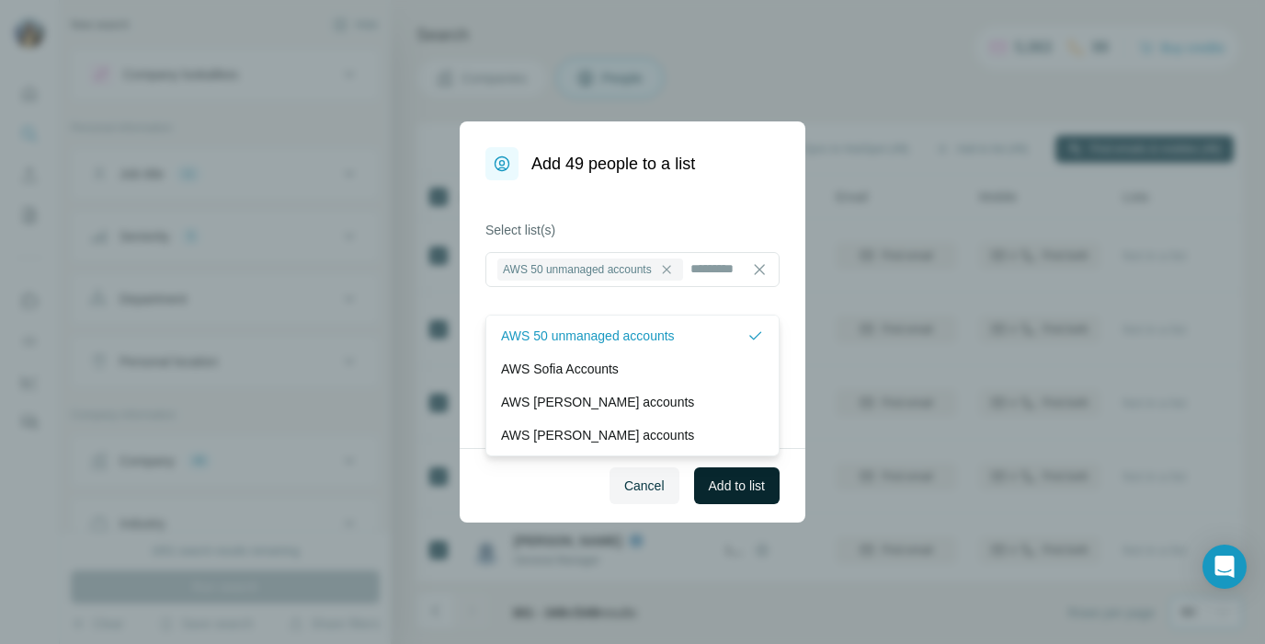
click at [702, 493] on button "Add to list" at bounding box center [737, 485] width 86 height 37
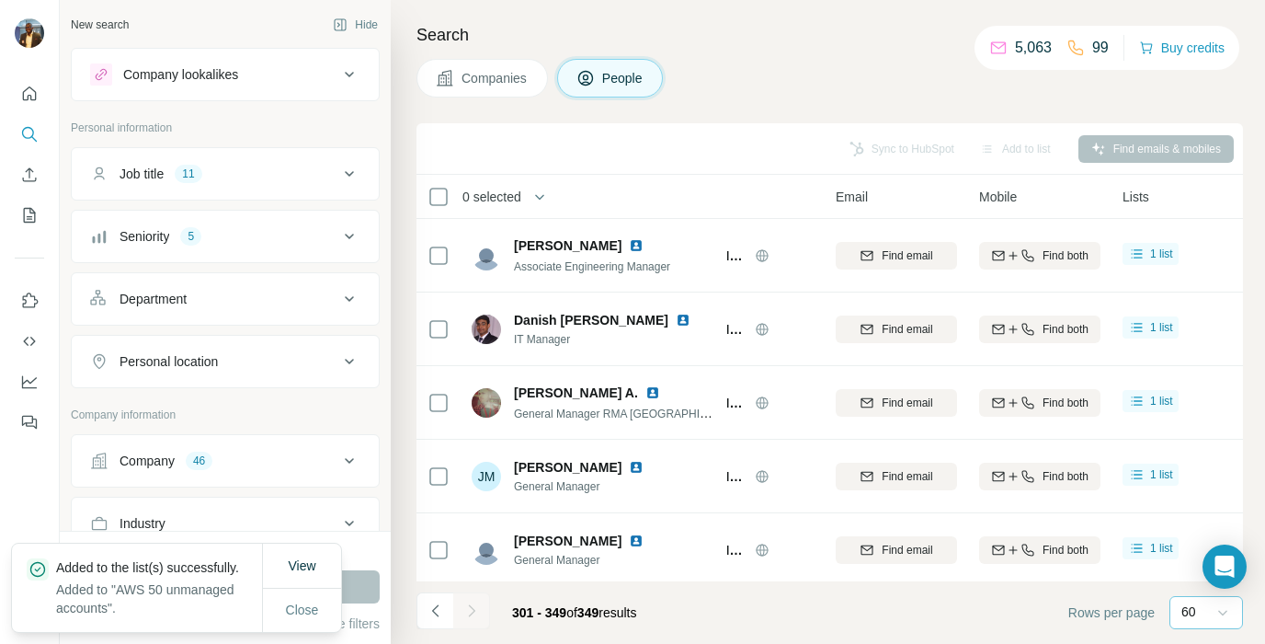
click at [473, 612] on div at bounding box center [471, 610] width 37 height 37
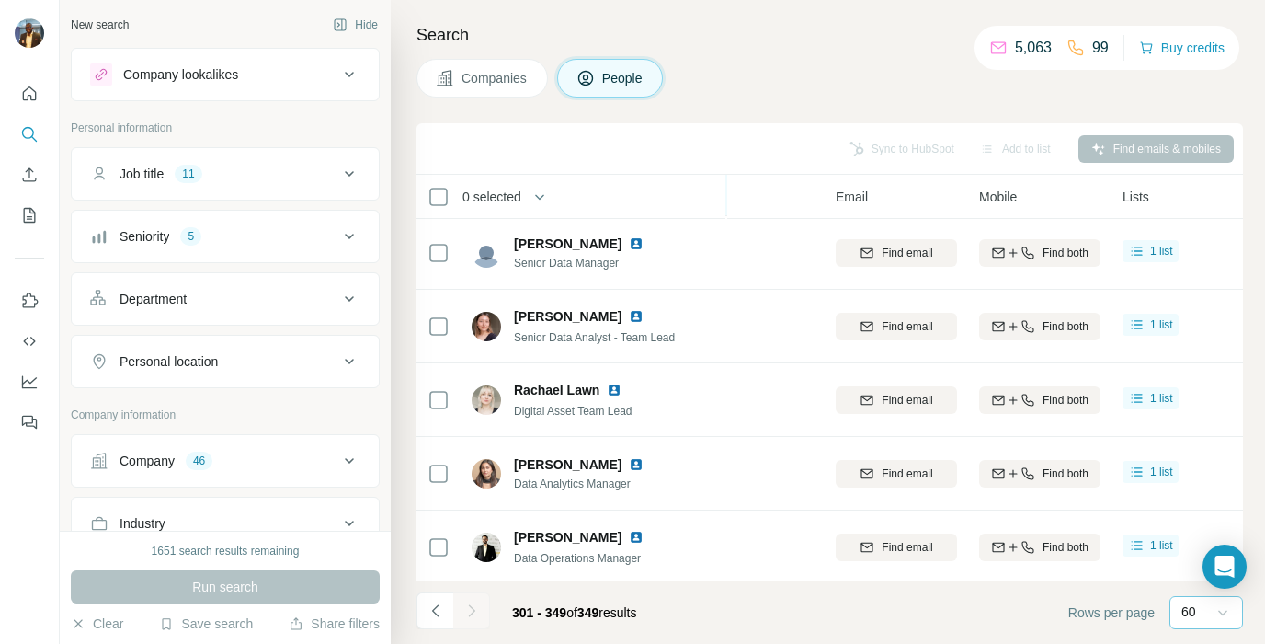
scroll to position [1991, 107]
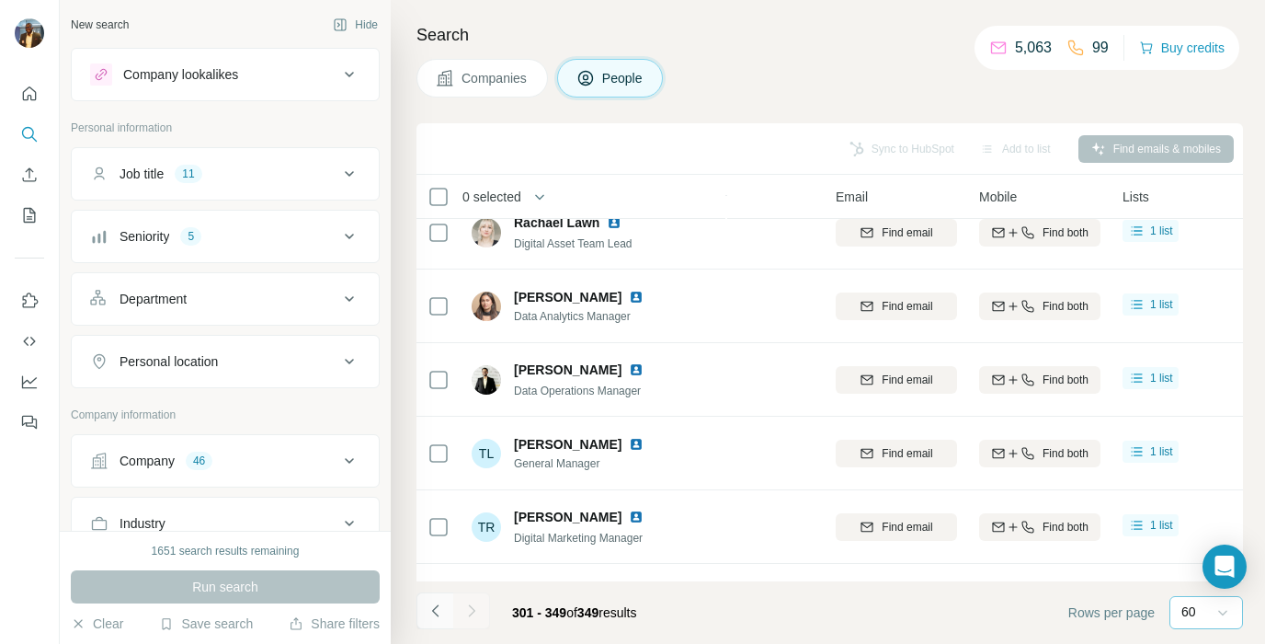
click at [430, 615] on icon "Navigate to previous page" at bounding box center [436, 610] width 18 height 18
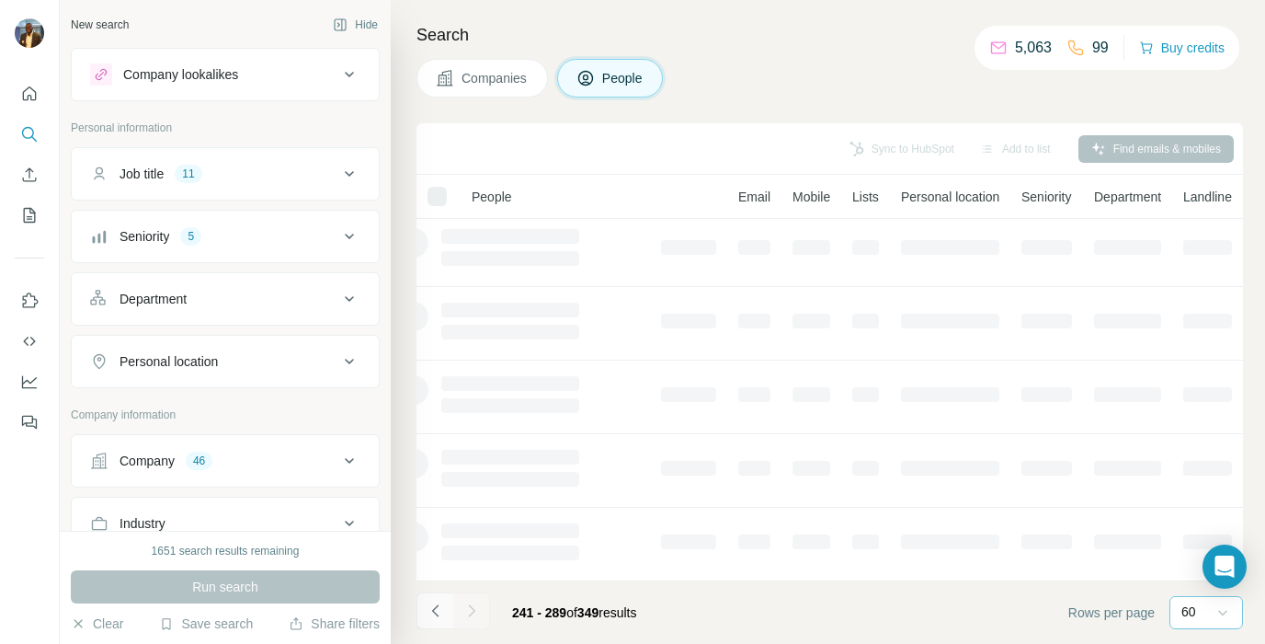
click at [430, 615] on icon "Navigate to previous page" at bounding box center [436, 610] width 18 height 18
click at [430, 615] on div at bounding box center [435, 610] width 37 height 37
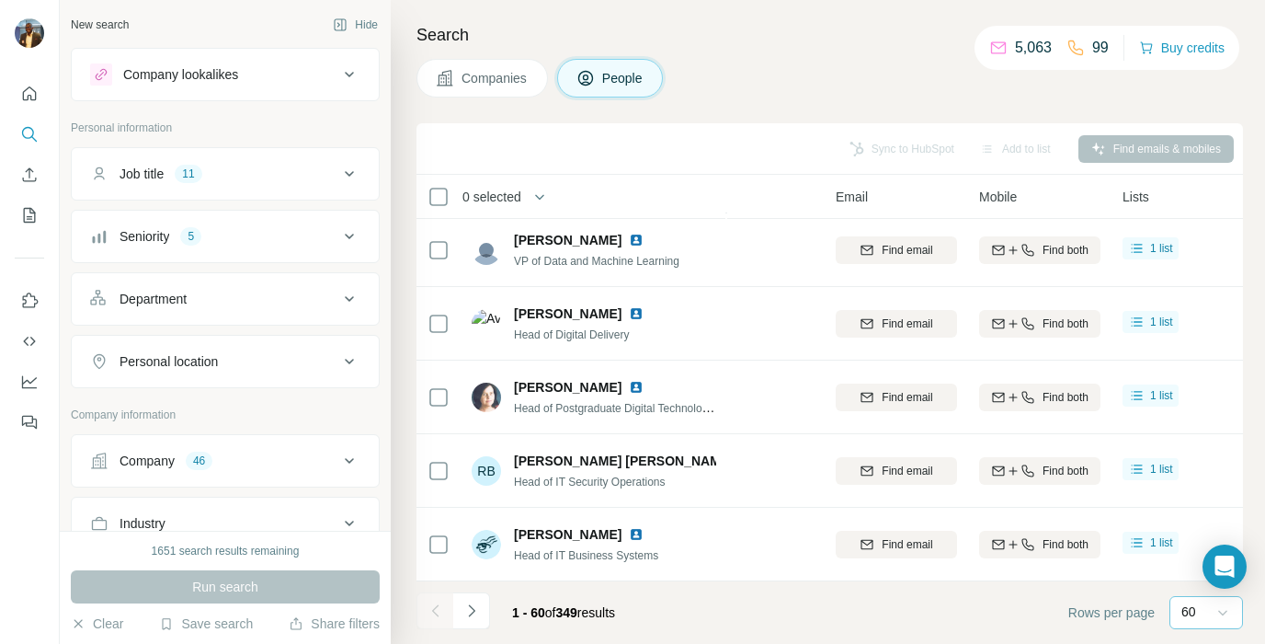
scroll to position [2157, 107]
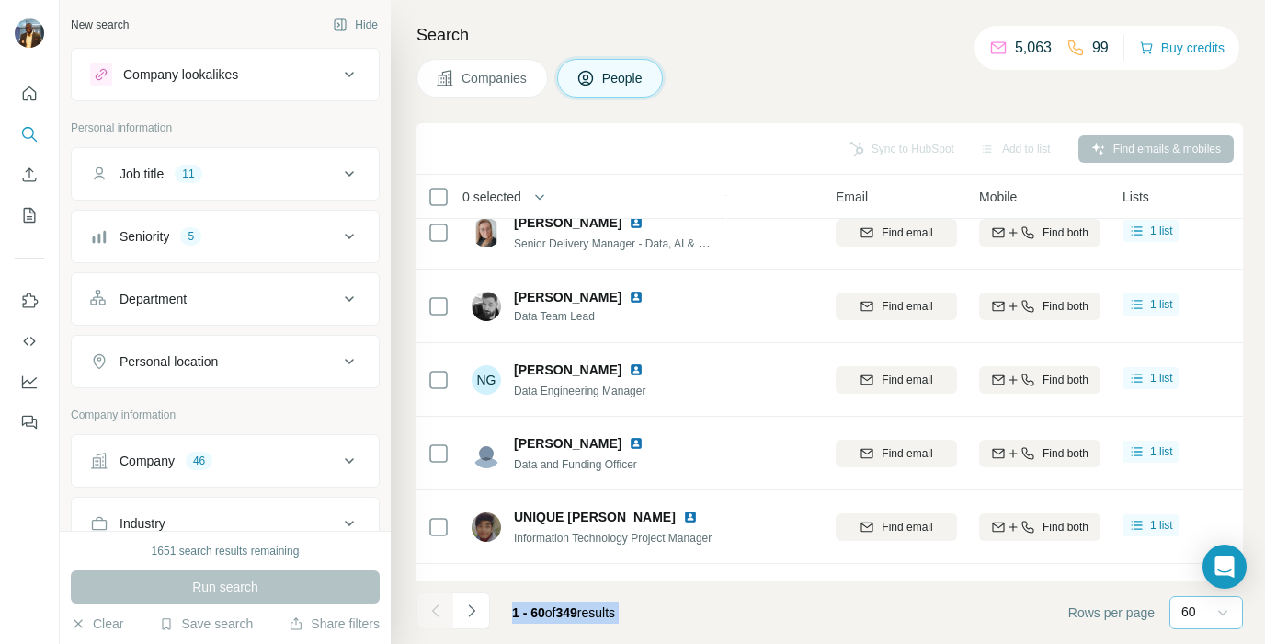
click at [430, 615] on div at bounding box center [435, 610] width 37 height 37
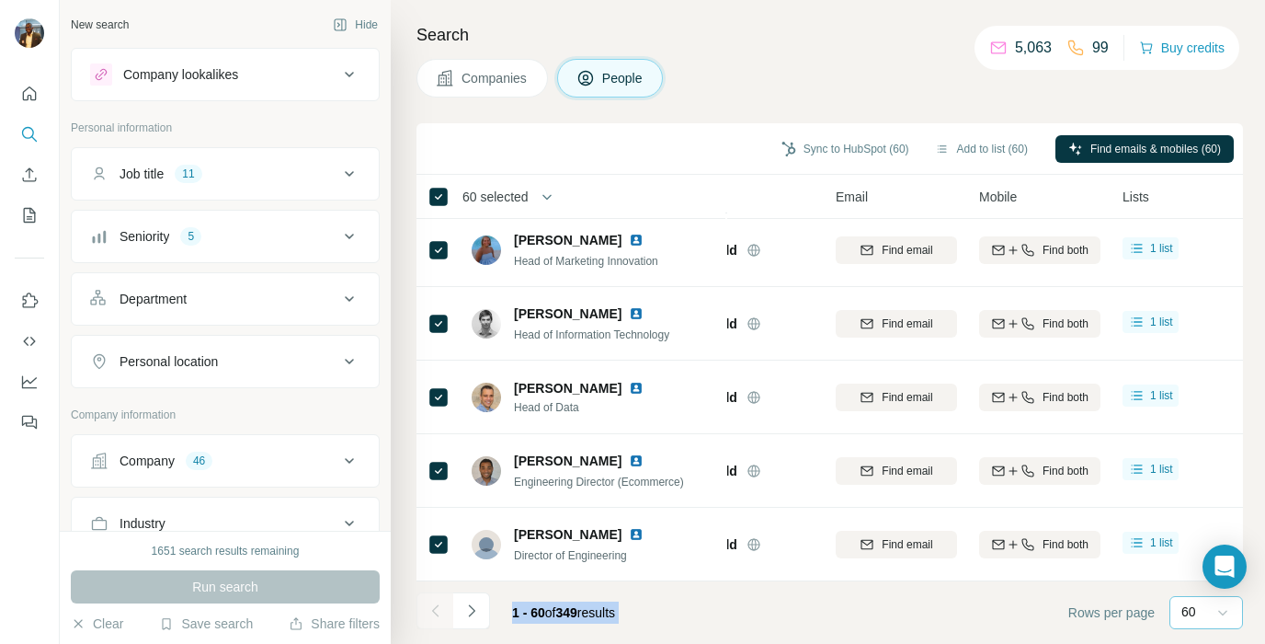
scroll to position [374, 107]
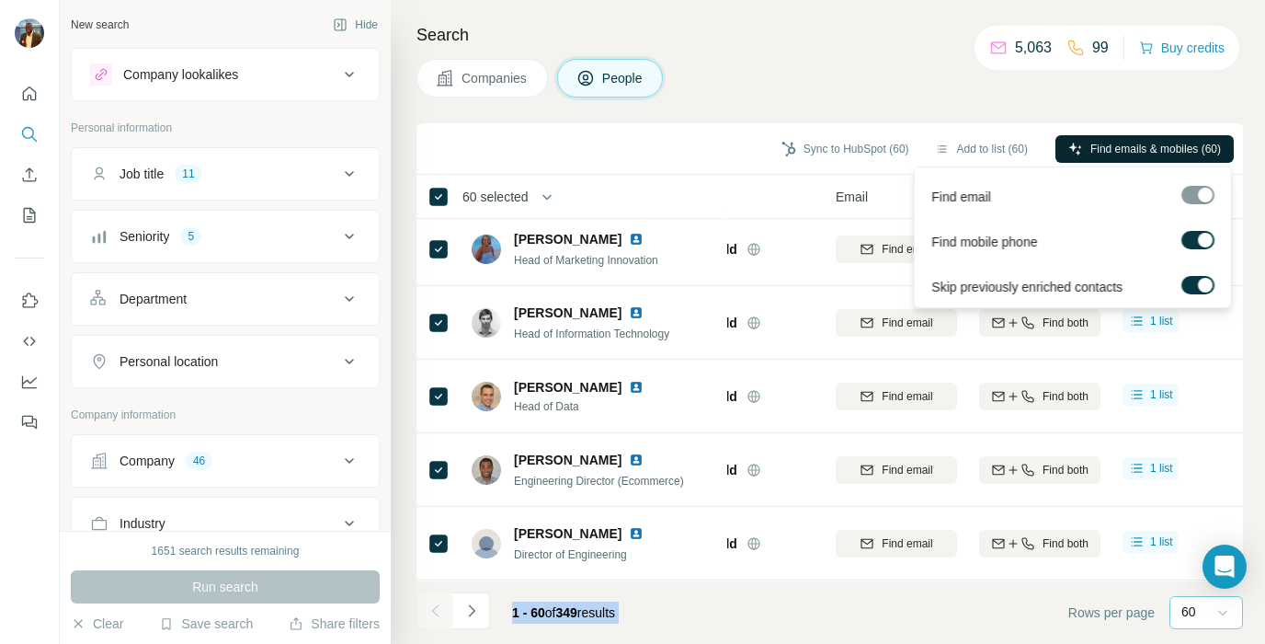
click at [1128, 150] on span "Find emails & mobiles (60)" at bounding box center [1156, 149] width 131 height 17
